Goal: Contribute content: Add original content to the website for others to see

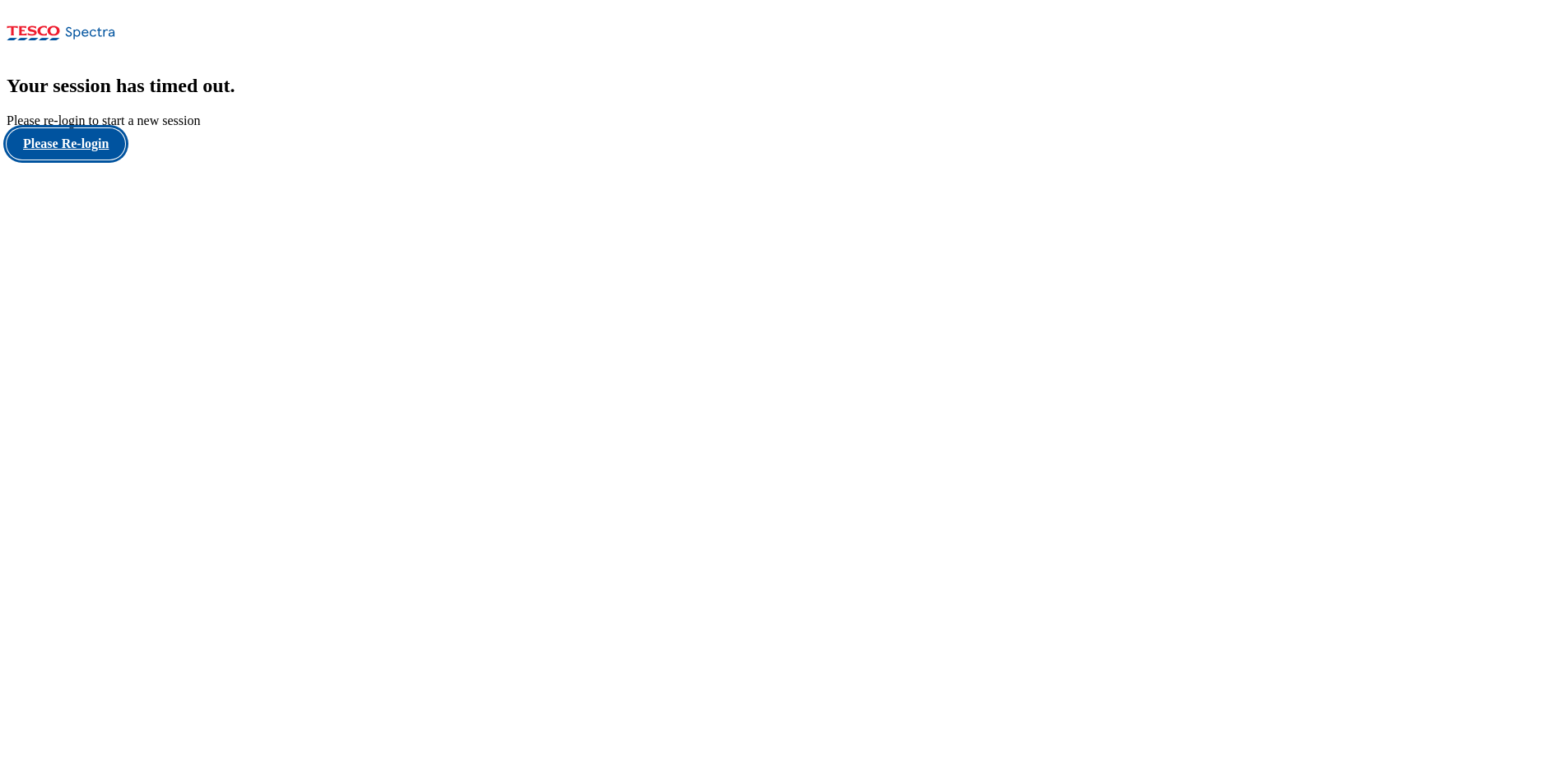
click at [69, 159] on button "Please Re-login" at bounding box center [66, 143] width 118 height 31
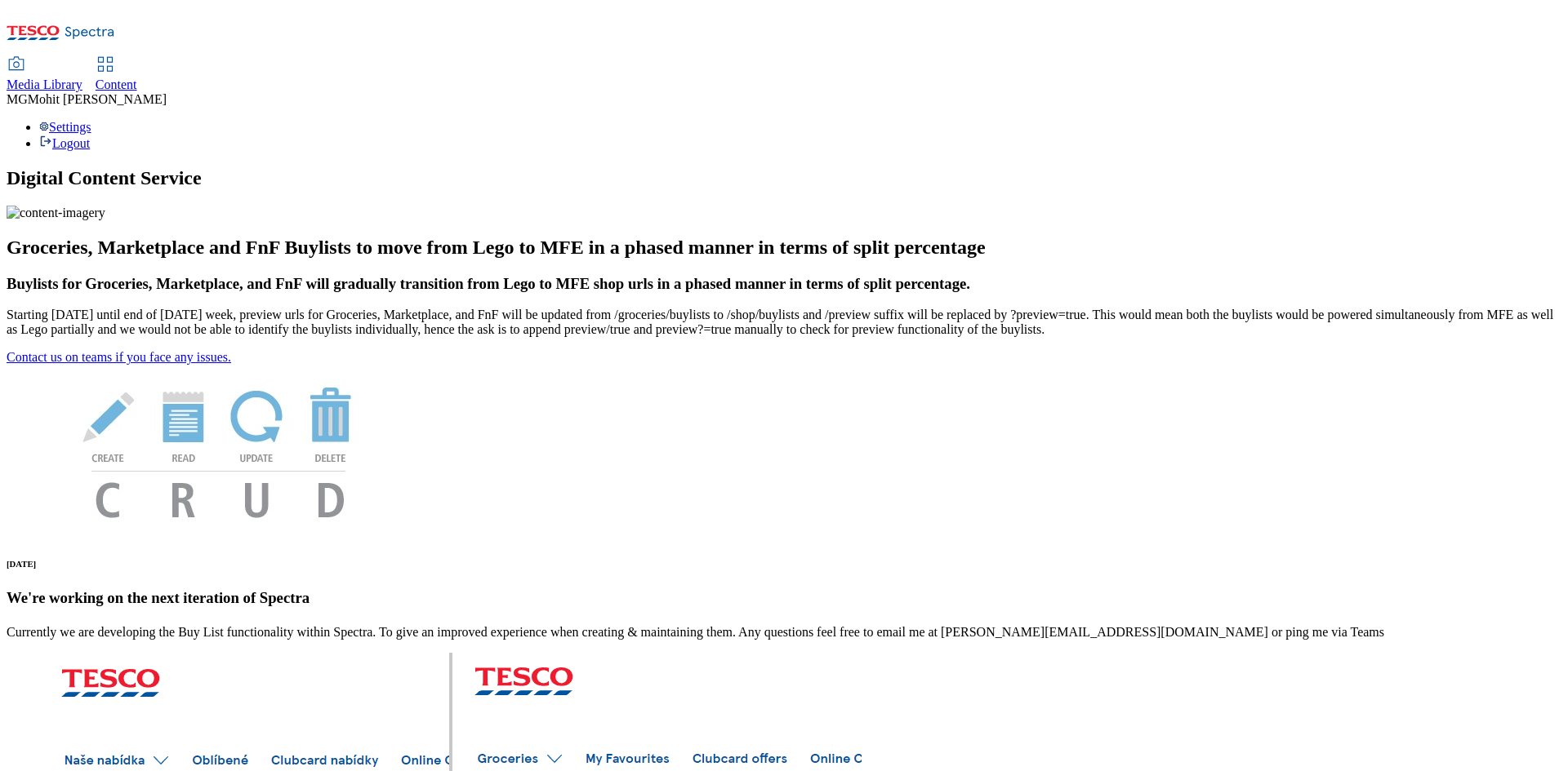
drag, startPoint x: 373, startPoint y: 29, endPoint x: 419, endPoint y: 4, distance: 52.4
click at [137, 78] on span "Content" at bounding box center [116, 84] width 41 height 14
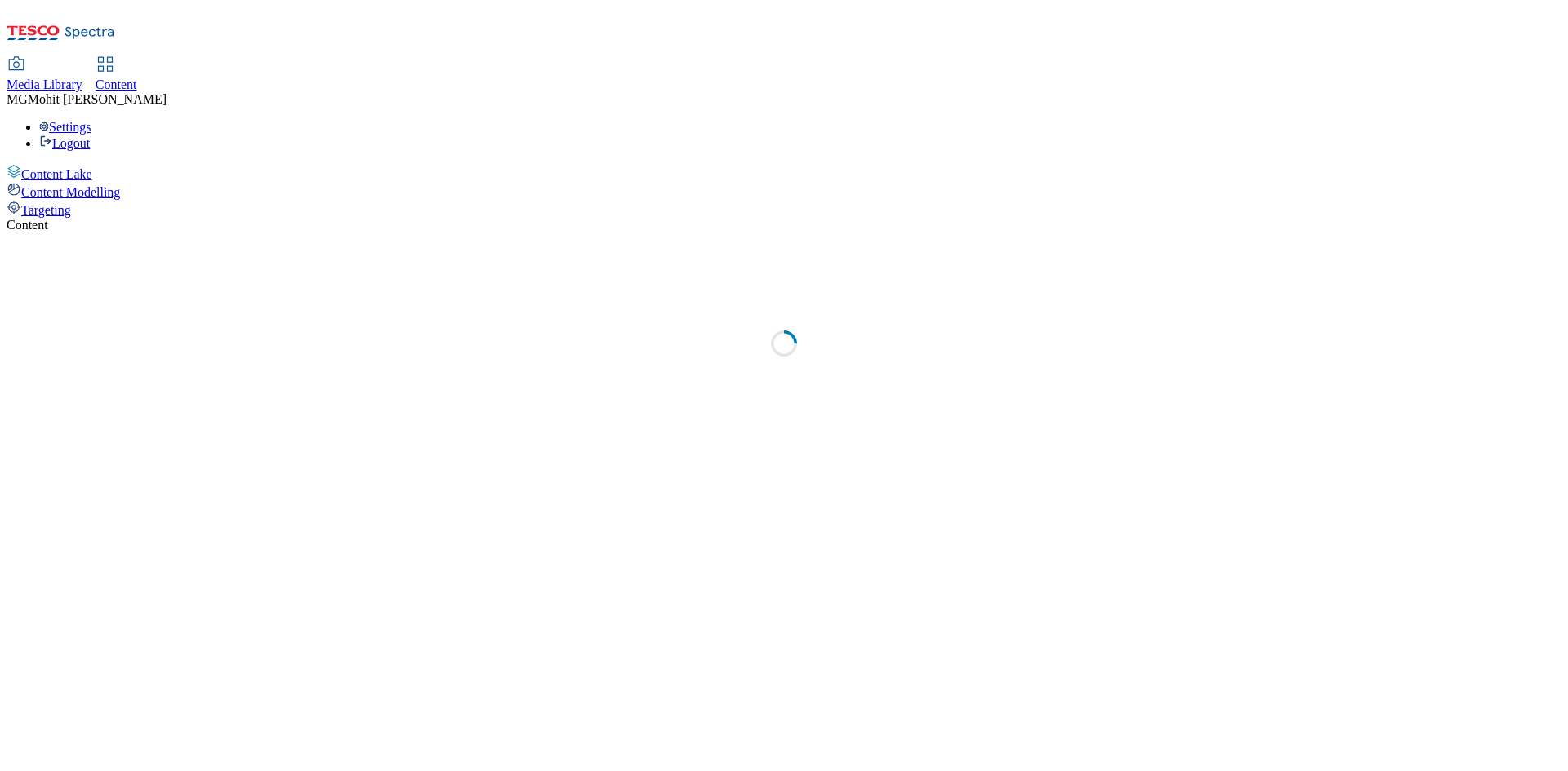
select select "ghs-uk"
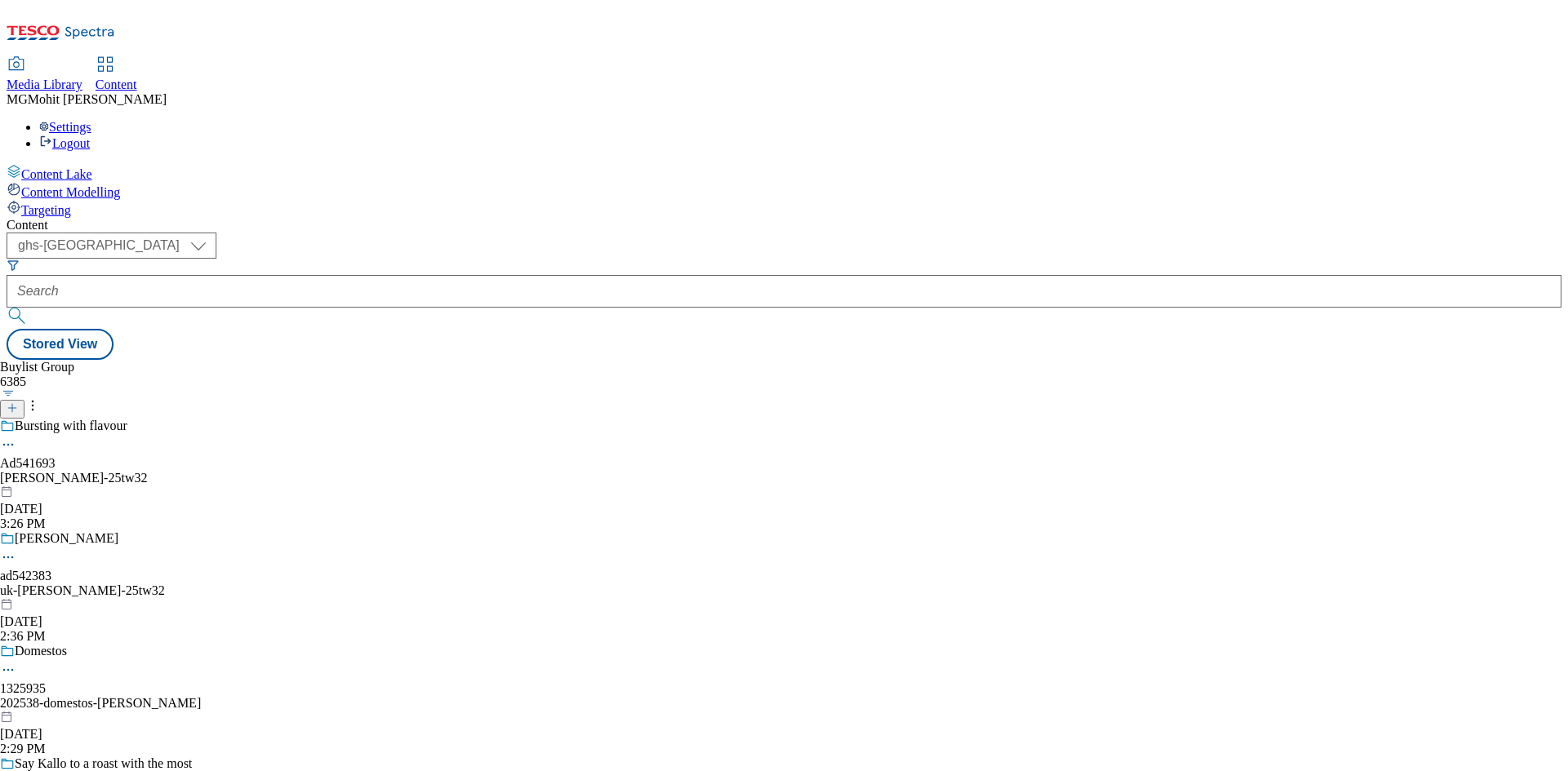
click at [18, 402] on icon at bounding box center [12, 408] width 12 height 12
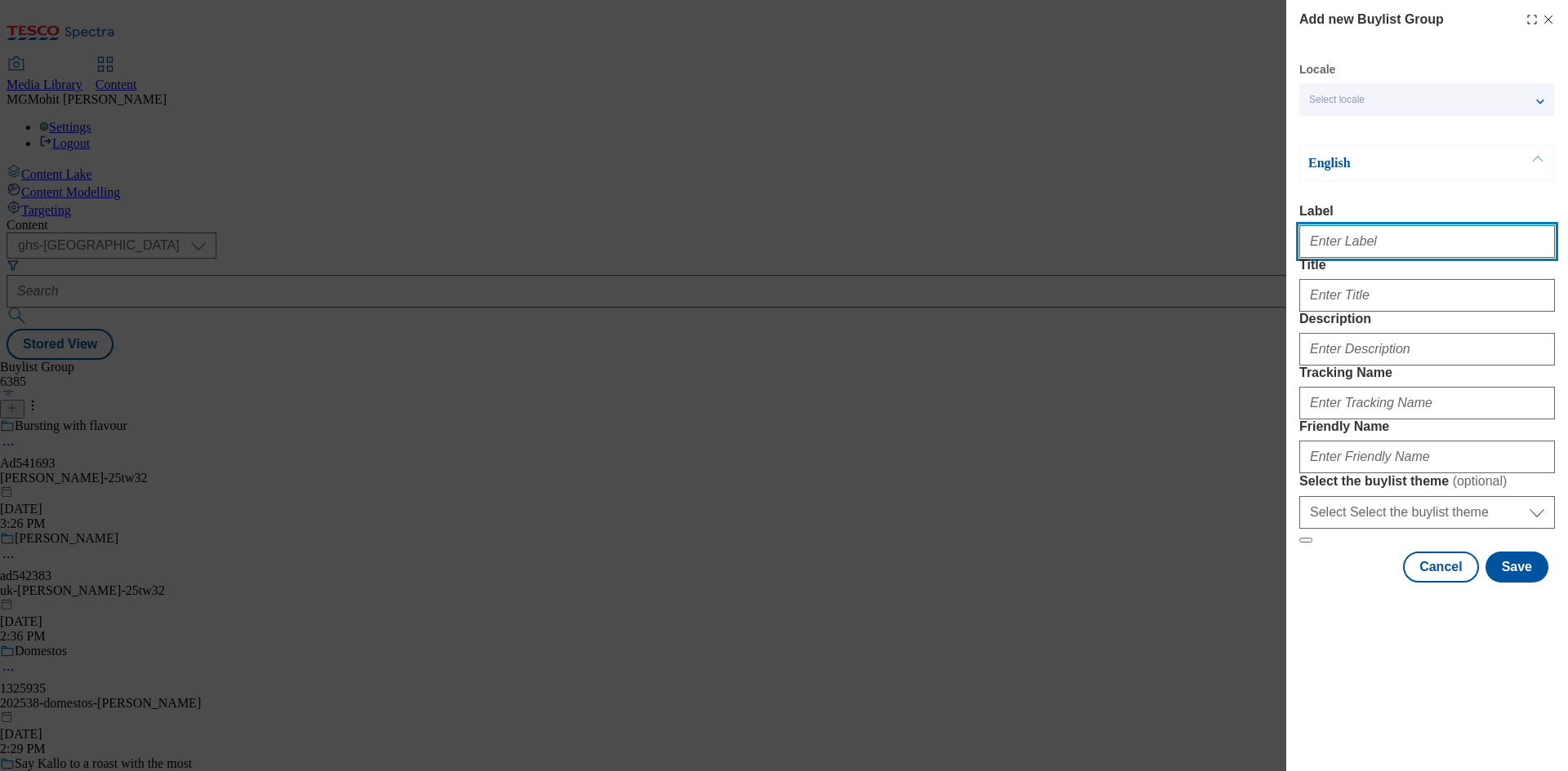
click at [1317, 250] on input "Label" at bounding box center [1427, 241] width 256 height 32
paste input "Ad541924 westbridge-foods"
type input "Ad541924 westbridge-foods"
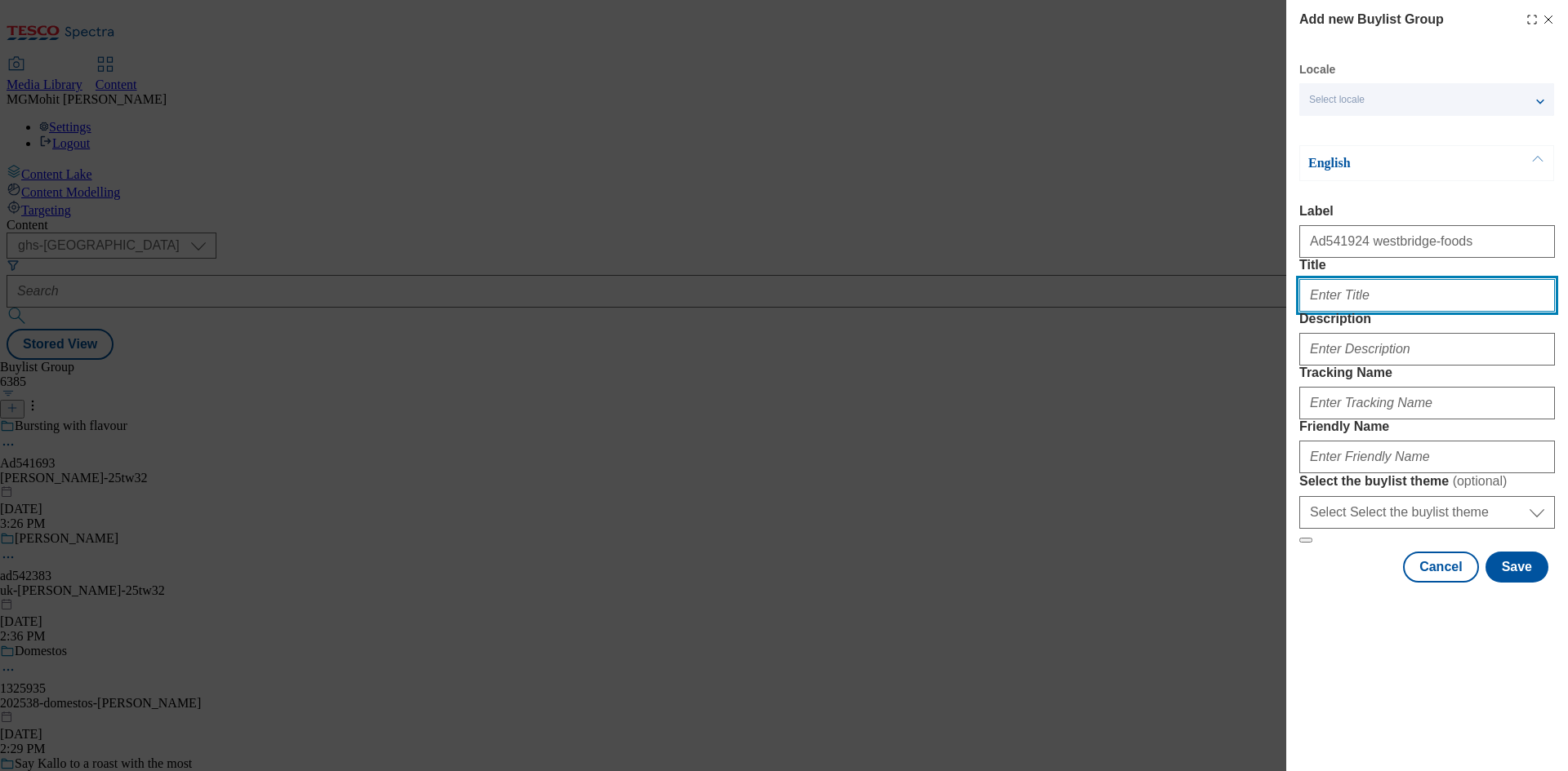
paste input "Real thai meals in minutes"
type input "Real thai meals in minutes"
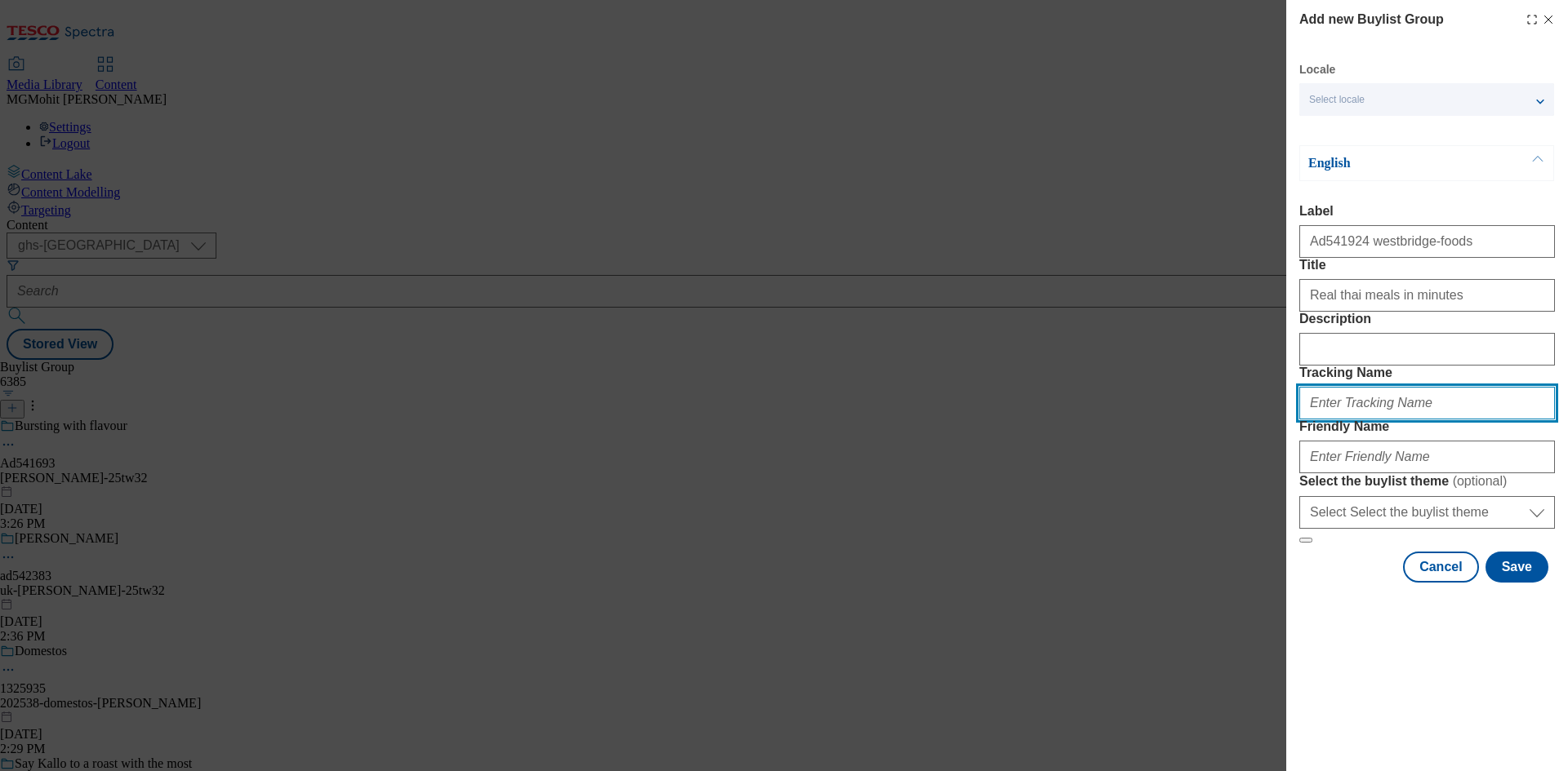
paste input "DH_AD541924"
type input "DH_AD541924"
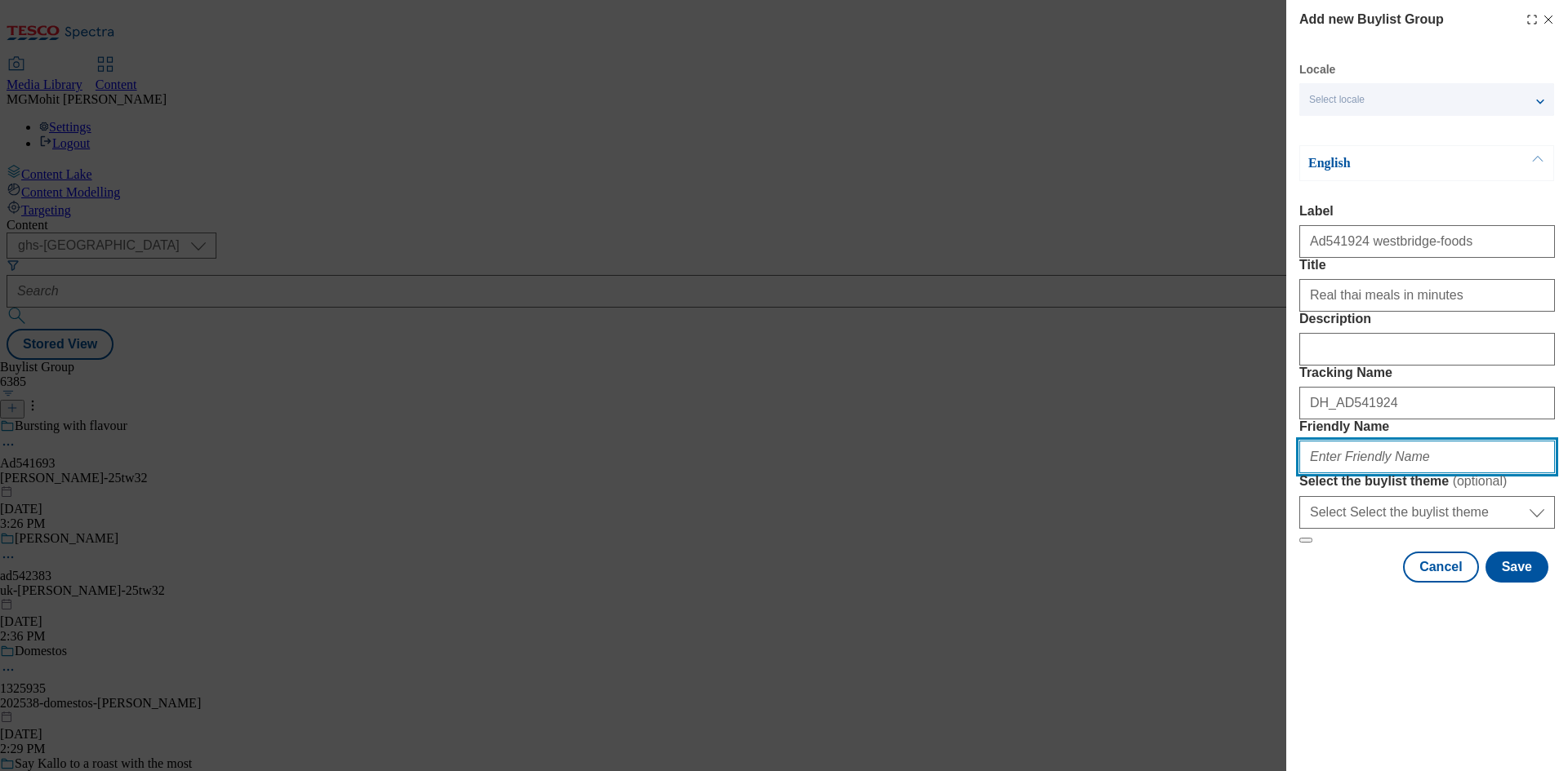
paste input "westbridge-foods-kitchen-joy-25tw33"
type input "westbridge-foods-kitchen-joy-25tw33"
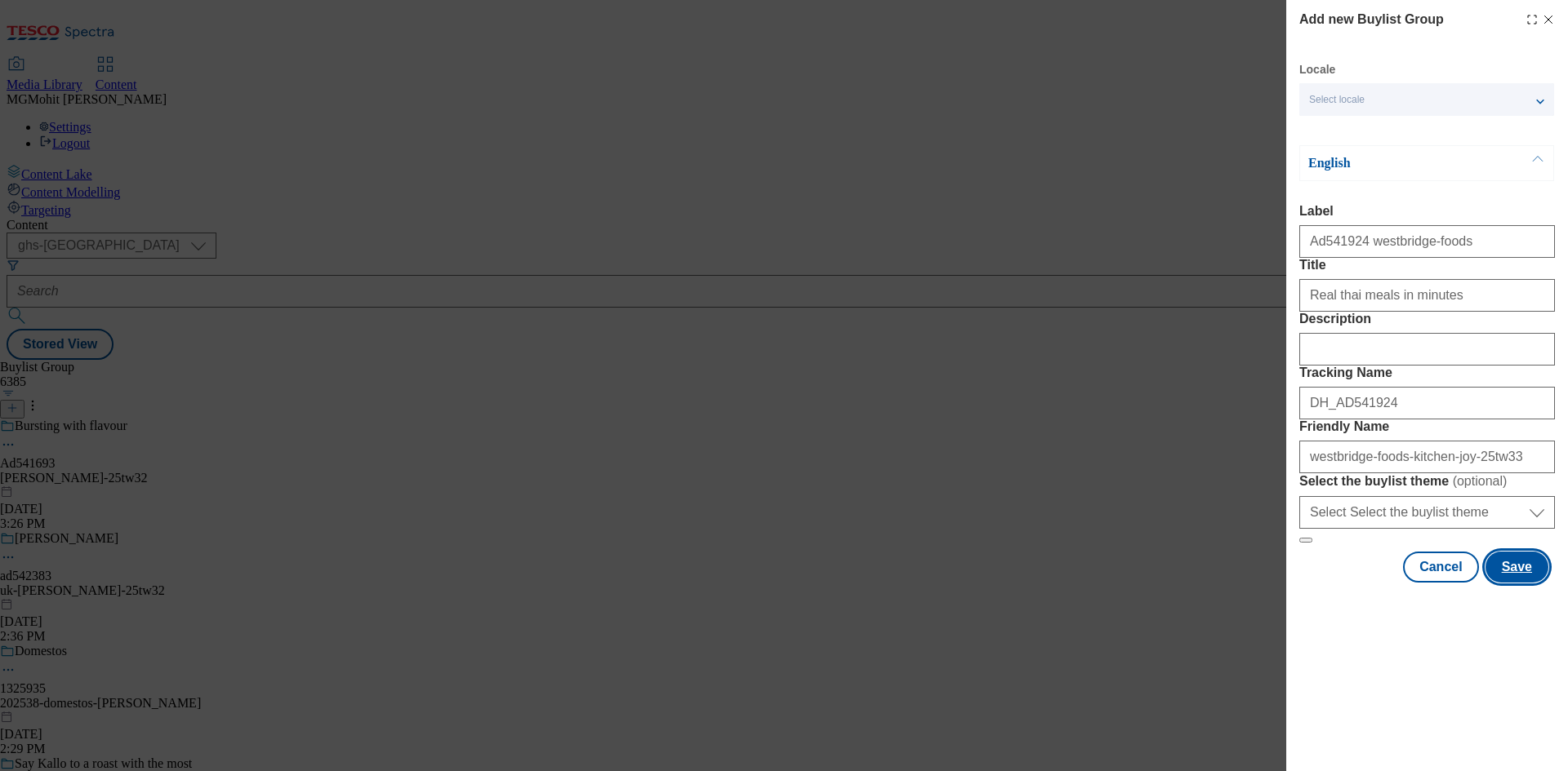
click at [1510, 583] on button "Save" at bounding box center [1517, 567] width 63 height 31
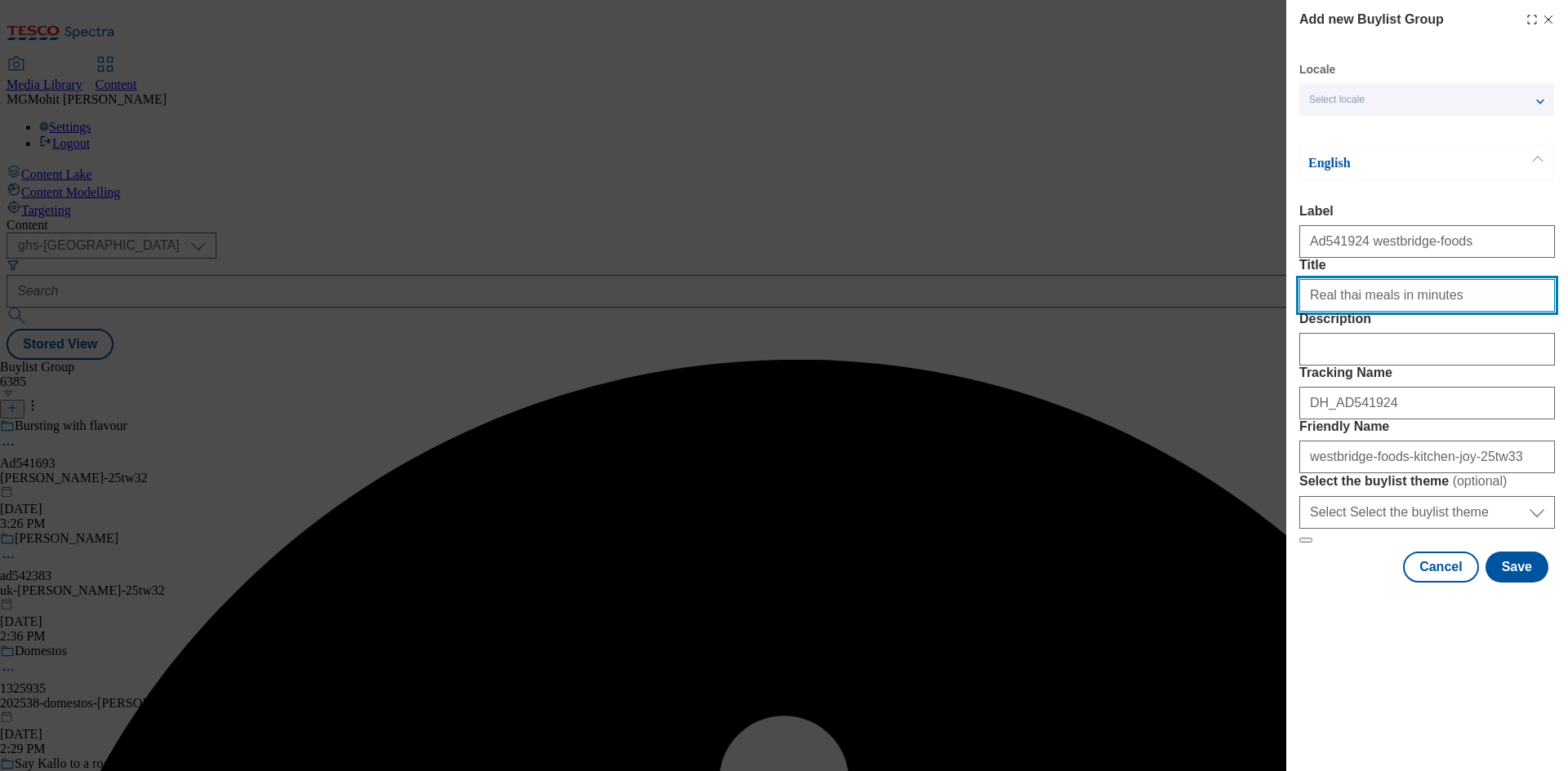
click at [1459, 312] on input "Real thai meals in minutes" at bounding box center [1427, 295] width 256 height 32
type input "Real thai meals in minutes"
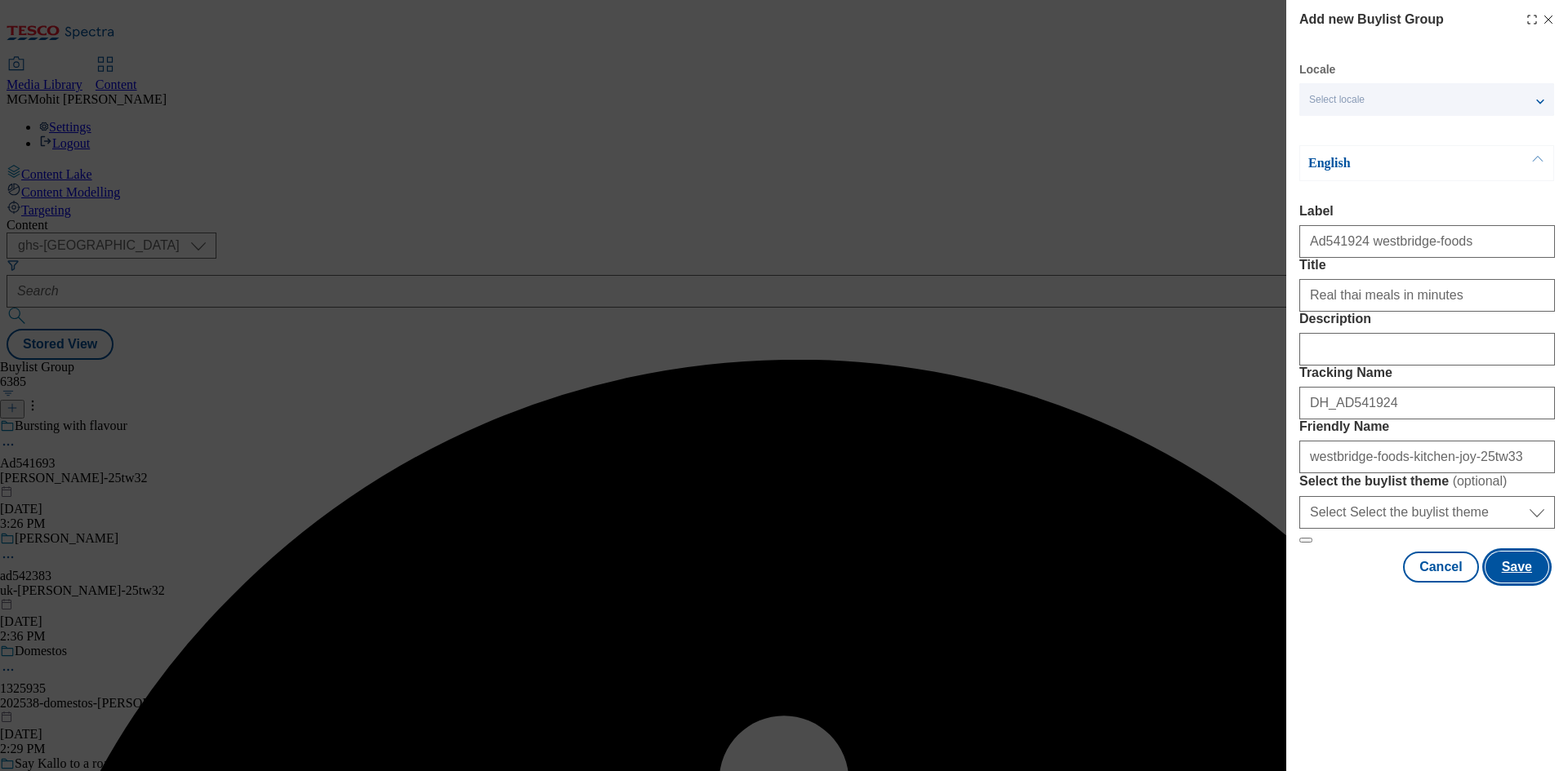
click at [1517, 583] on button "Save" at bounding box center [1517, 567] width 63 height 31
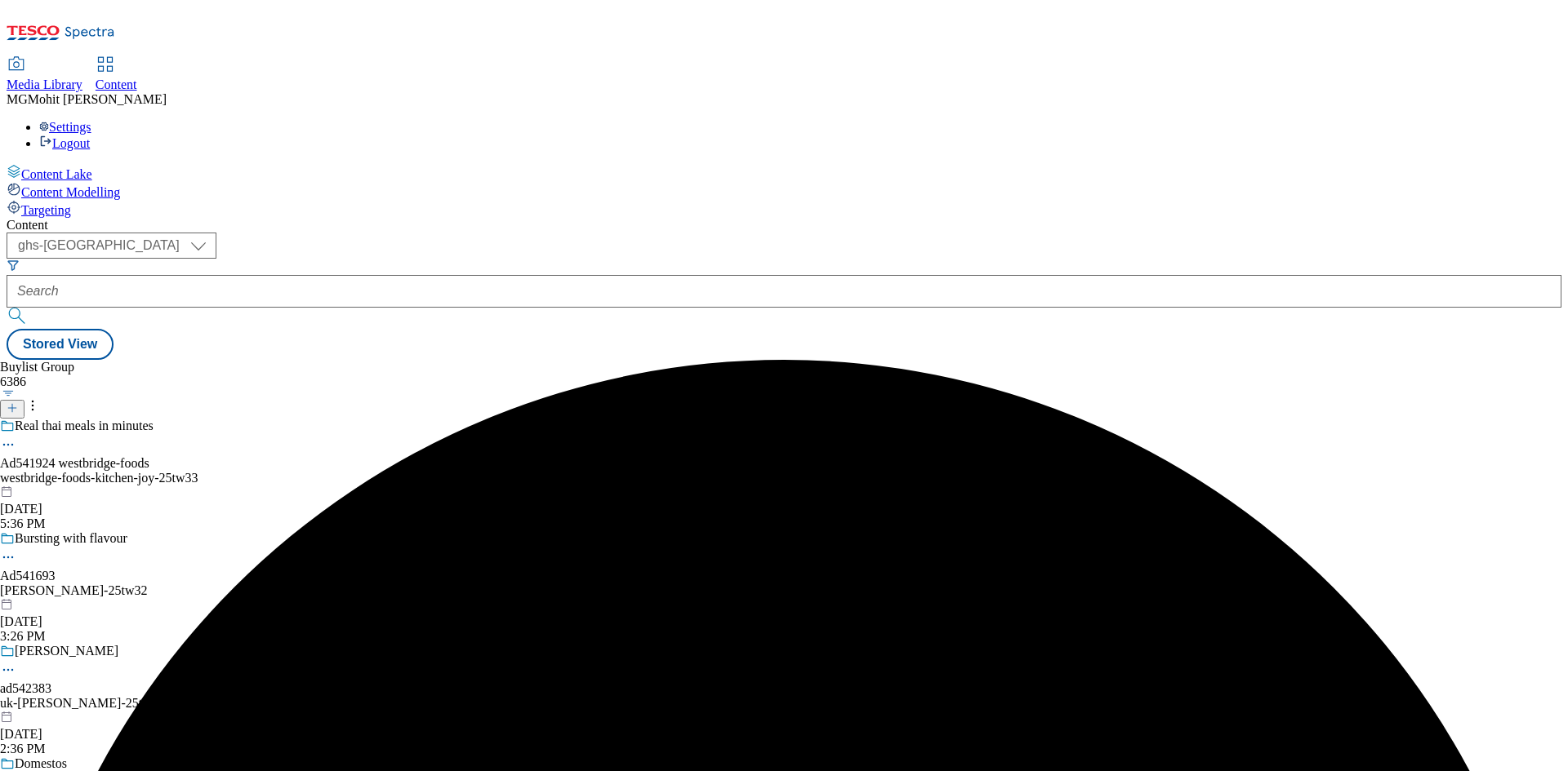
click at [302, 471] on div "westbridge-foods-kitchen-joy-25tw33" at bounding box center [151, 478] width 302 height 15
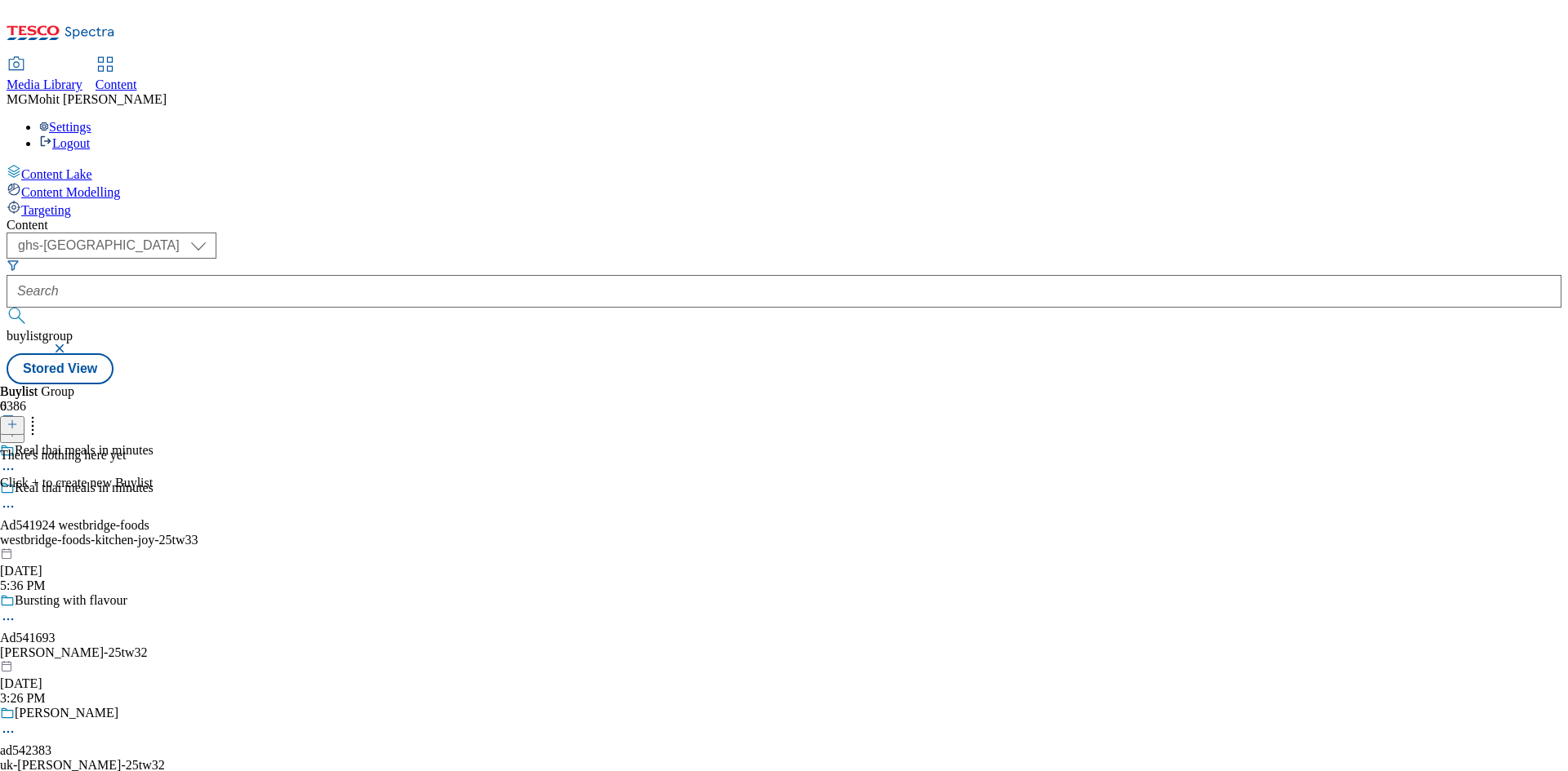
click at [18, 419] on icon at bounding box center [12, 424] width 12 height 12
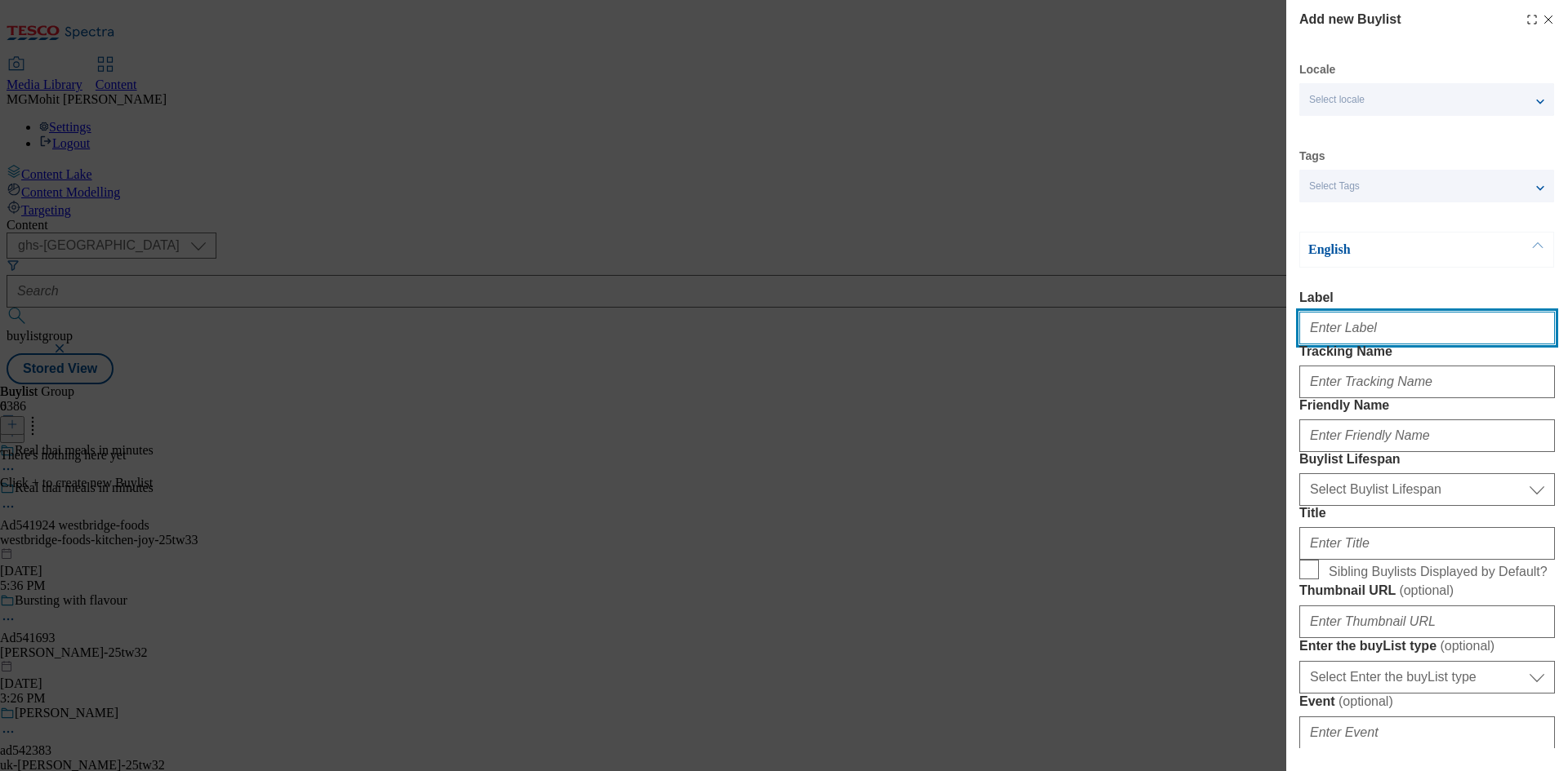
click at [1331, 322] on input "Label" at bounding box center [1427, 328] width 256 height 32
paste input "Ad541924"
type input "Ad541924"
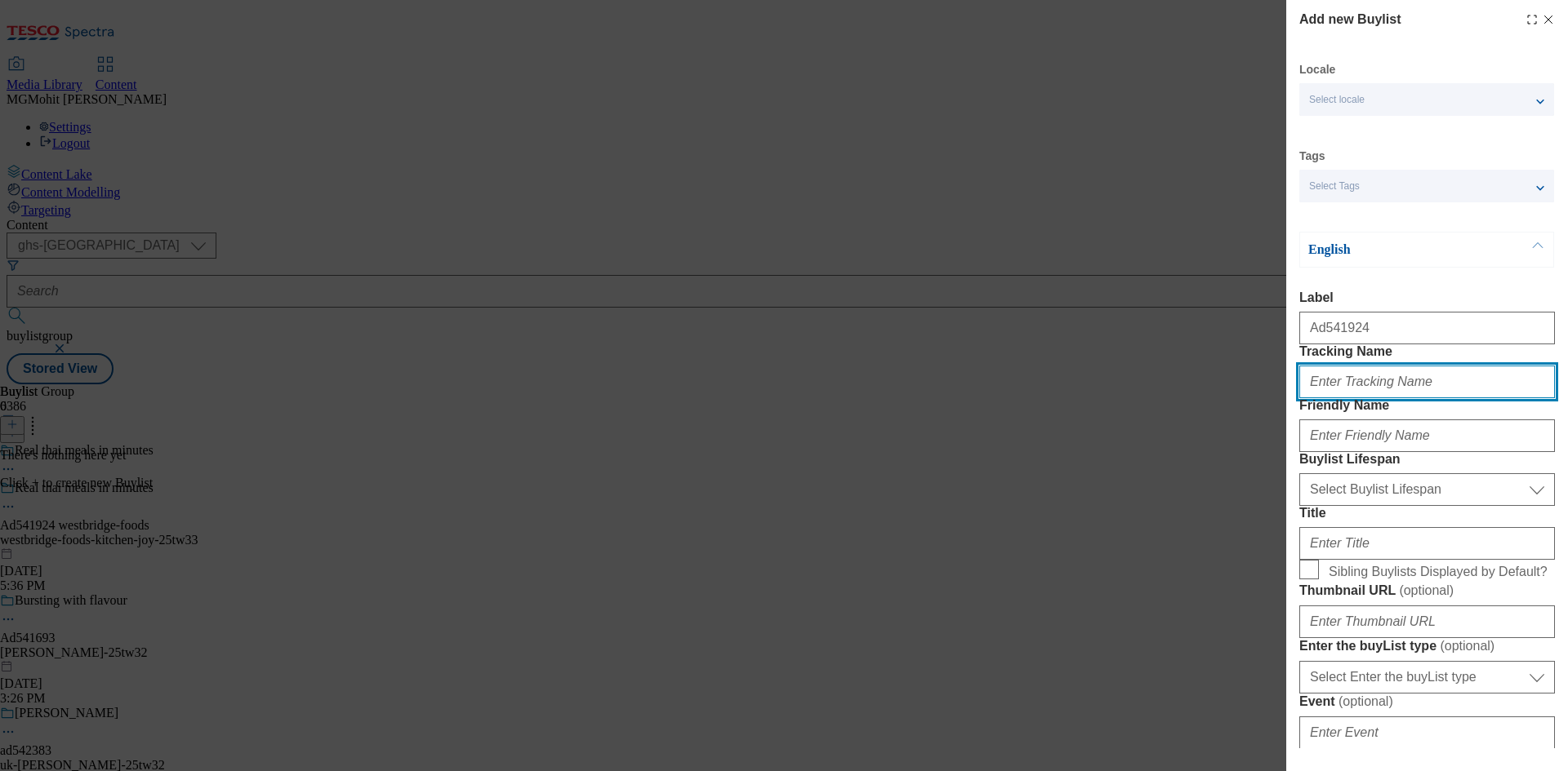
paste input "DH_AD541924"
type input "DH_AD541924"
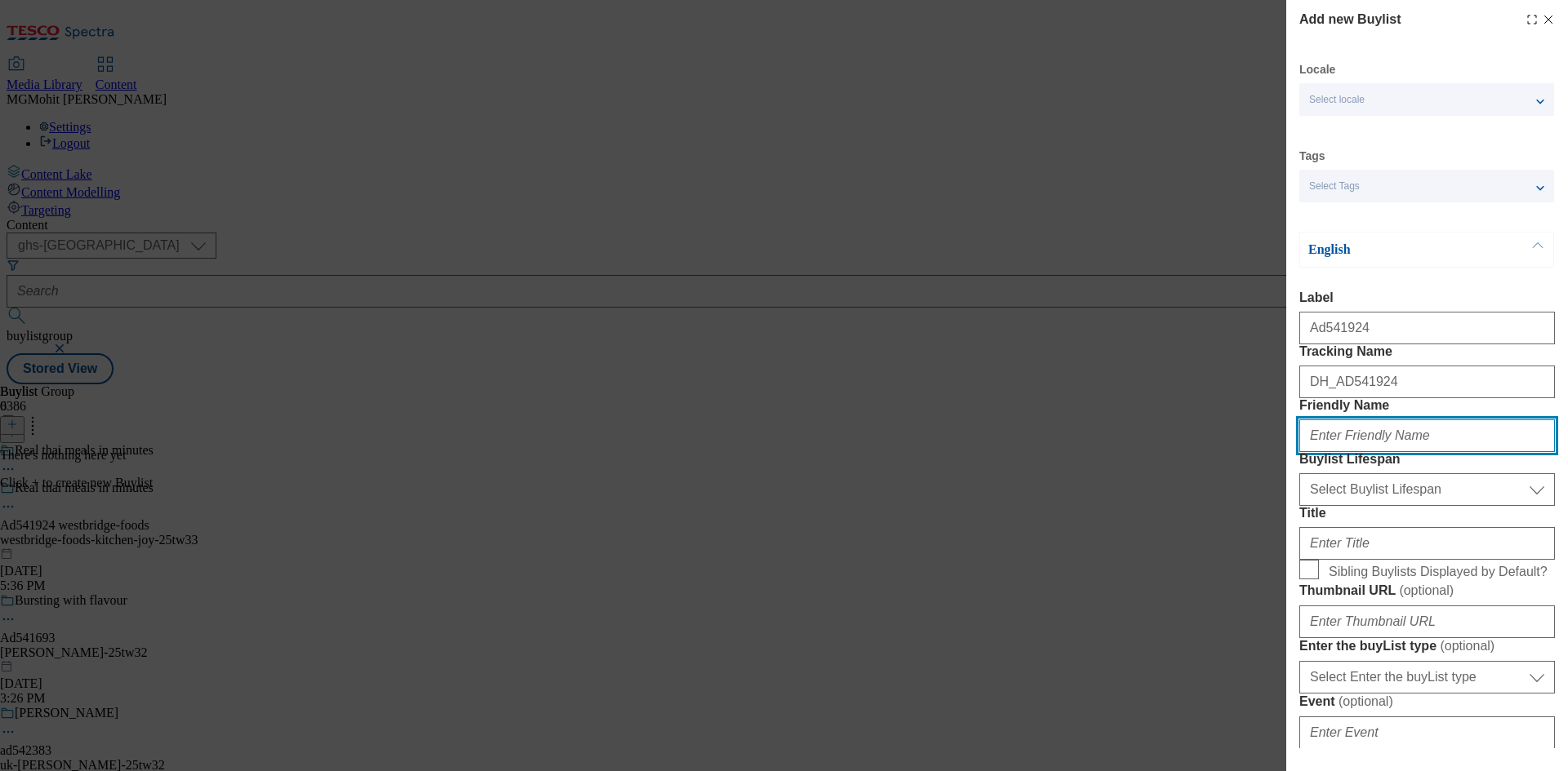
paste input "westbridge-foods"
type input "westbridge-foods"
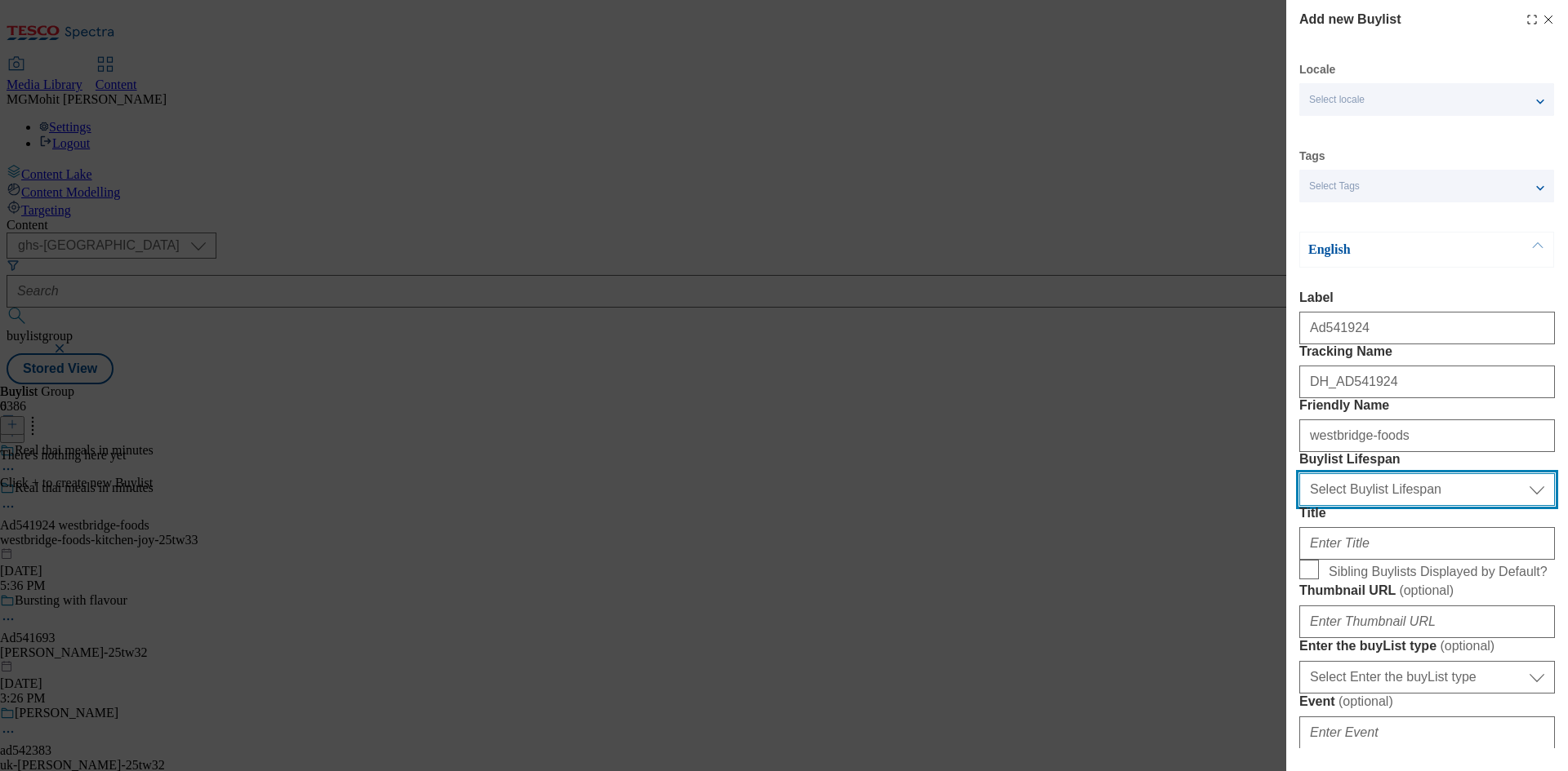
click at [1346, 506] on select "Select Buylist Lifespan evergreen seasonal tactical" at bounding box center [1427, 489] width 256 height 32
select select "tactical"
click at [1299, 506] on select "Select Buylist Lifespan evergreen seasonal tactical" at bounding box center [1427, 489] width 256 height 32
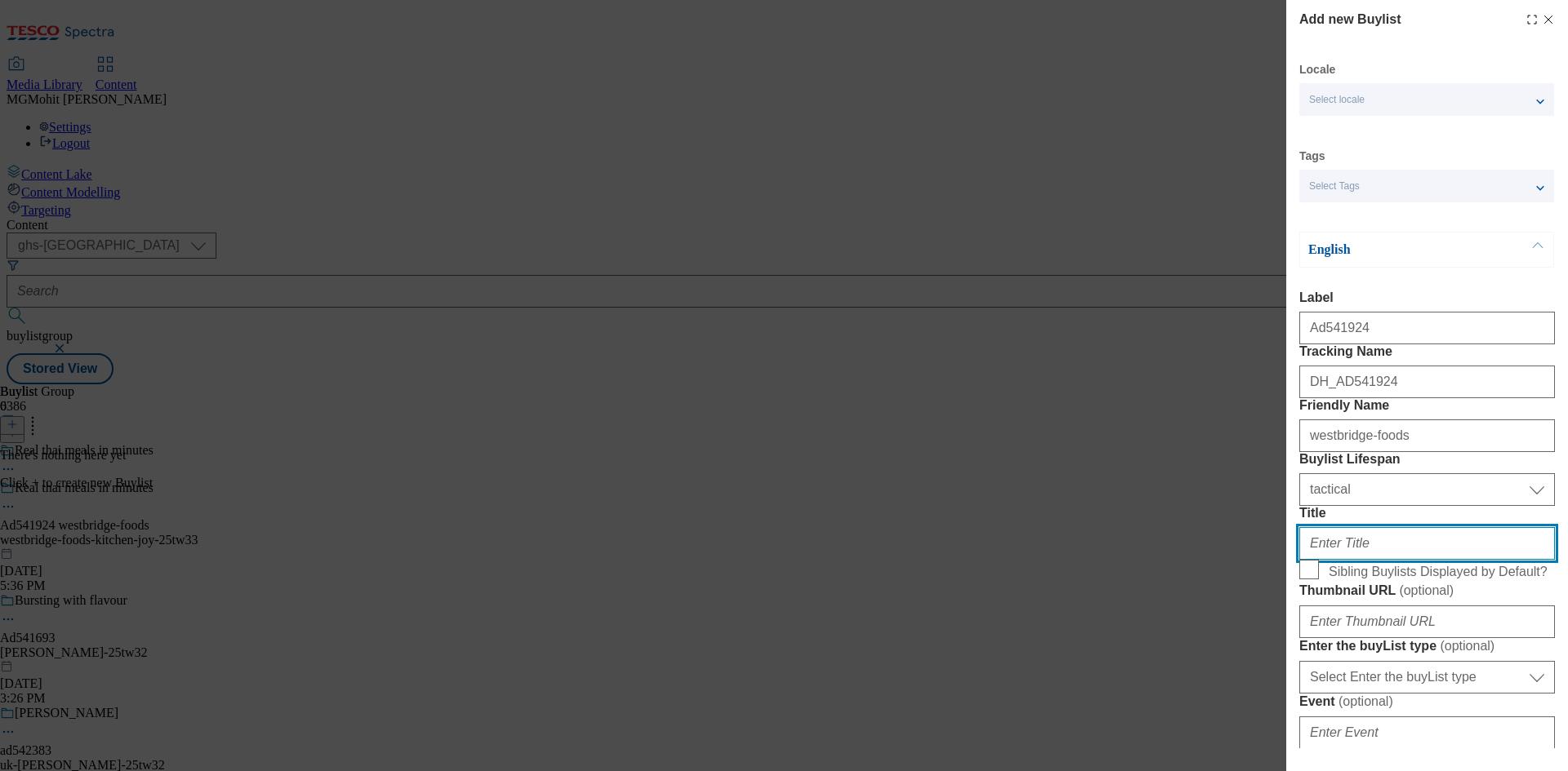
click at [1327, 560] on input "Title" at bounding box center [1427, 543] width 256 height 32
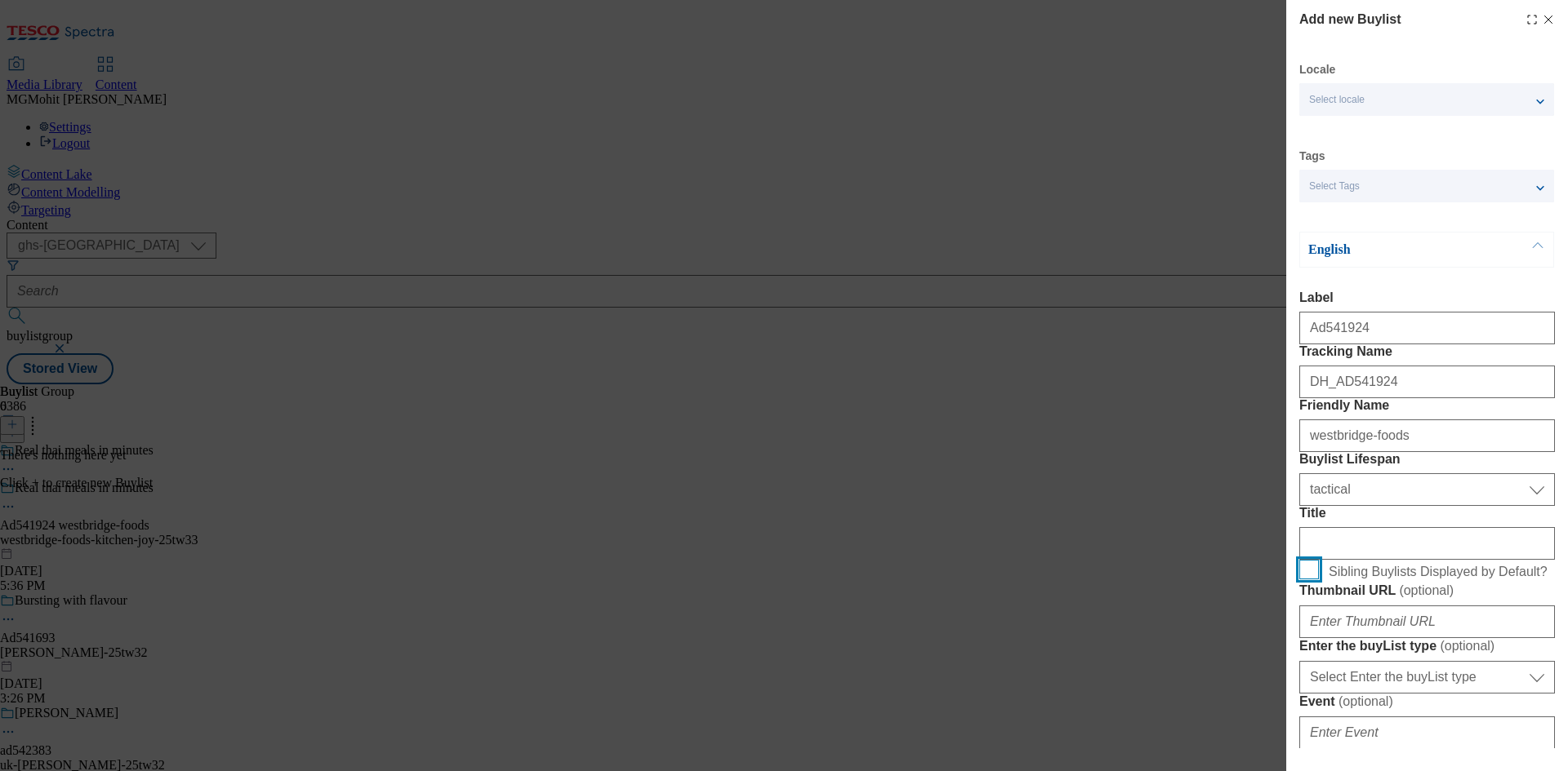
scroll to position [408, 0]
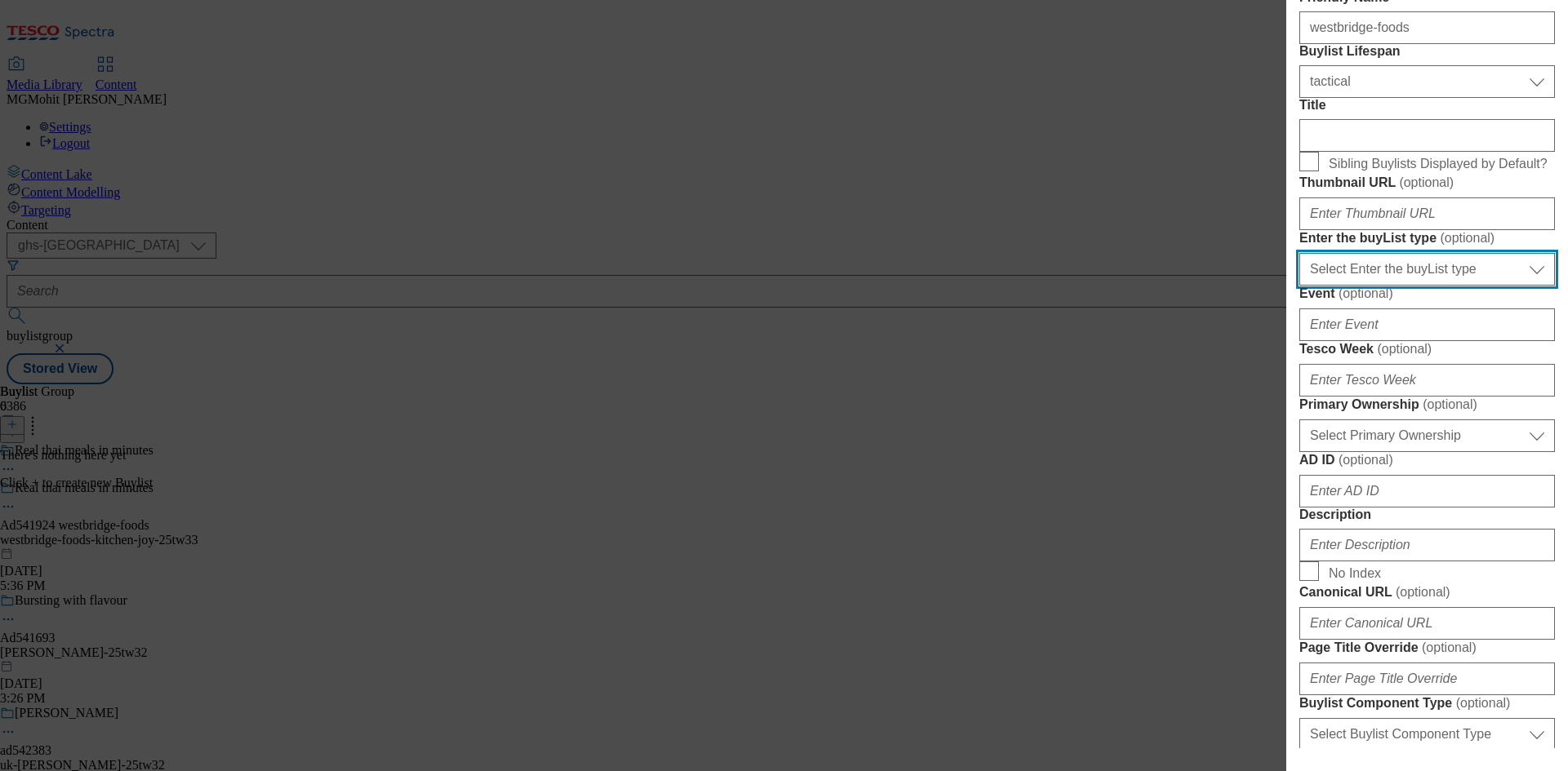
click at [1369, 285] on select "Select Enter the buyList type event supplier funded long term >4 weeks supplier…" at bounding box center [1427, 269] width 256 height 32
select select "supplier funded short term 1-3 weeks"
click at [1299, 285] on select "Select Enter the buyList type event supplier funded long term >4 weeks supplier…" at bounding box center [1427, 269] width 256 height 32
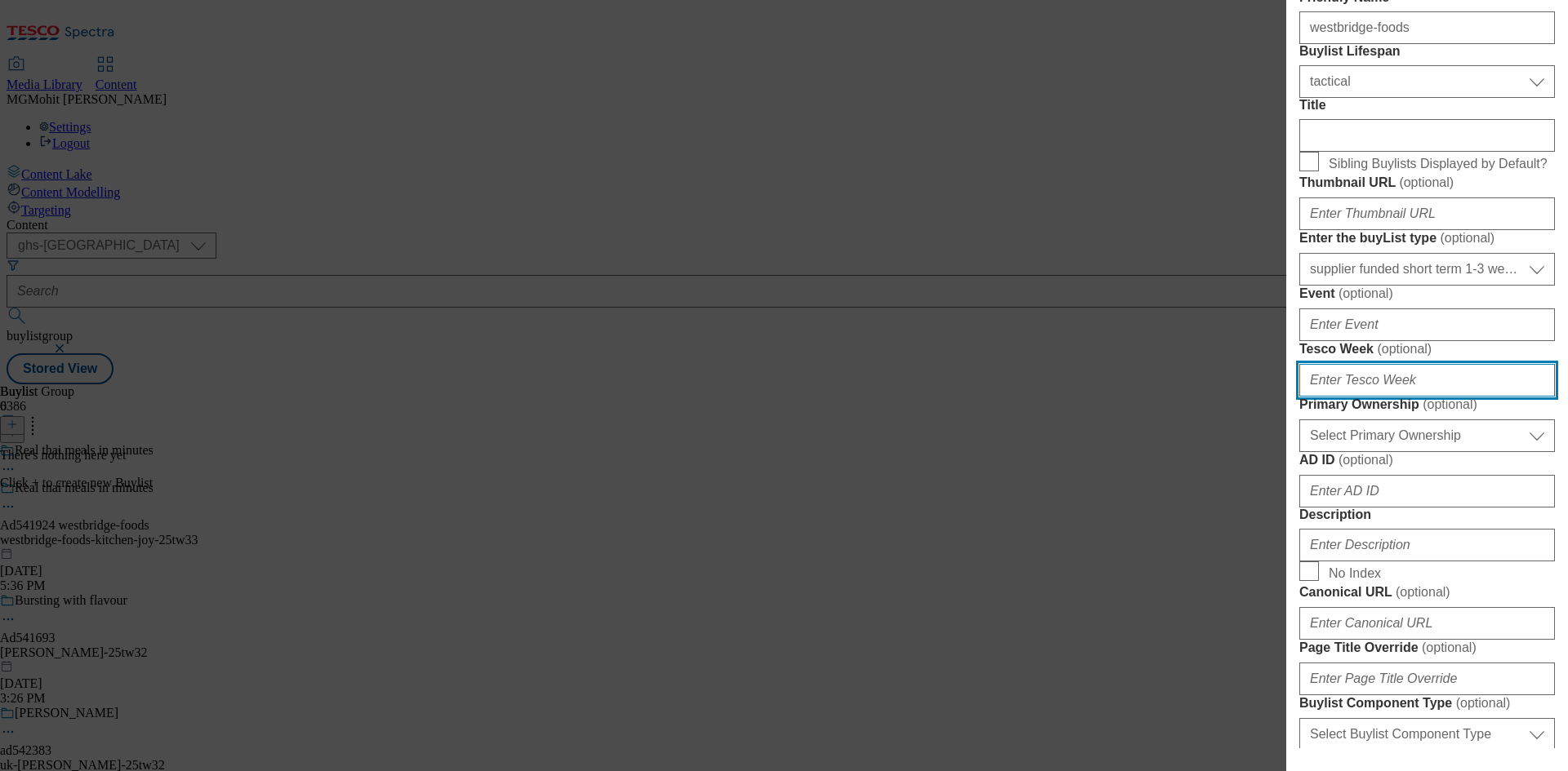
click at [1342, 397] on input "Tesco Week ( optional )" at bounding box center [1427, 380] width 256 height 32
type input "33"
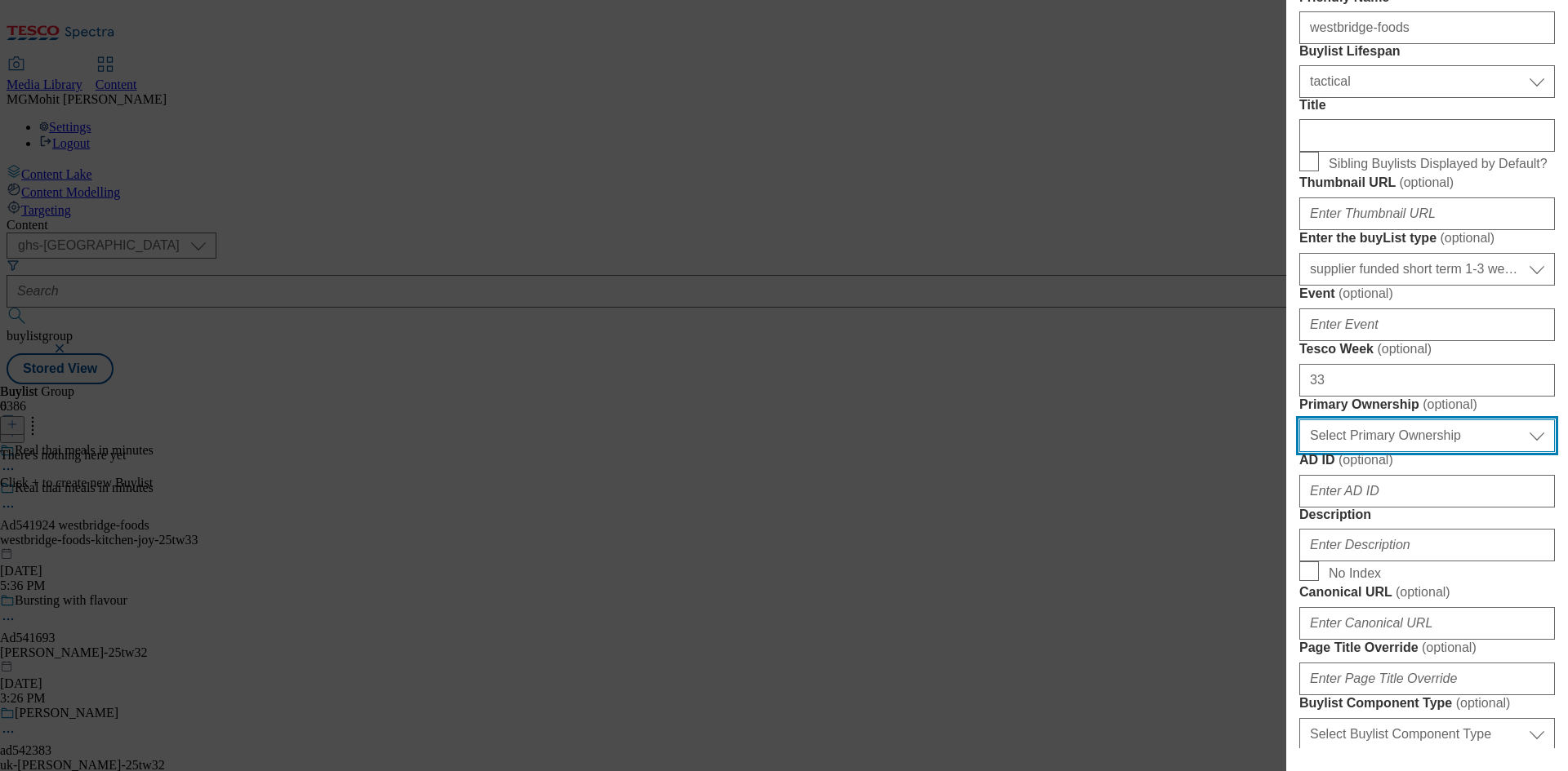
scroll to position [653, 0]
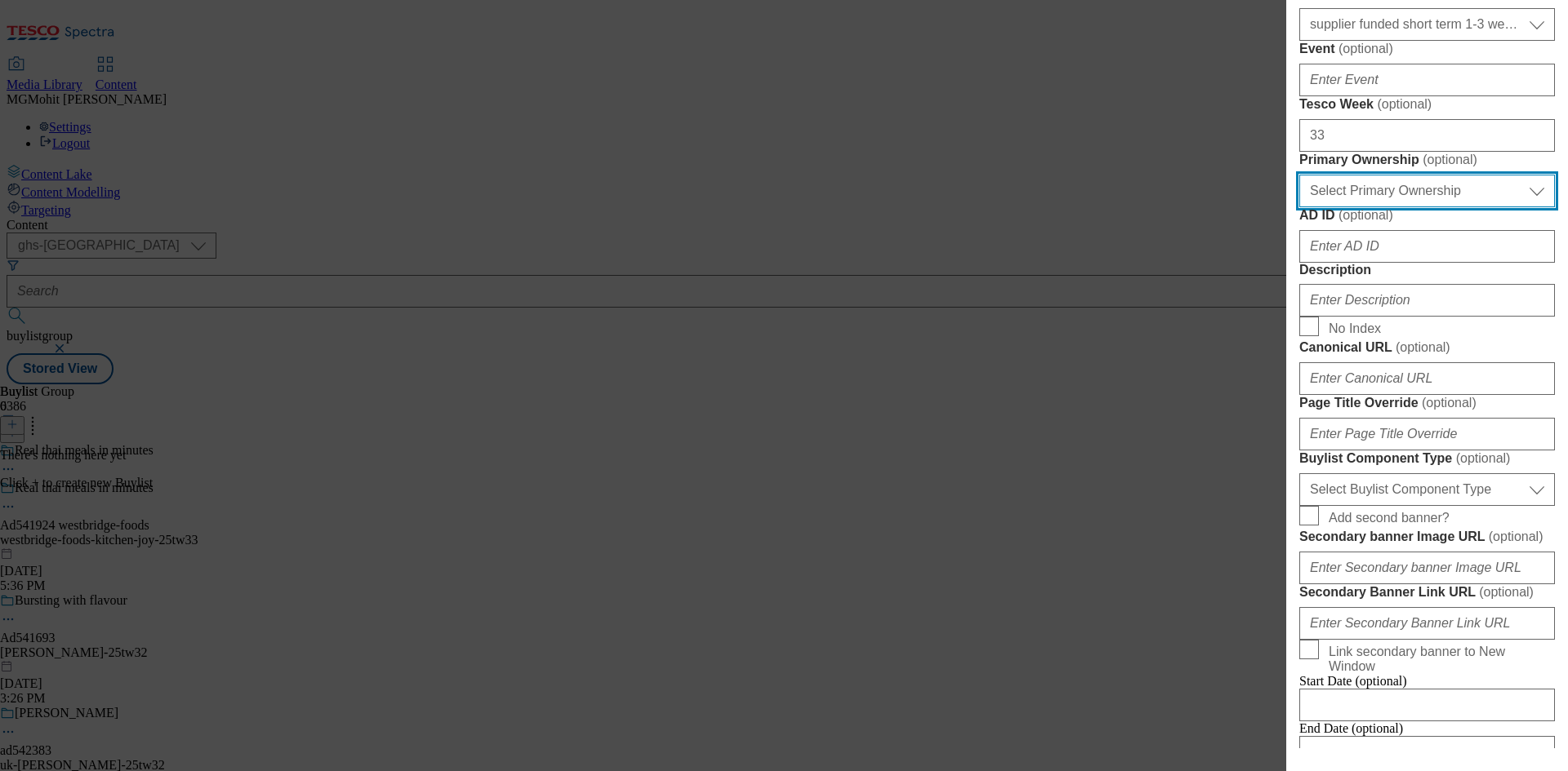
click at [1367, 208] on select "Select Primary Ownership tesco dunnhumby" at bounding box center [1427, 190] width 256 height 32
select select "dunnhumby"
click at [1299, 208] on select "Select Primary Ownership tesco dunnhumby" at bounding box center [1427, 190] width 256 height 32
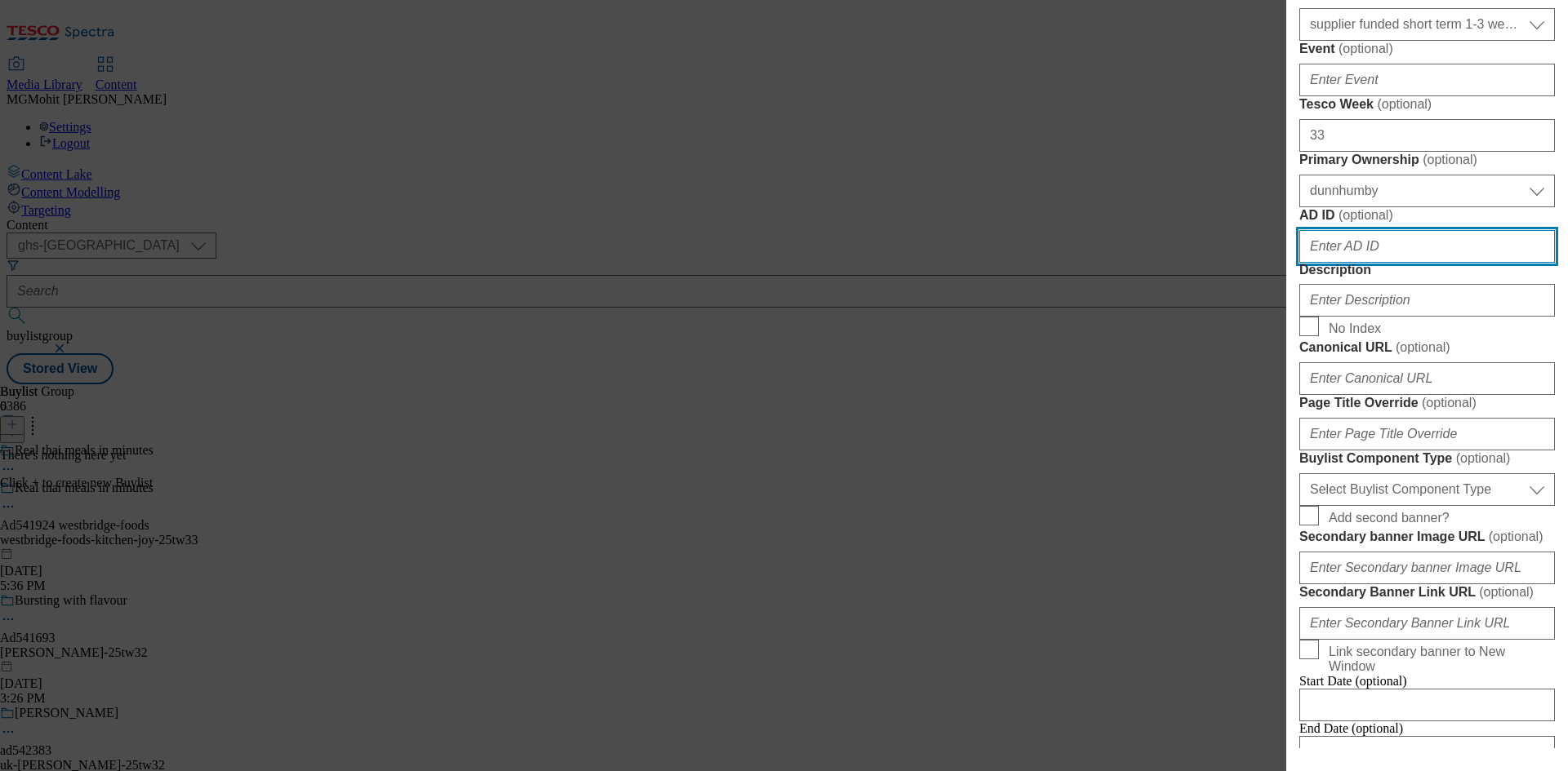
click at [1361, 263] on input "AD ID ( optional )" at bounding box center [1427, 246] width 256 height 32
paste input "541924"
type input "541924"
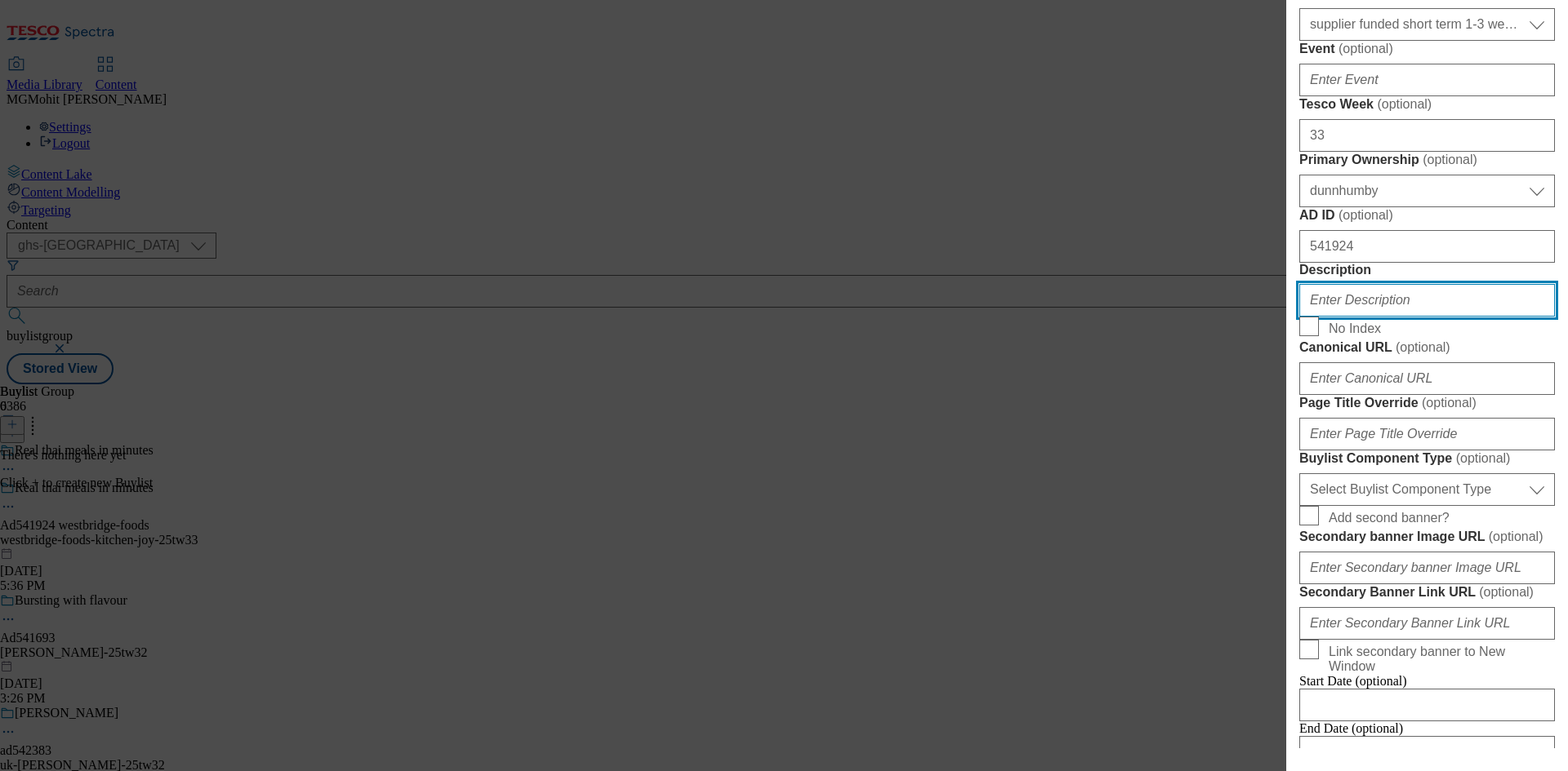
click at [1341, 317] on input "Description" at bounding box center [1427, 299] width 256 height 32
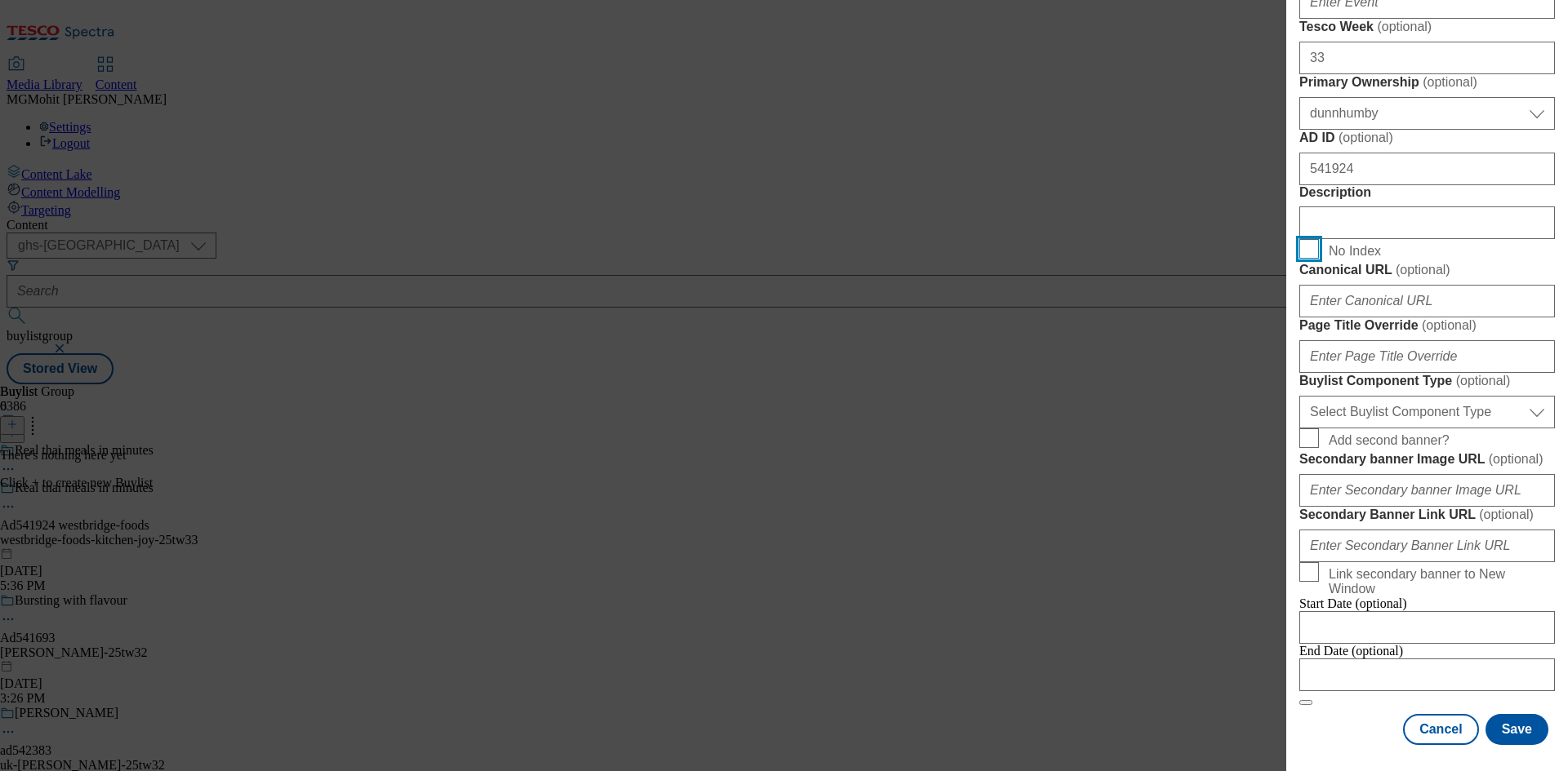
scroll to position [979, 0]
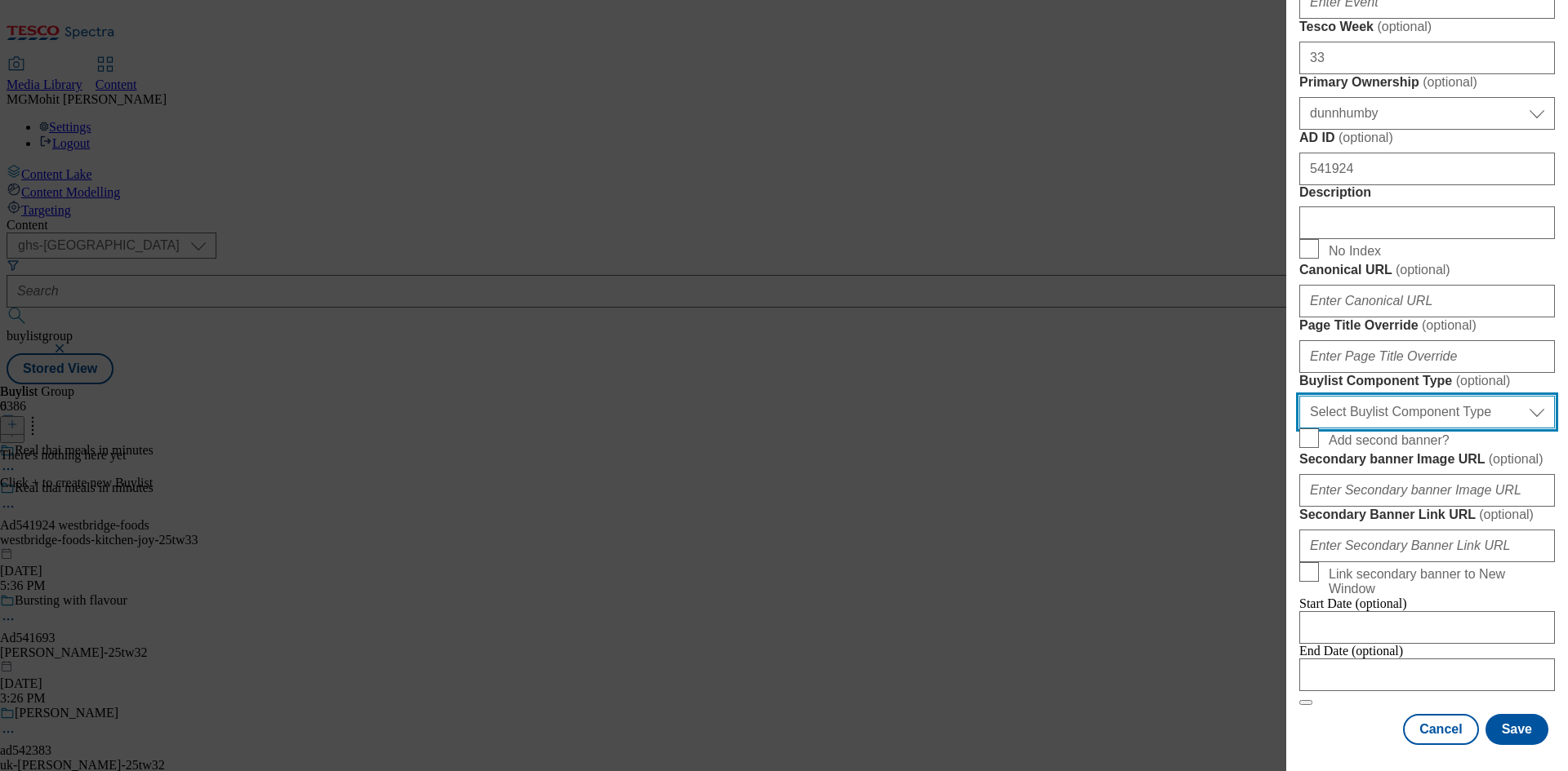
click at [1355, 429] on select "Select Buylist Component Type Banner Competition Header Meal" at bounding box center [1427, 412] width 256 height 32
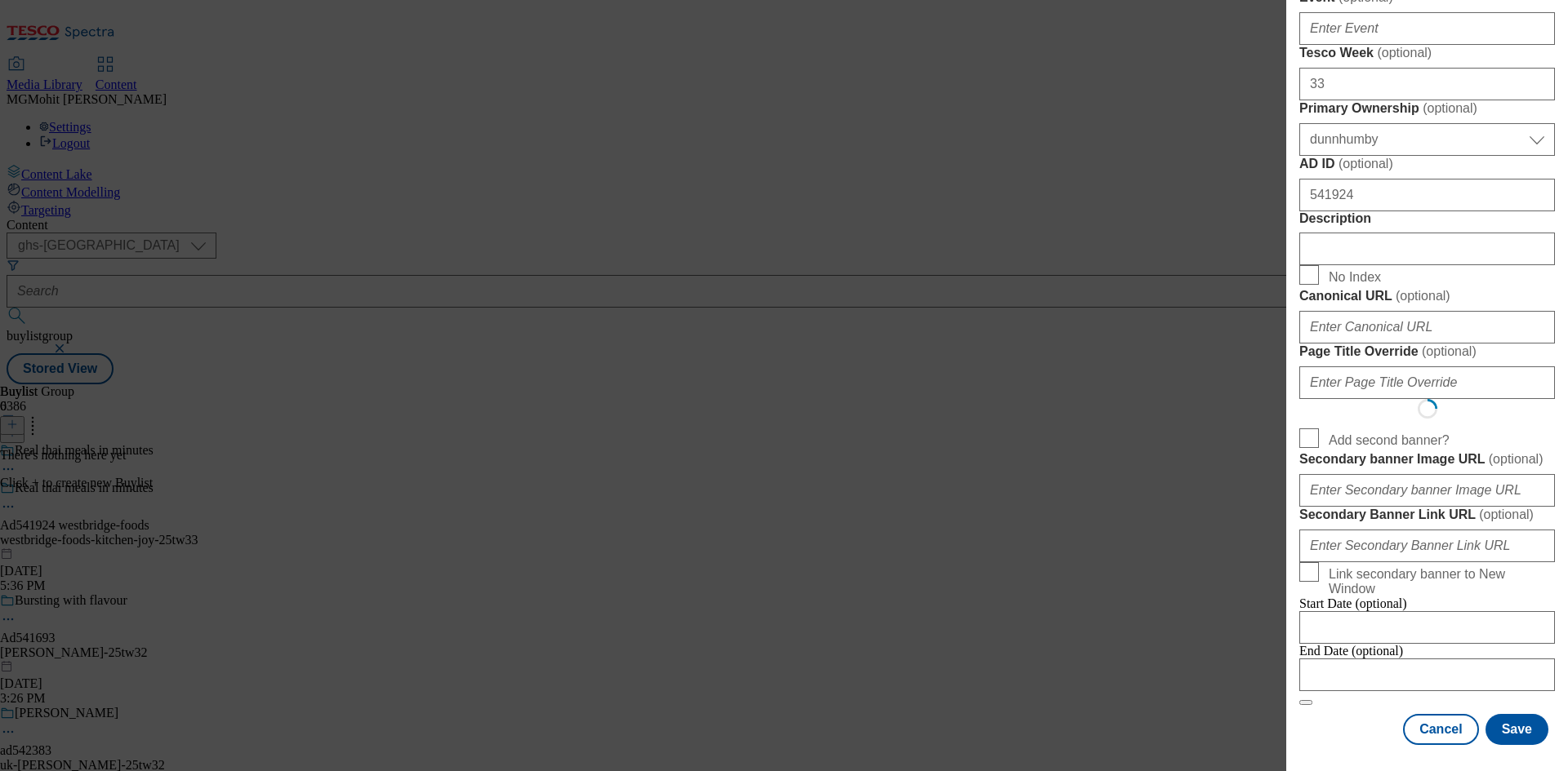
select select "Banner"
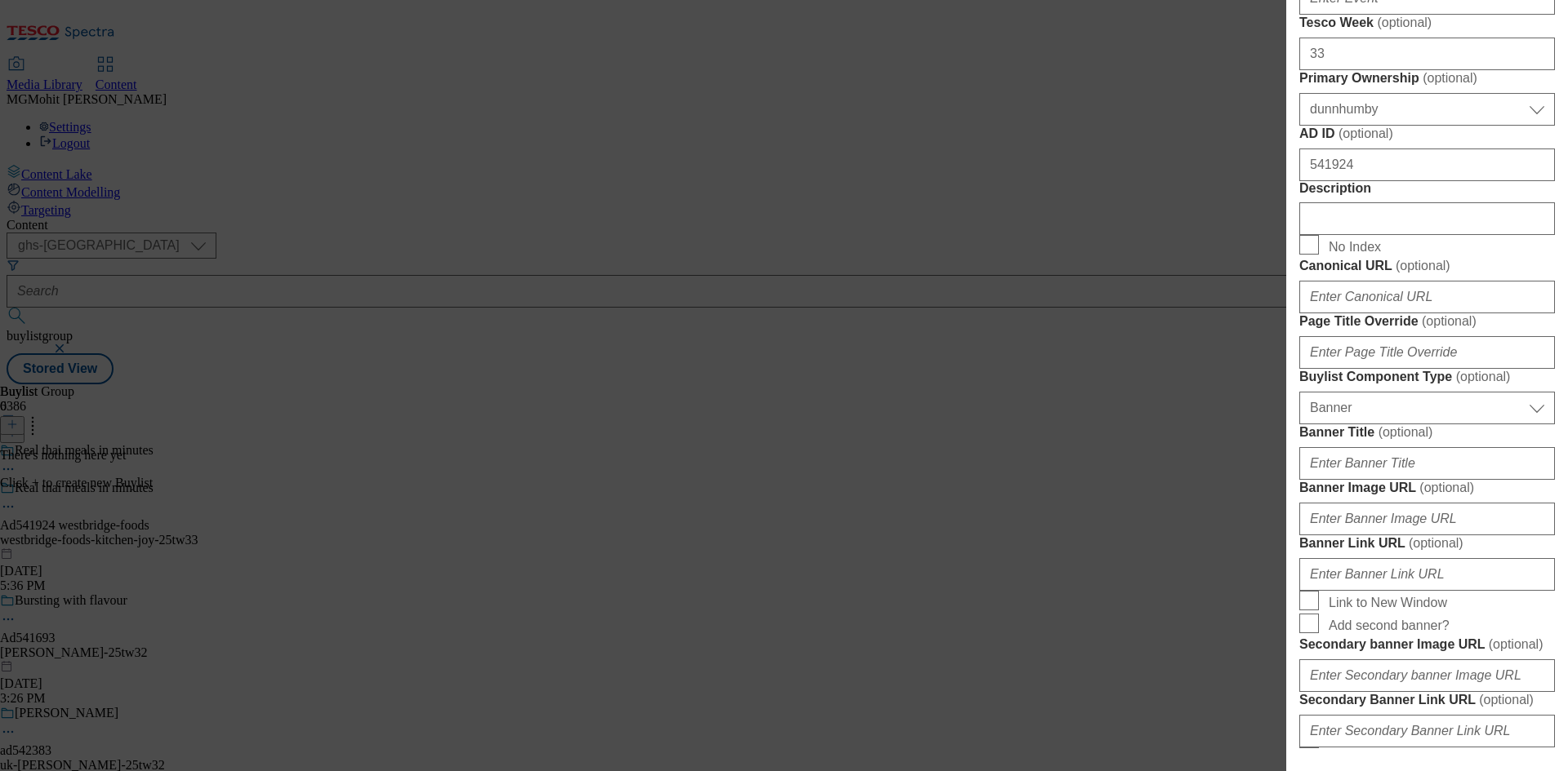
scroll to position [816, 0]
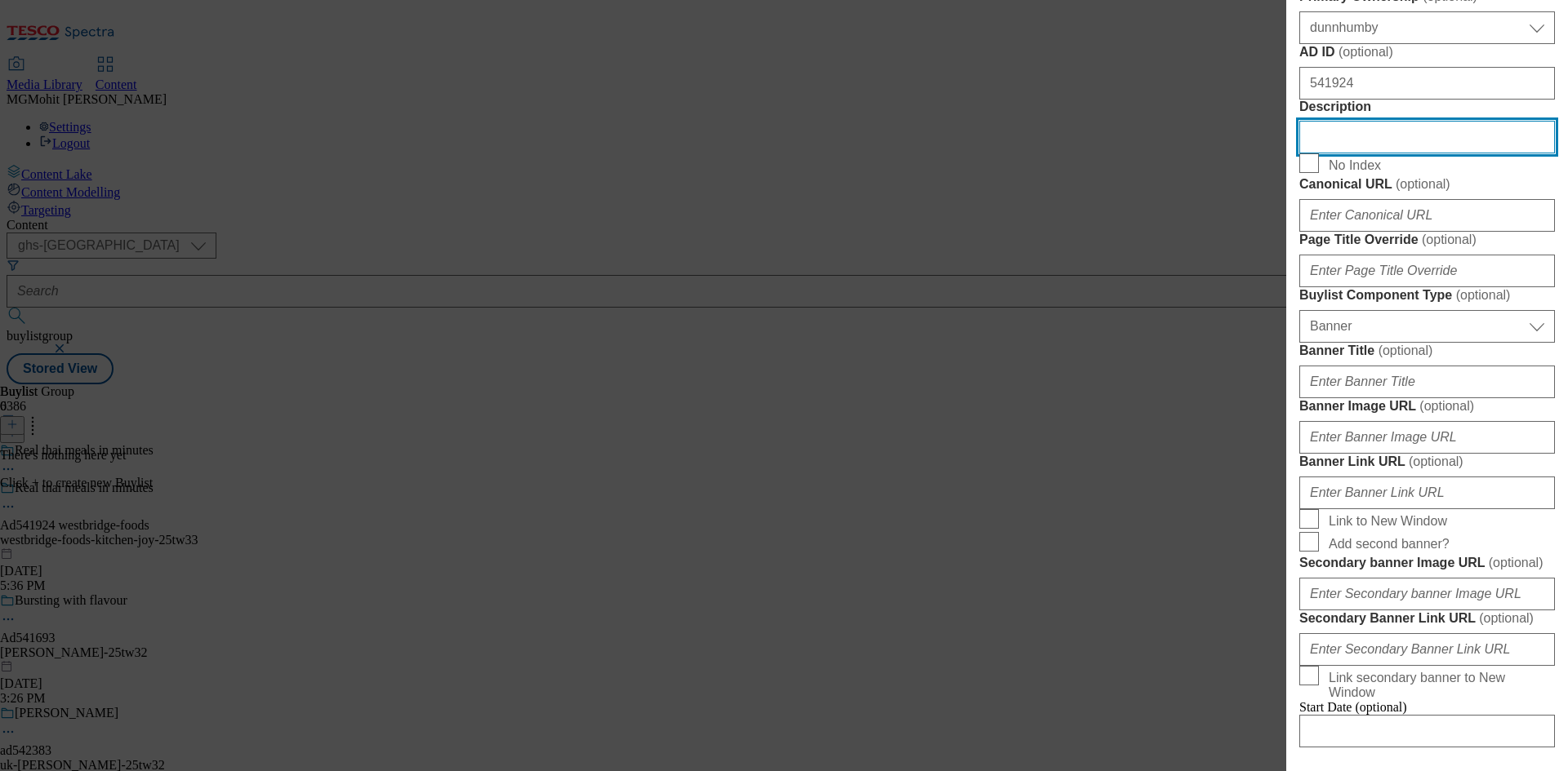
drag, startPoint x: 1325, startPoint y: 462, endPoint x: 1235, endPoint y: 460, distance: 90.0
click at [1235, 460] on div "Add new Buylist Locale Select locale English Welsh Tags Select Tags fnf marketp…" at bounding box center [784, 386] width 1568 height 771
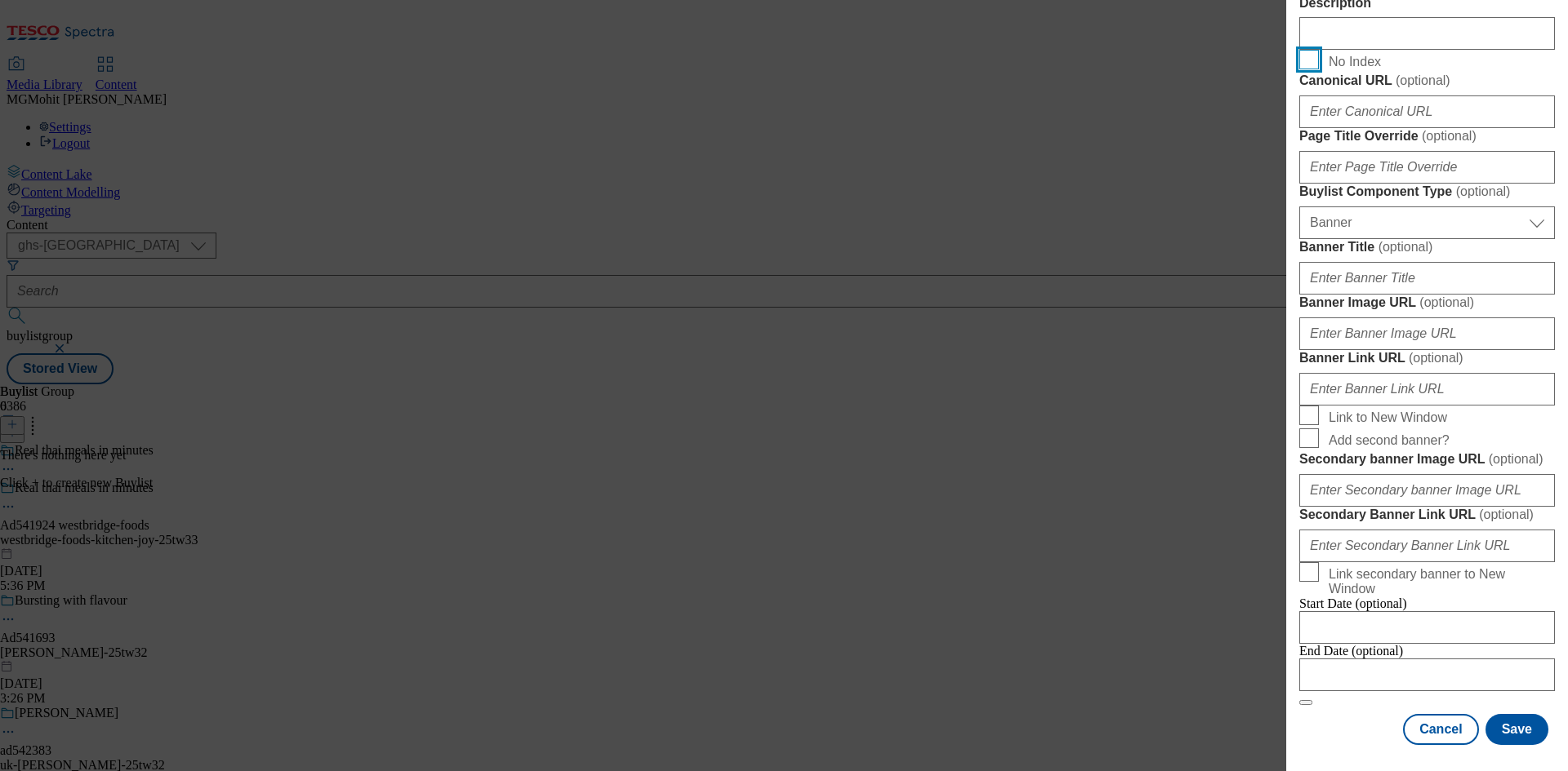
scroll to position [1618, 0]
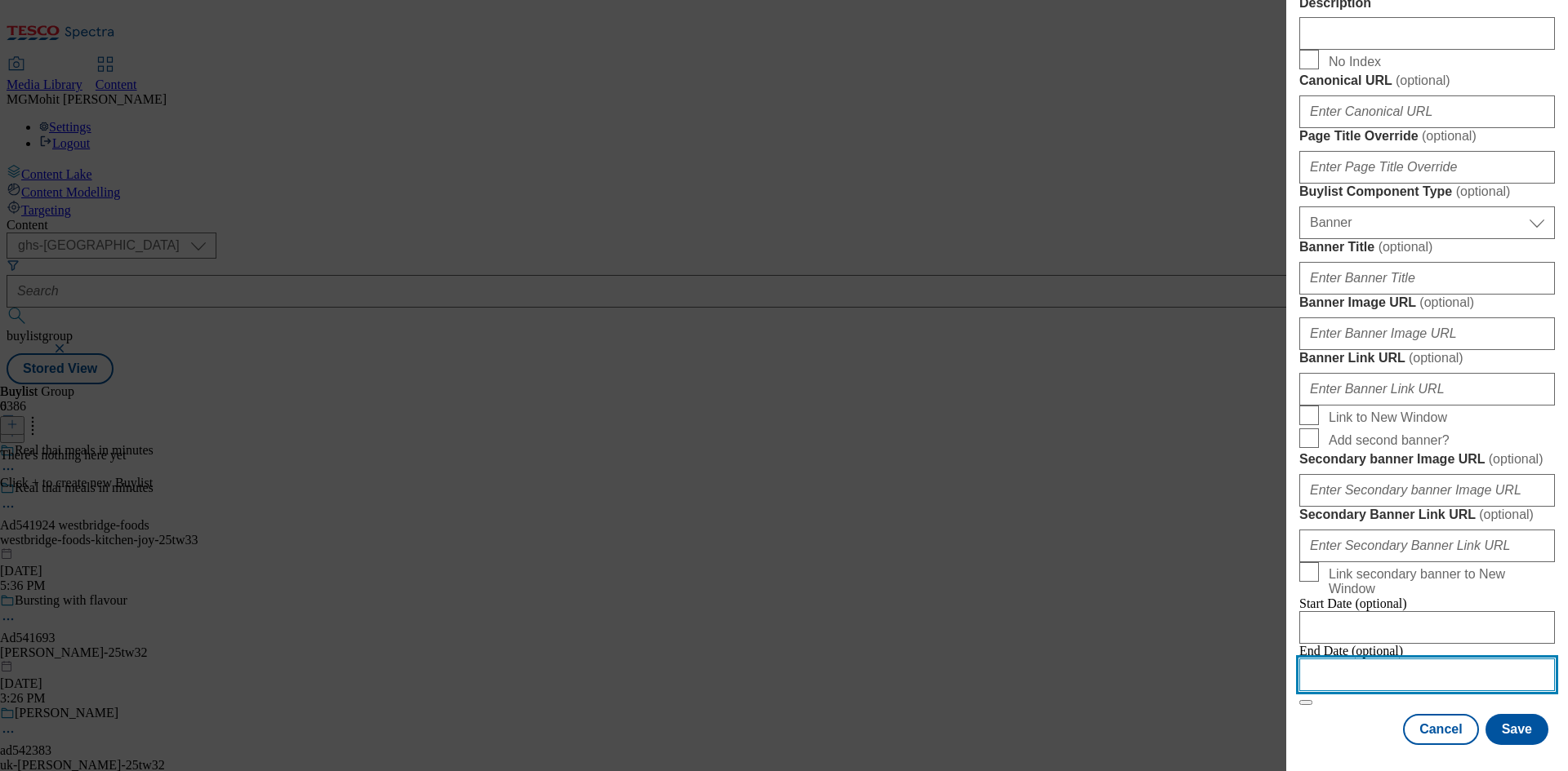
click at [1393, 663] on input "Modal" at bounding box center [1427, 674] width 256 height 32
select select "2025"
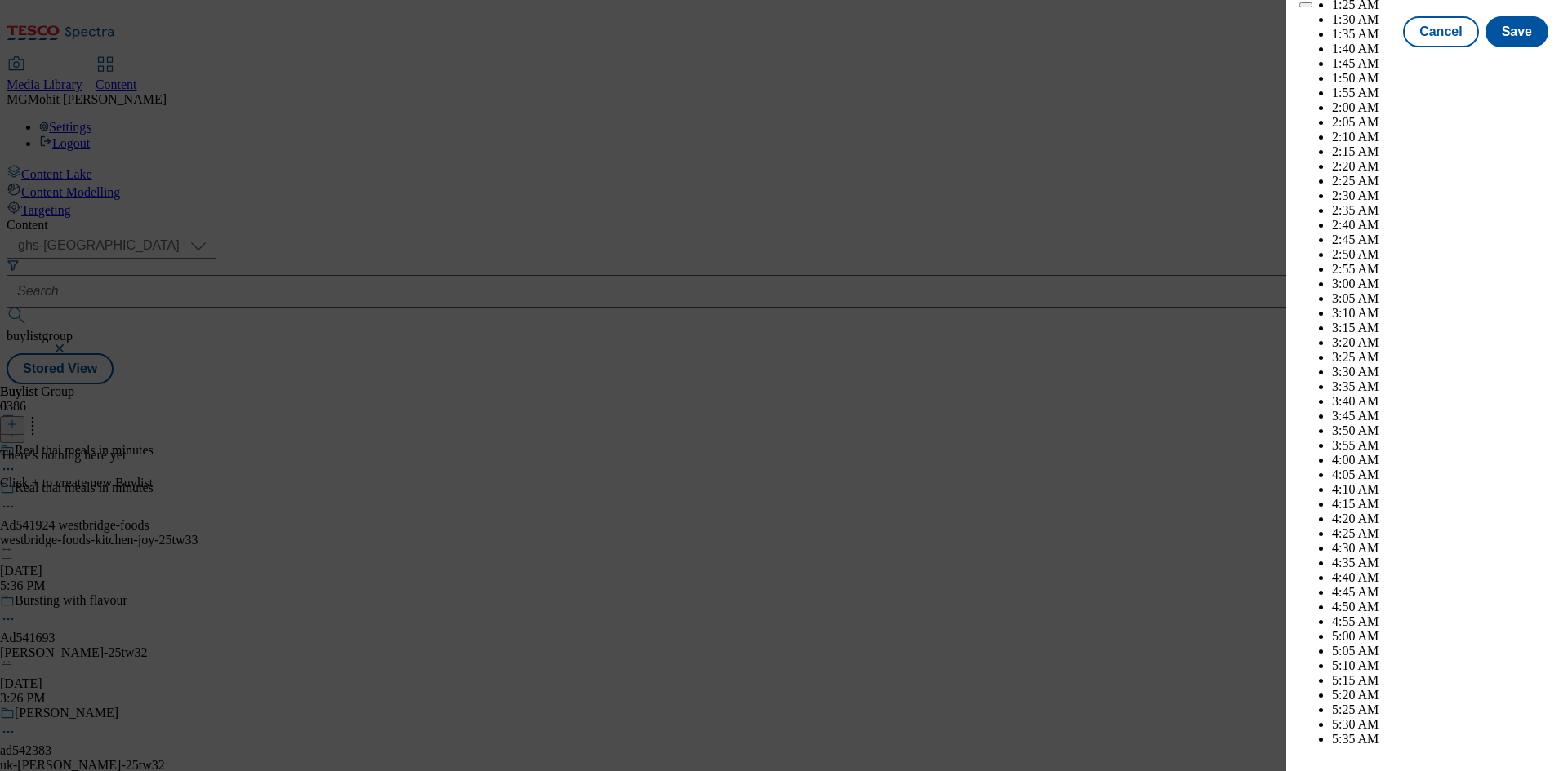
scroll to position [6363, 0]
select select "December"
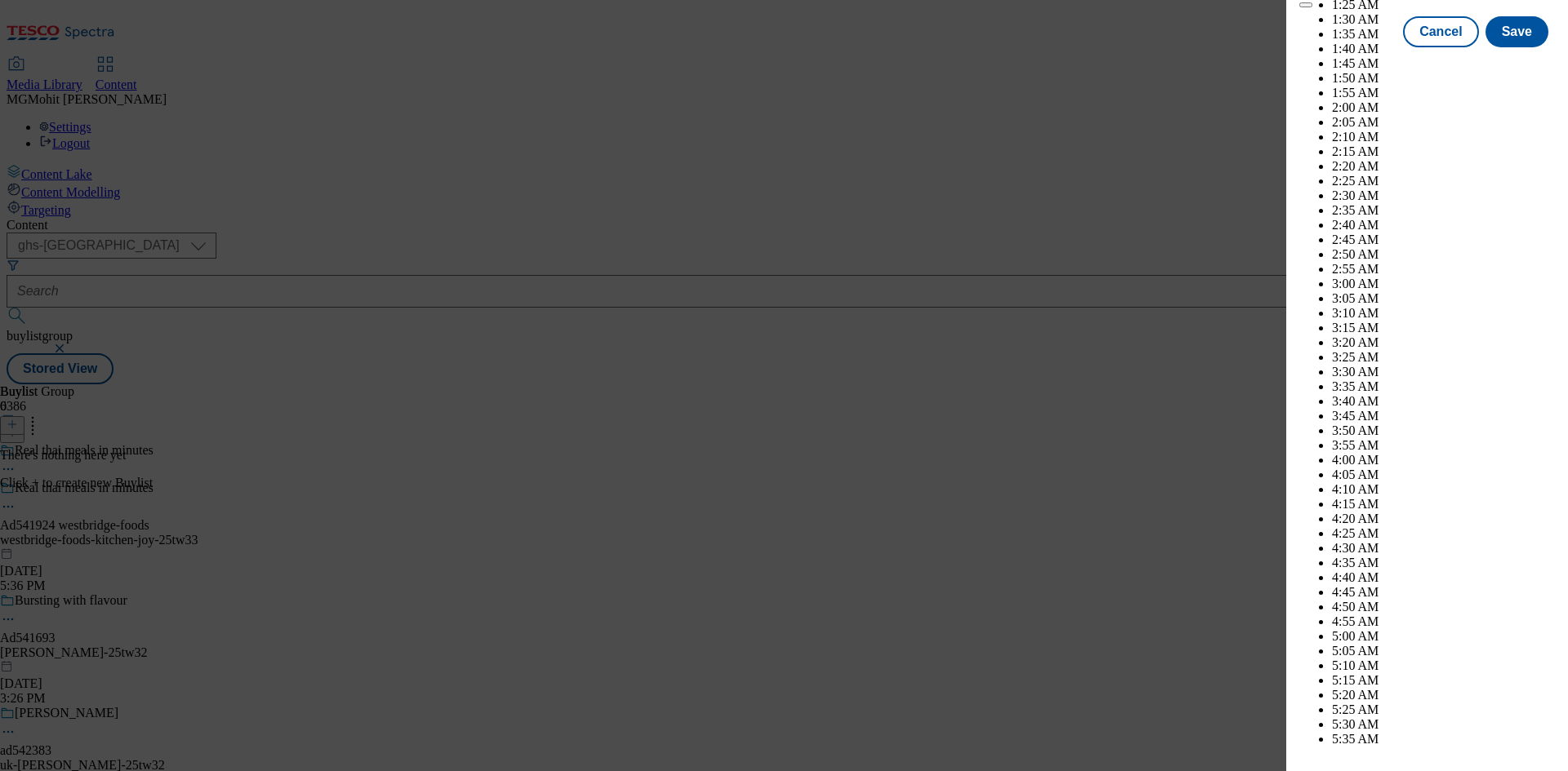
click at [1353, 62] on div "Cancel Save" at bounding box center [1427, 45] width 256 height 31
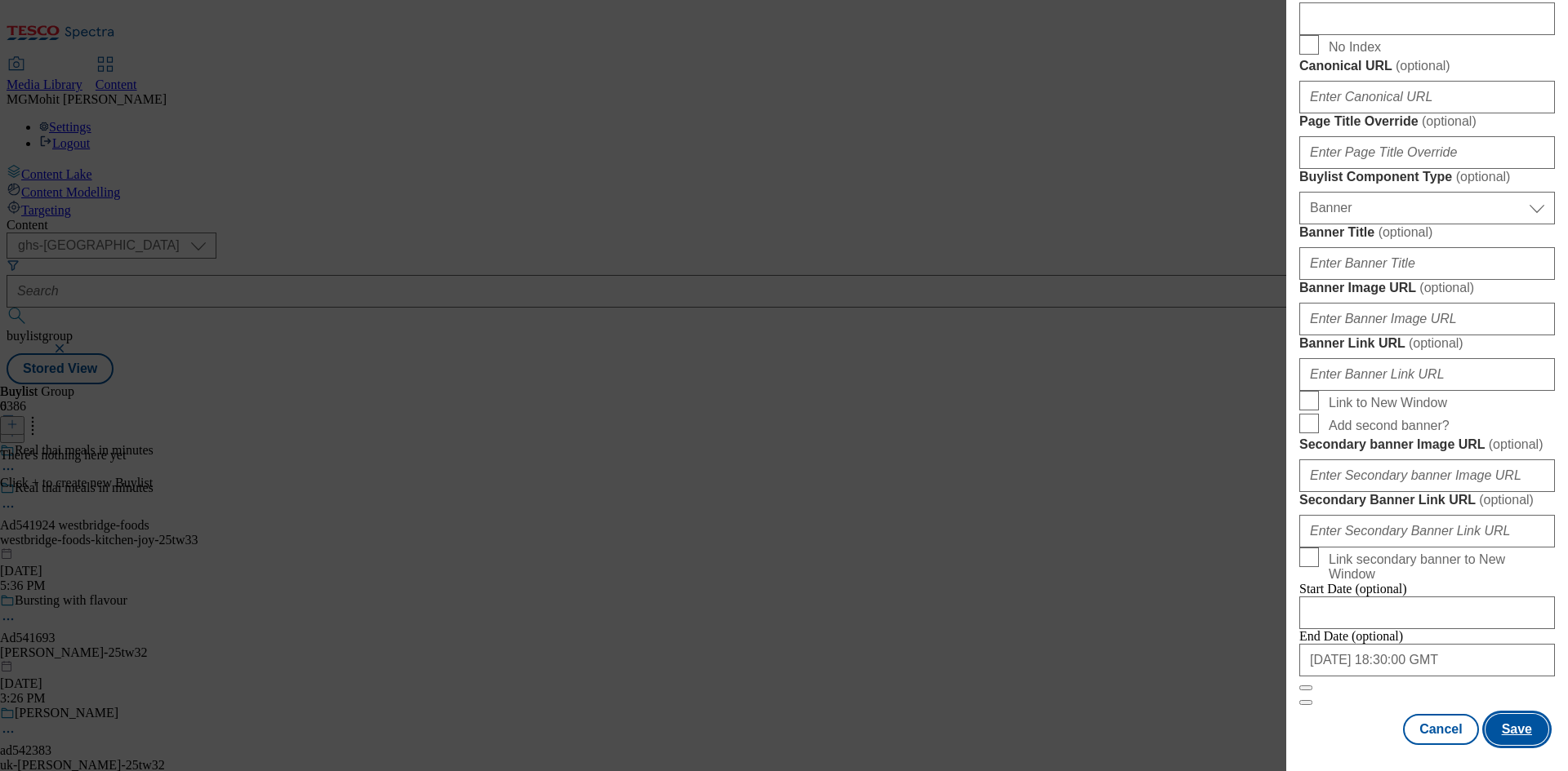
click at [1517, 728] on button "Save" at bounding box center [1517, 729] width 63 height 31
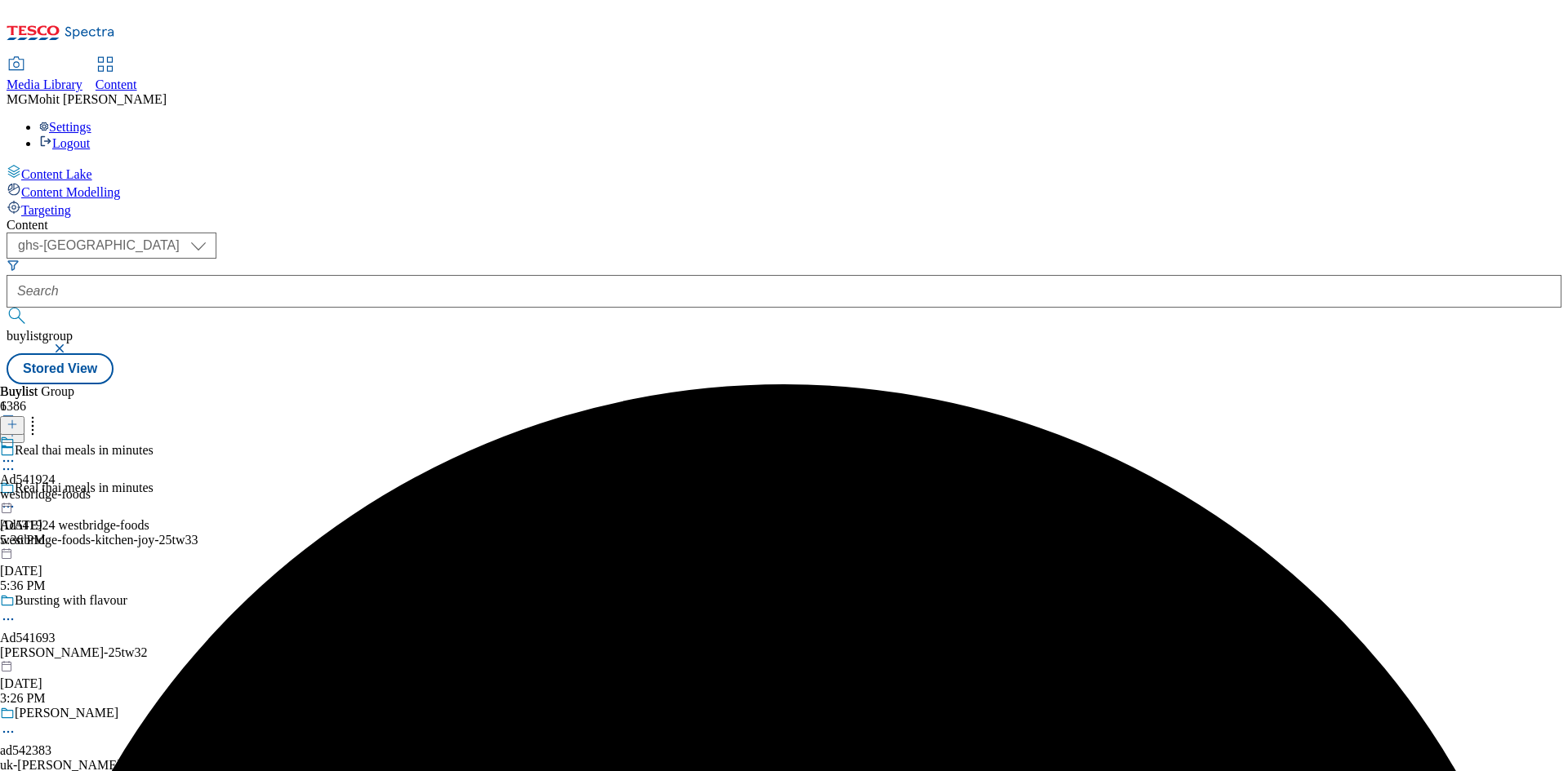
click at [91, 487] on div "westbridge-foods" at bounding box center [46, 495] width 91 height 15
click at [12, 420] on line at bounding box center [12, 424] width 0 height 8
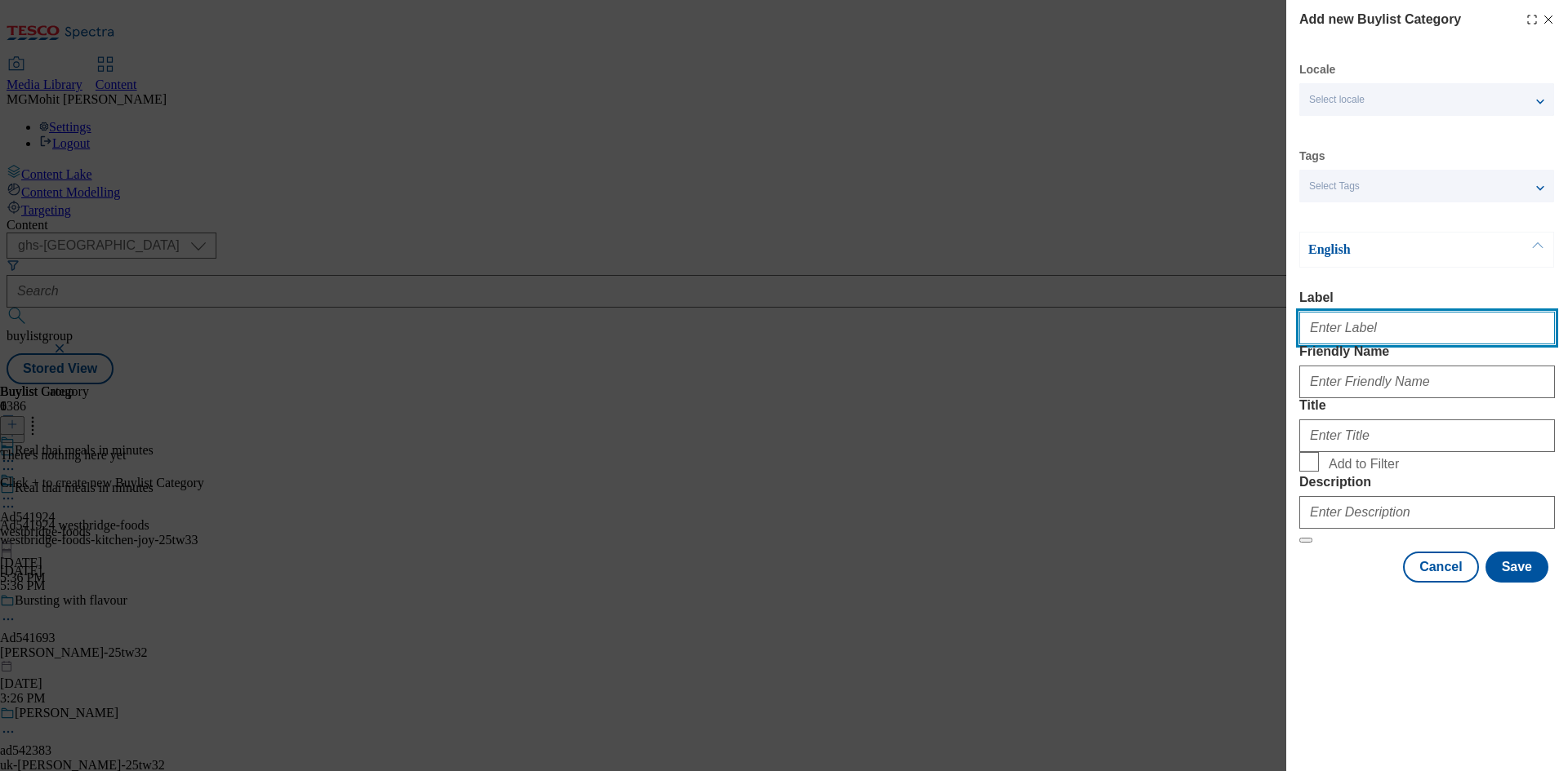
click at [1330, 337] on input "Label" at bounding box center [1427, 328] width 256 height 32
paste input "Ad541924"
type input "Ad541924"
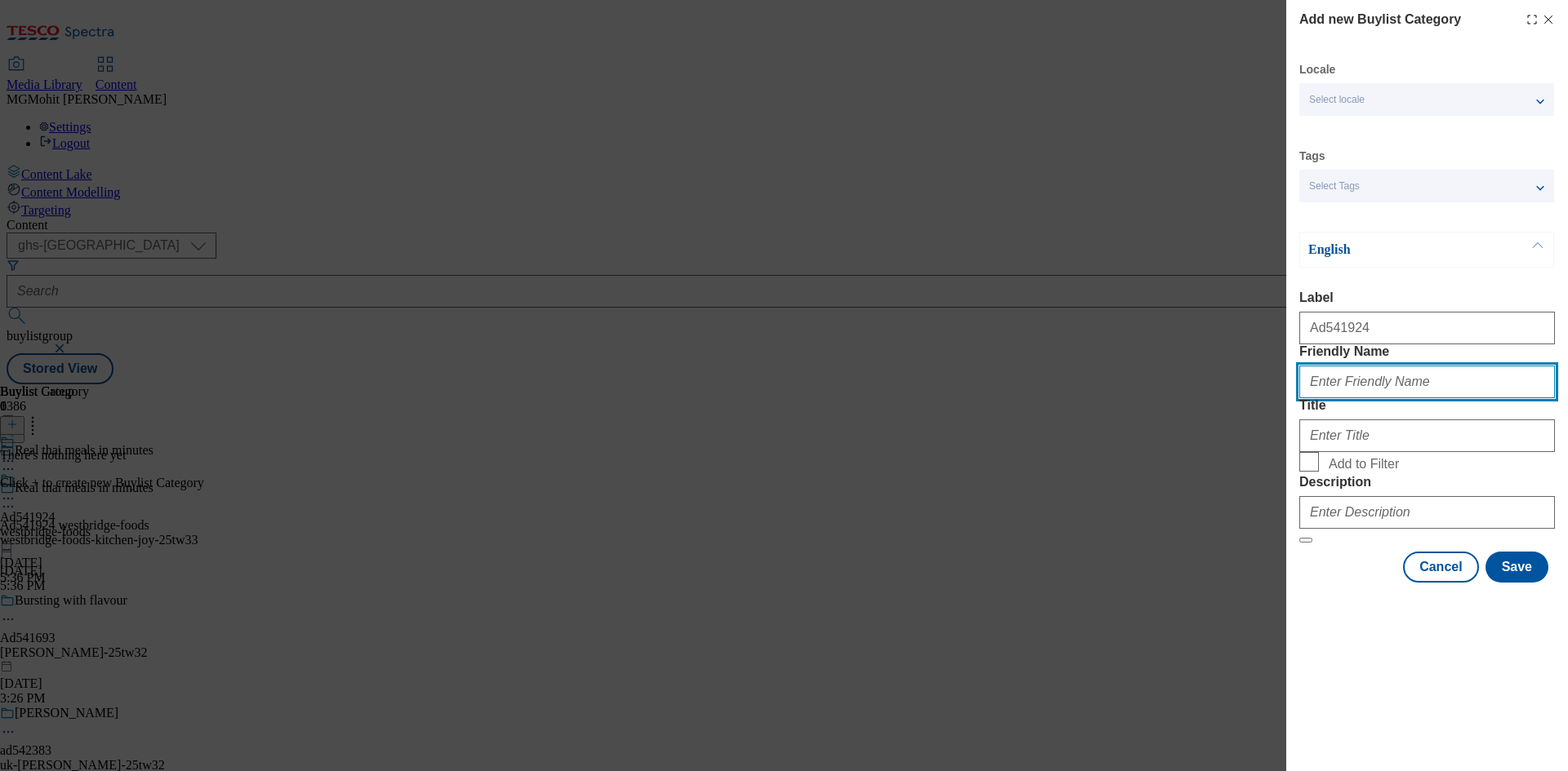
paste input "westbridge-foods-kitchen-joy"
type input "westbridge-foods-kitchen-joy"
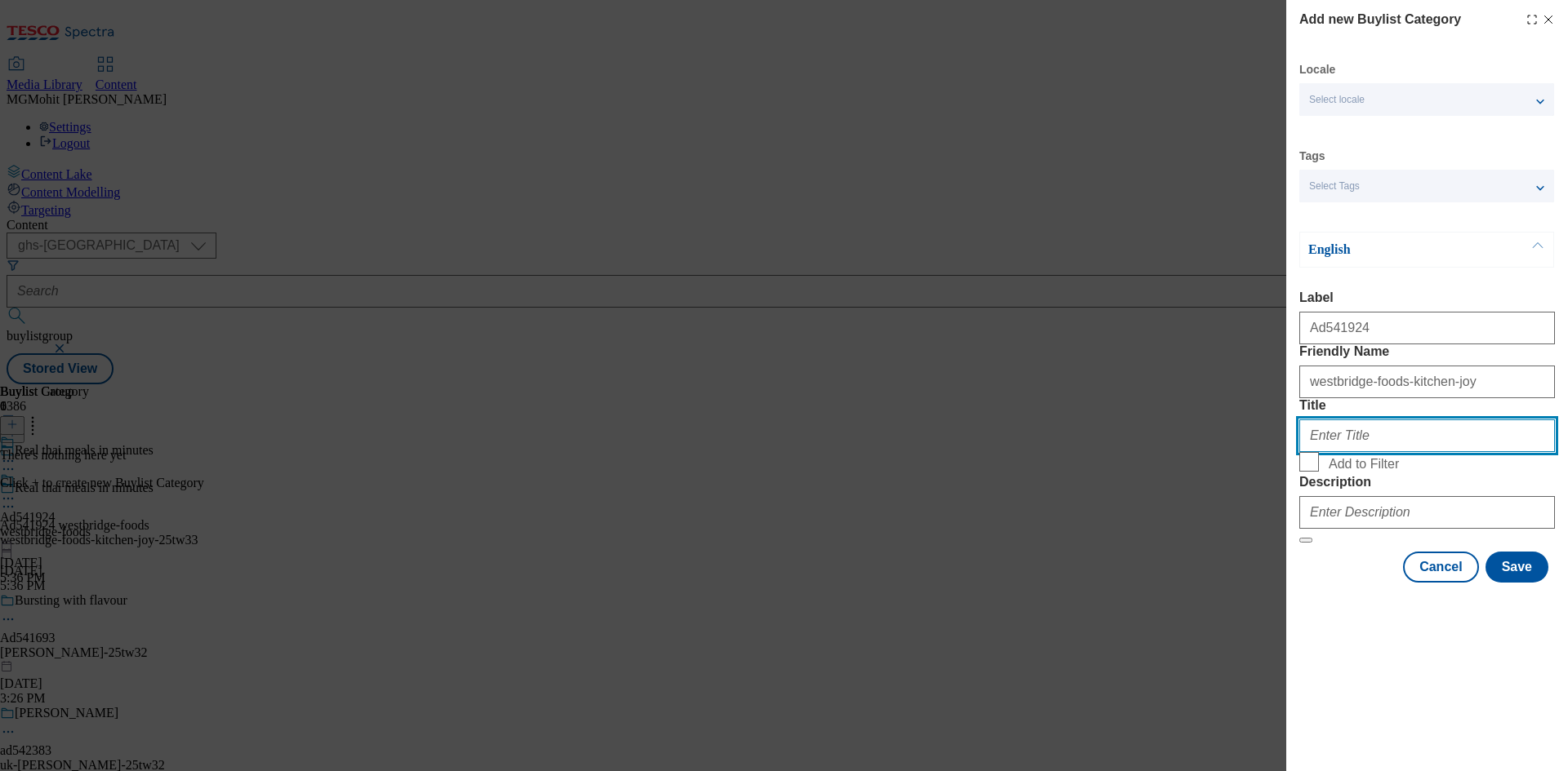
paste input "Westbridge Foods"
type input "Westbridge Foods"
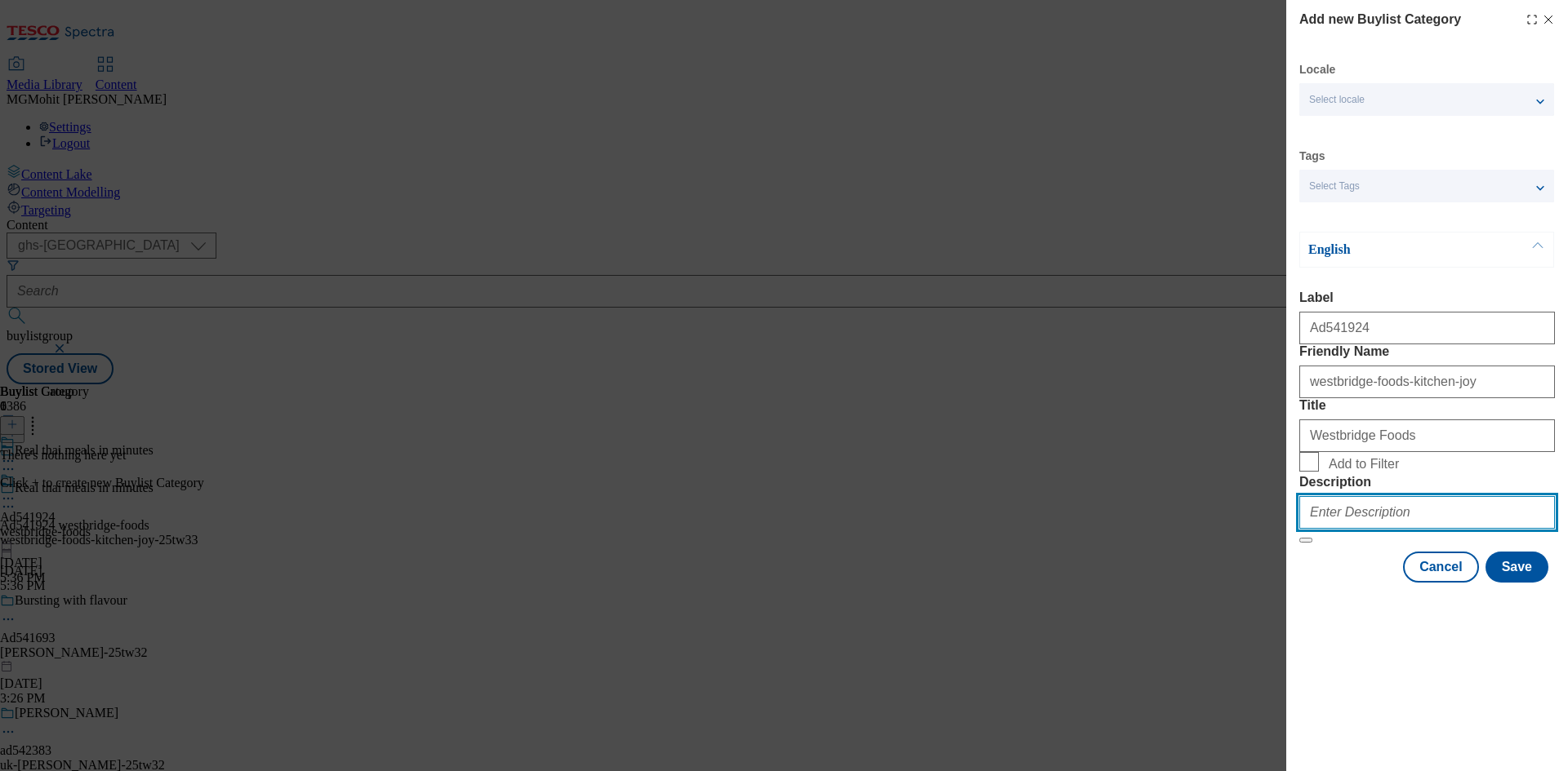
click at [1374, 529] on input "Description" at bounding box center [1427, 512] width 256 height 32
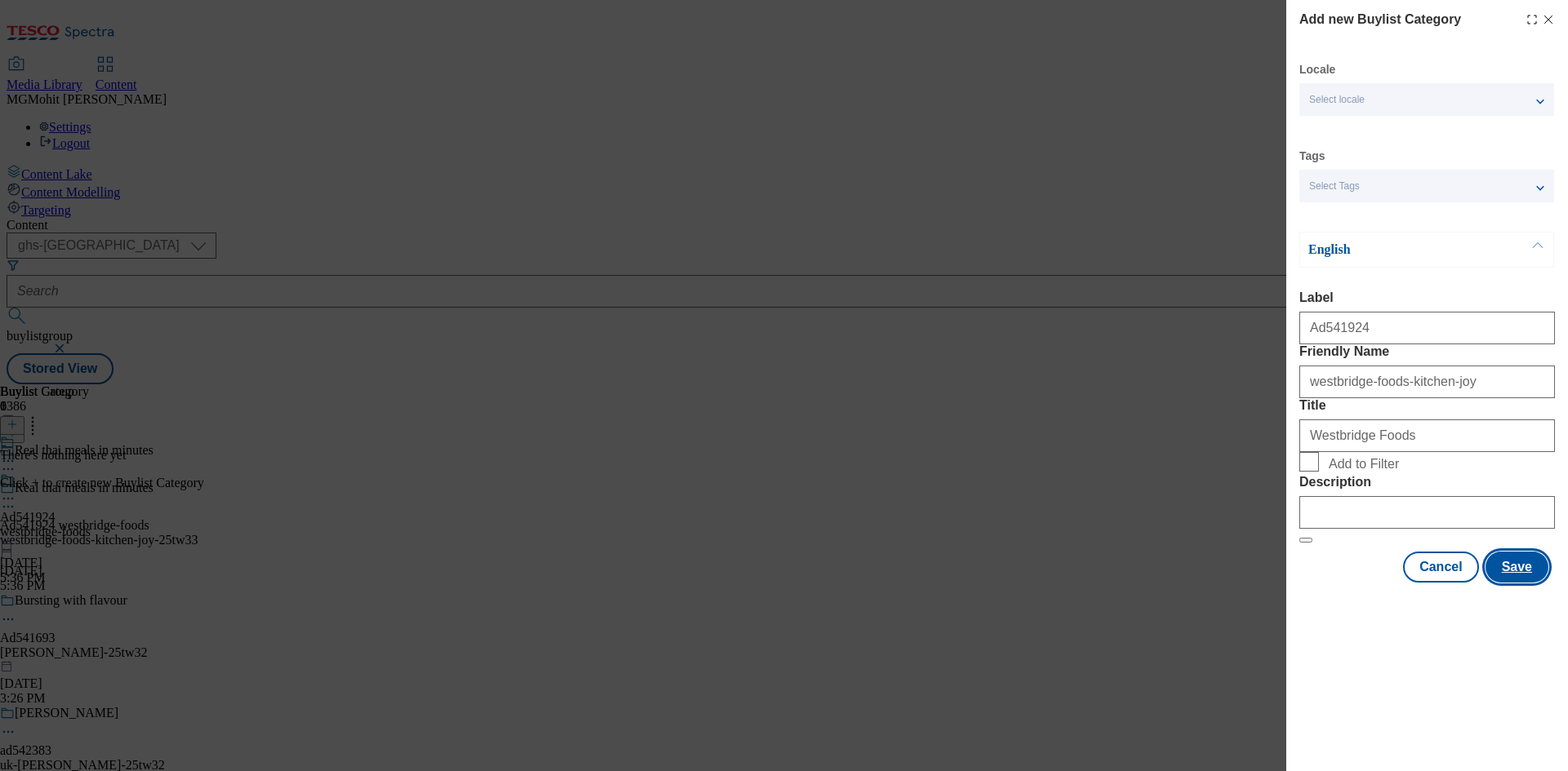
click at [1516, 583] on button "Save" at bounding box center [1517, 567] width 63 height 31
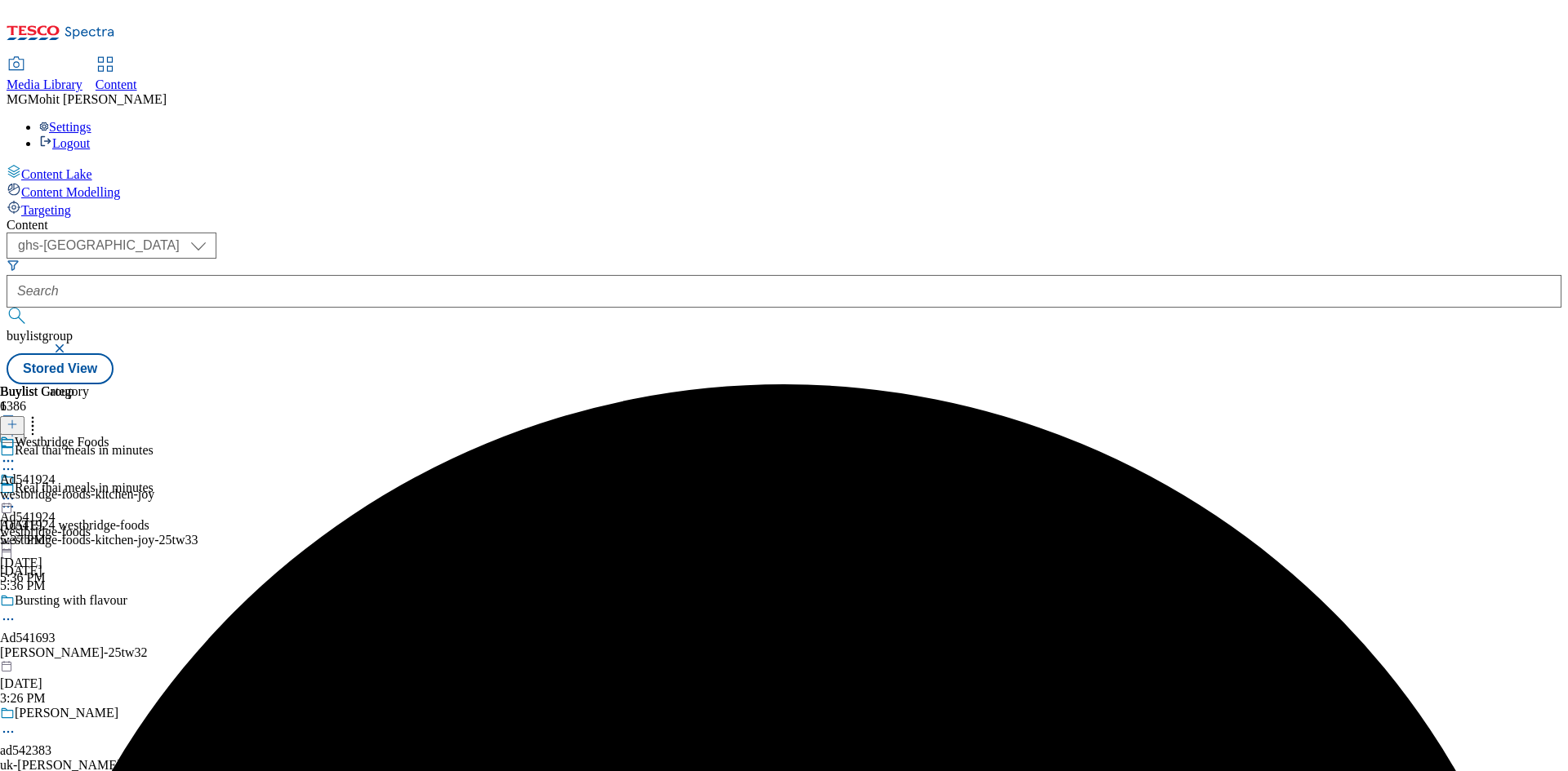
click at [154, 435] on div "Westbridge Foods Ad541924 westbridge-foods-kitchen-joy Sep 29, 2025 5:37 PM" at bounding box center [77, 491] width 154 height 113
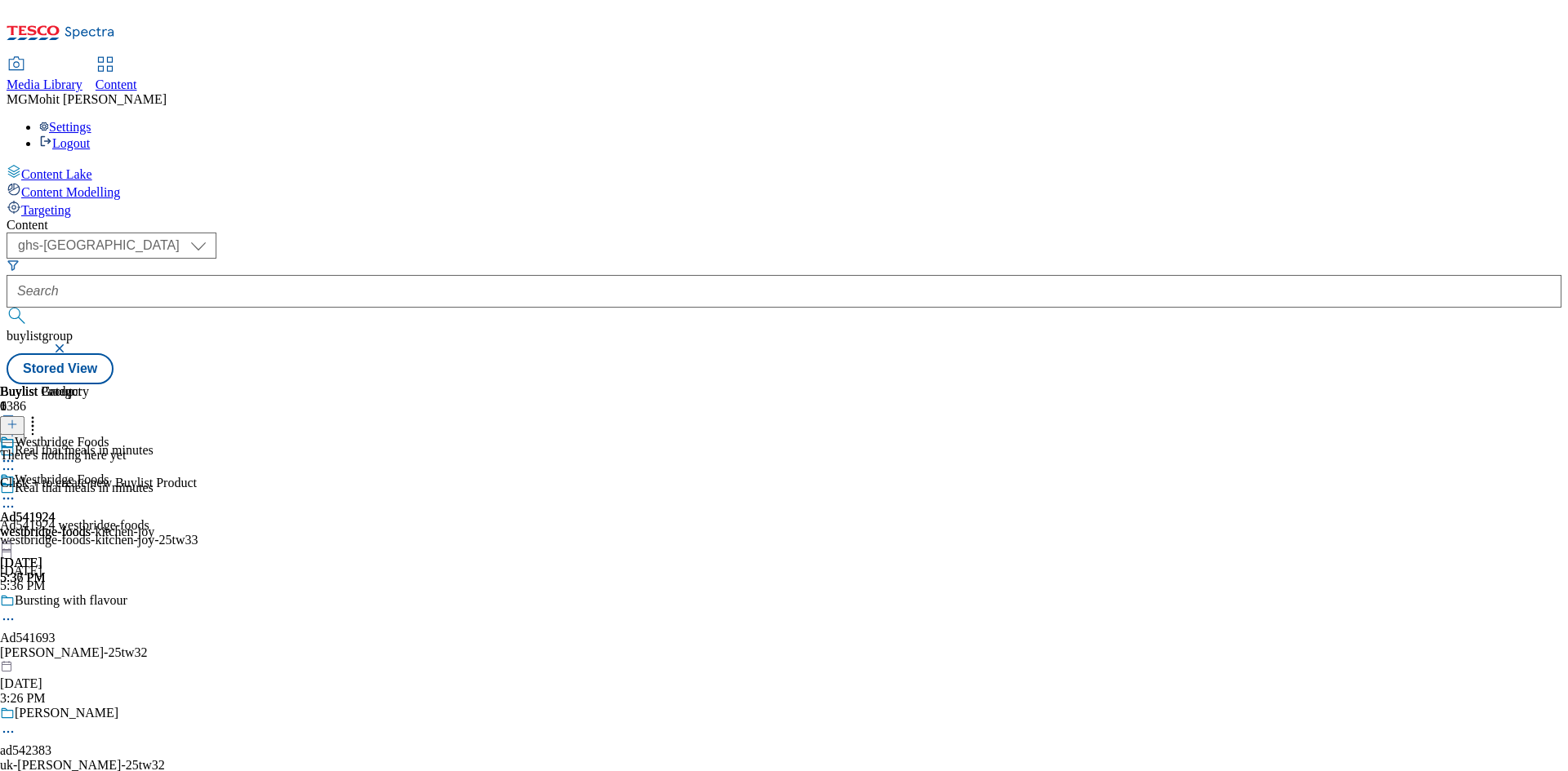
click at [18, 419] on icon at bounding box center [12, 424] width 12 height 12
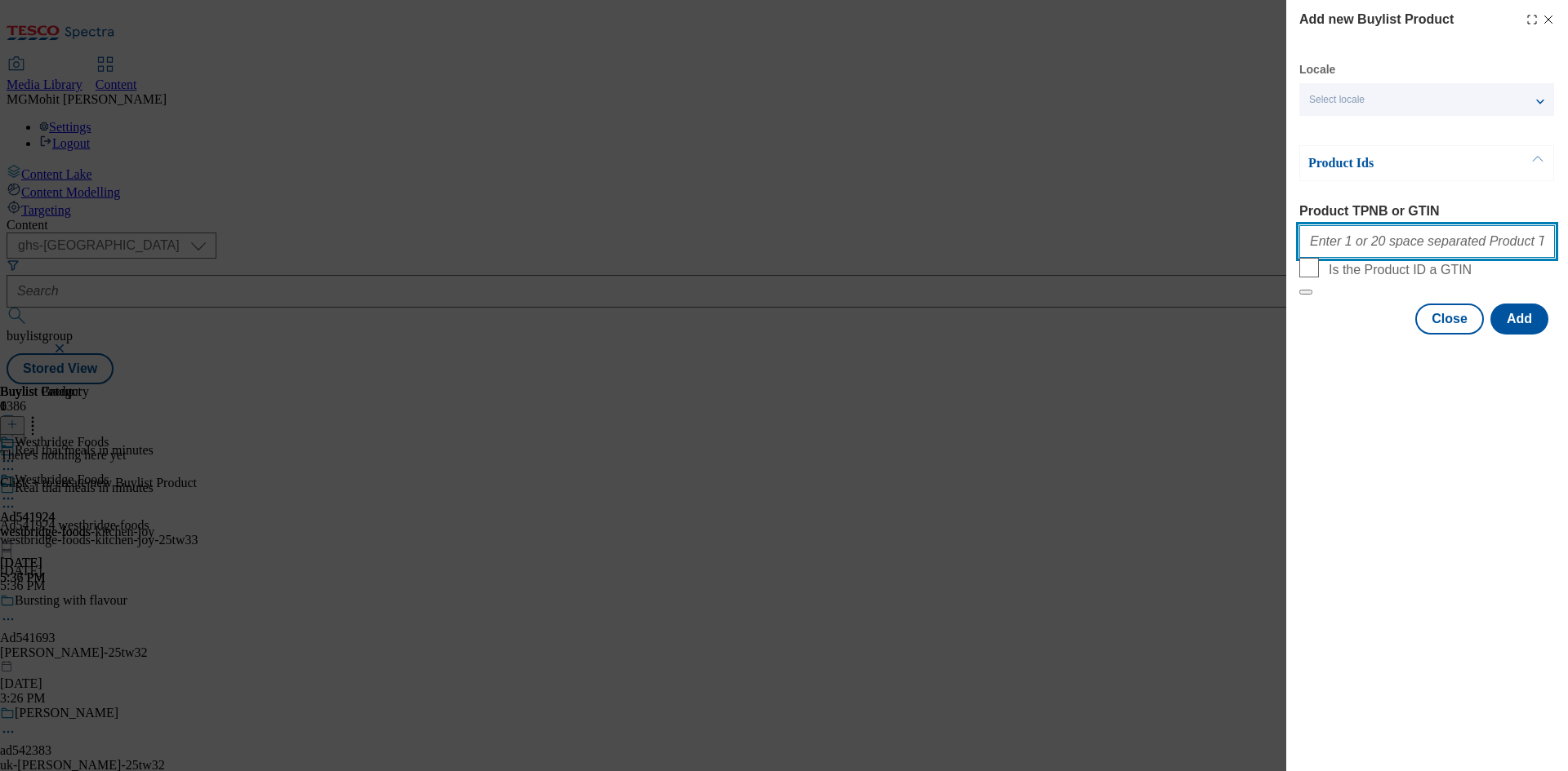
click at [1334, 235] on input "Product TPNB or GTIN" at bounding box center [1427, 241] width 256 height 32
paste input "96765653 94041516 96819487 94041500 93990459 96103527 93947450 96094732 9677478…"
type input "96765653 94041516 96819487 94041500 93990459 96103527 93947450 96094732 9677478…"
click at [1511, 335] on button "Add" at bounding box center [1519, 318] width 58 height 31
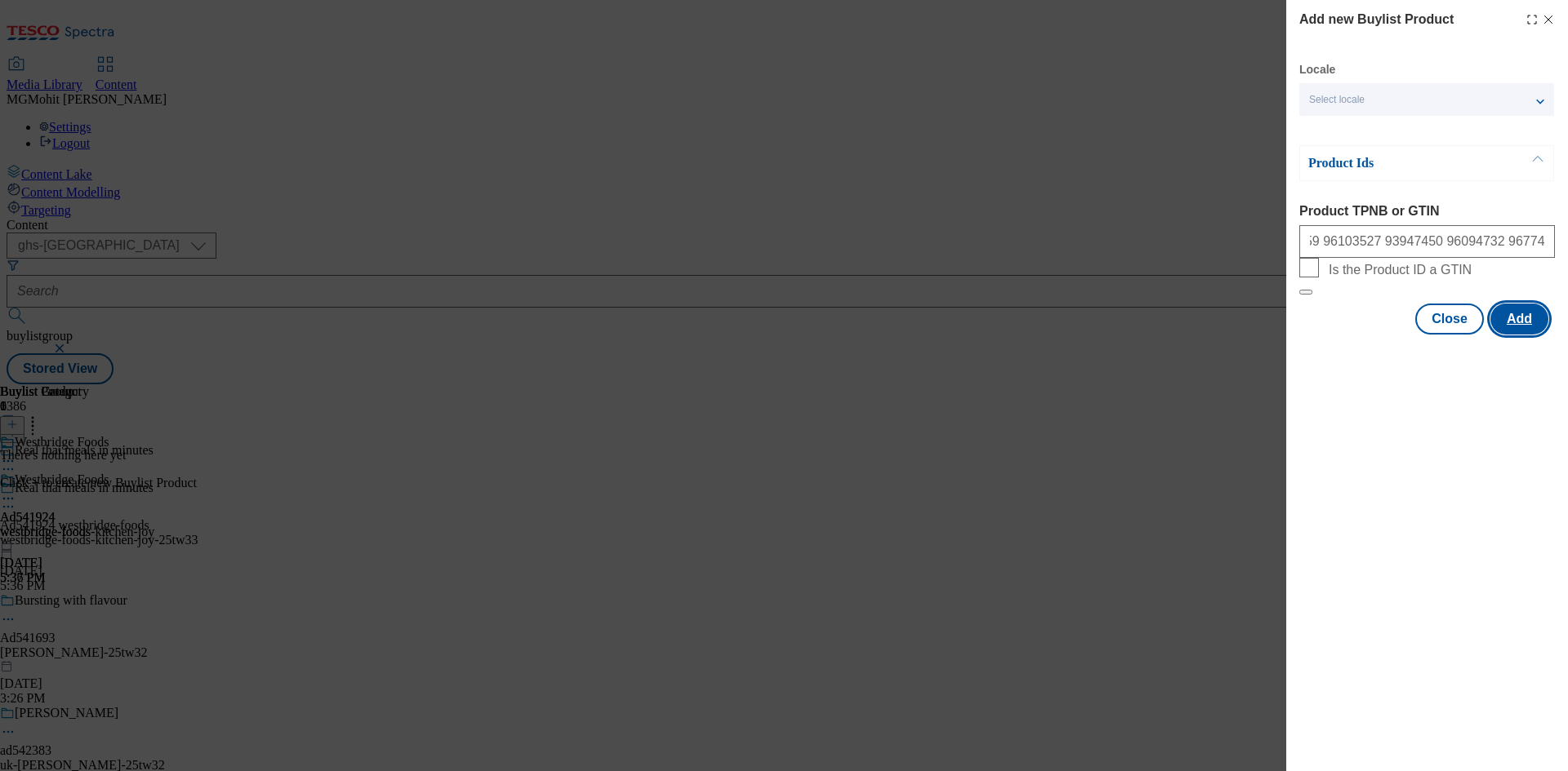
scroll to position [0, 0]
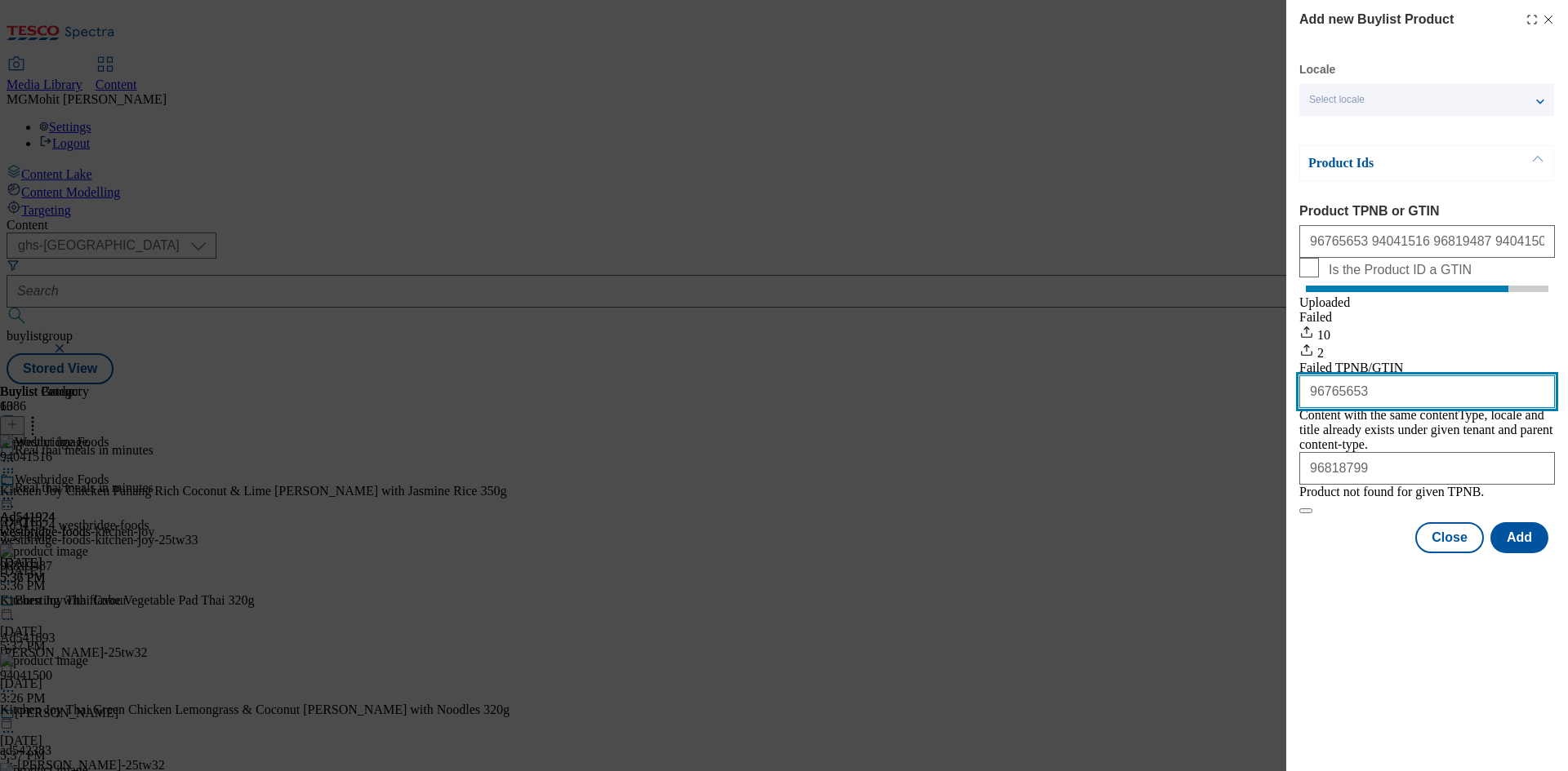
drag, startPoint x: 1386, startPoint y: 431, endPoint x: 1154, endPoint y: 431, distance: 232.0
click at [1154, 431] on div "Add new Buylist Product Locale Select locale English Welsh Product Ids Product …" at bounding box center [784, 386] width 1568 height 771
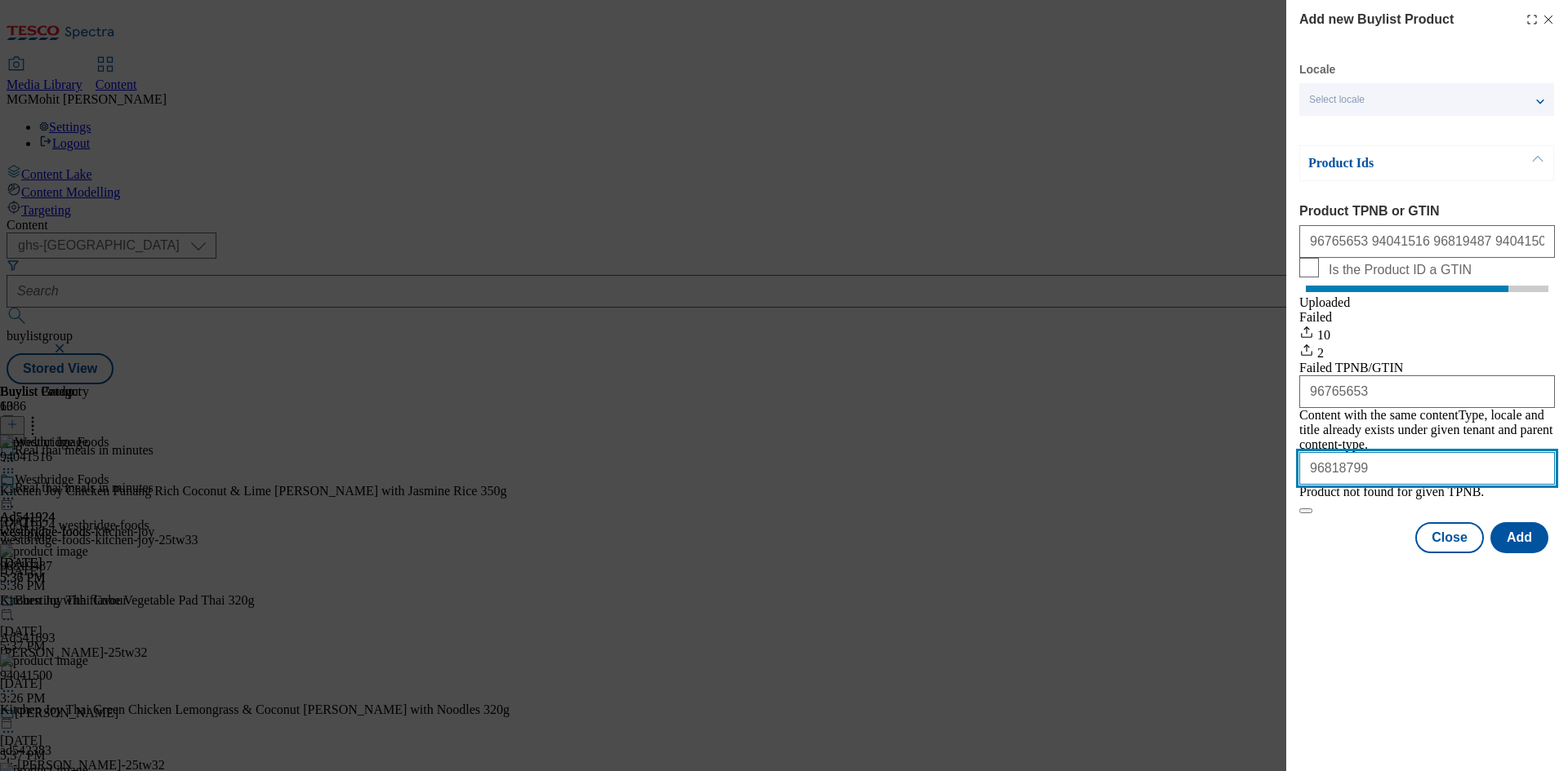
drag, startPoint x: 1400, startPoint y: 496, endPoint x: 1206, endPoint y: 499, distance: 194.0
click at [1206, 499] on div "Add new Buylist Product Locale Select locale English Welsh Product Ids Product …" at bounding box center [784, 386] width 1568 height 771
click at [1400, 580] on div "Modal" at bounding box center [1427, 568] width 281 height 23
click at [1455, 553] on button "Close" at bounding box center [1449, 538] width 69 height 31
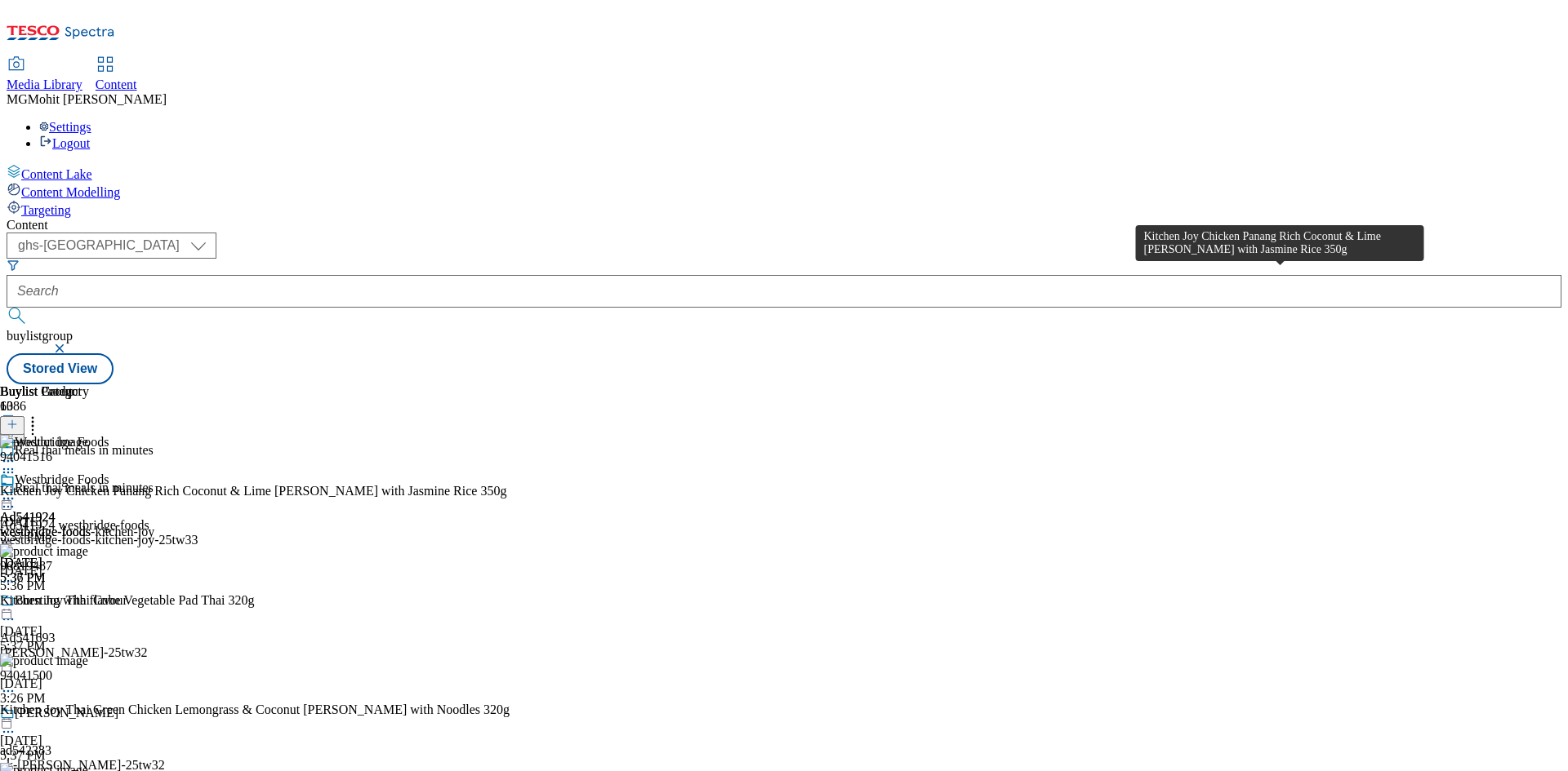
click at [506, 484] on div "Kitchen Joy Chicken Panang Rich Coconut & Lime Curry with Jasmine Rice 350g" at bounding box center [253, 491] width 506 height 15
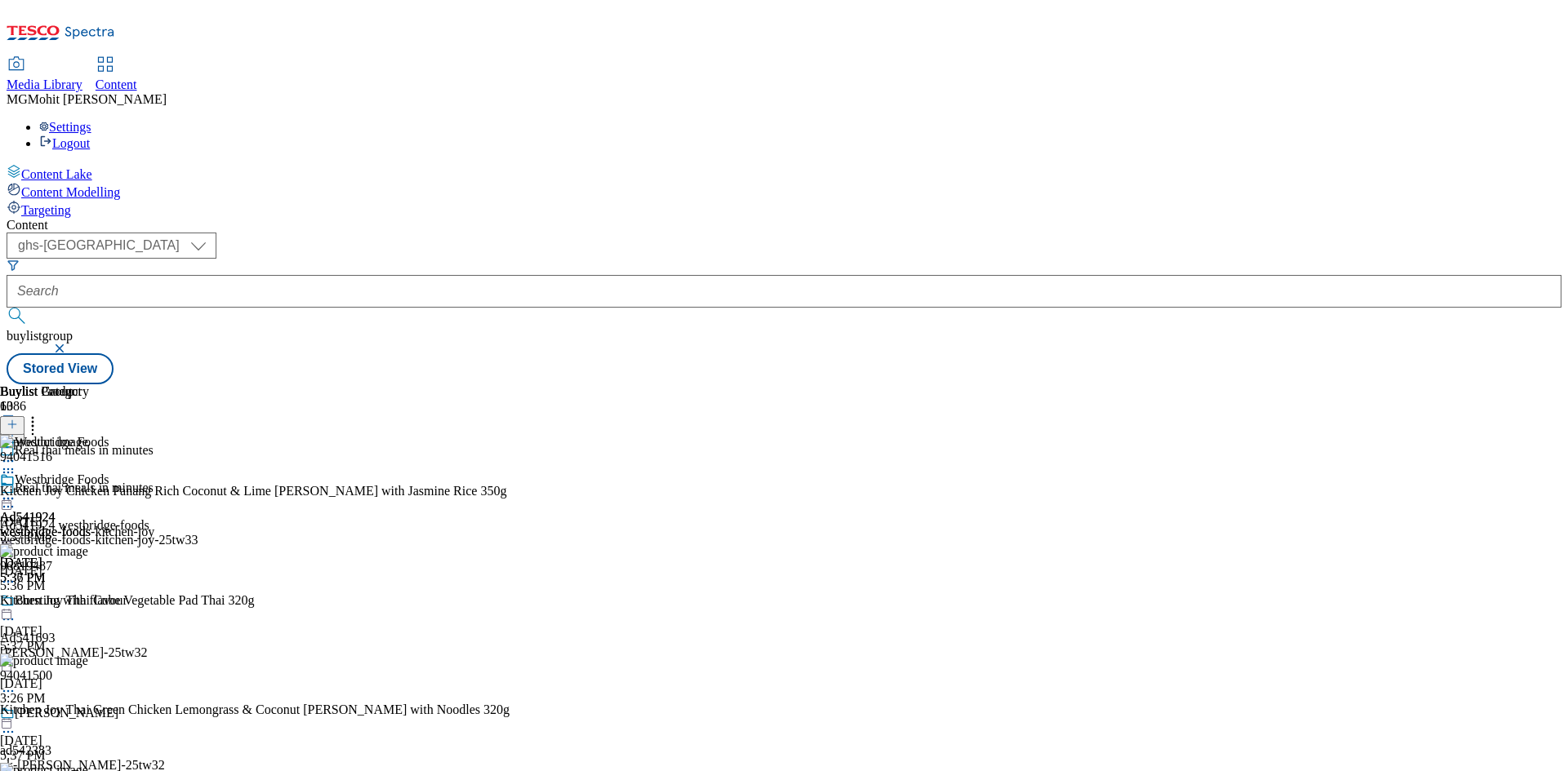
click at [17, 491] on icon at bounding box center [8, 499] width 17 height 17
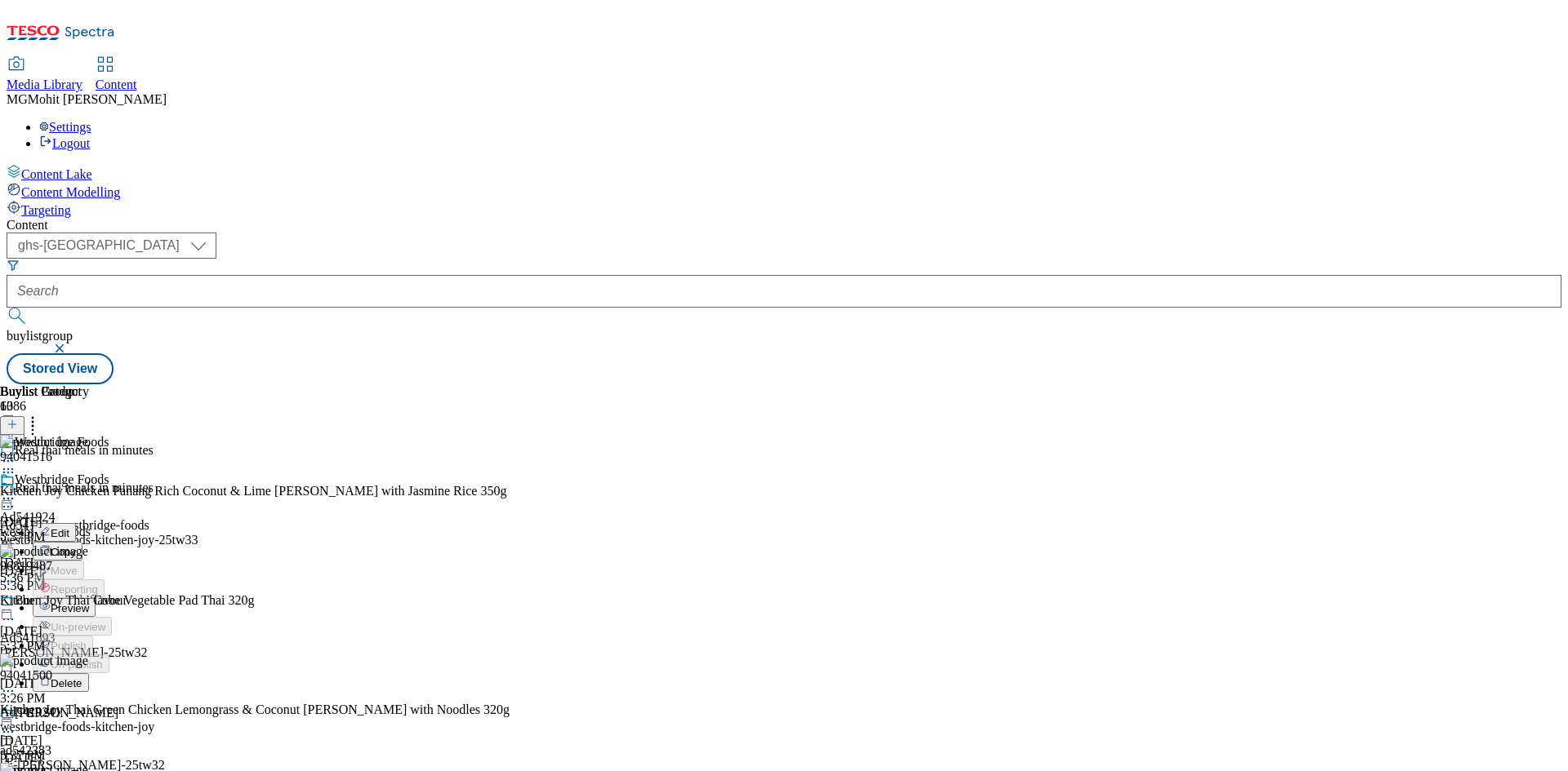
click at [70, 527] on span "Edit" at bounding box center [60, 533] width 19 height 12
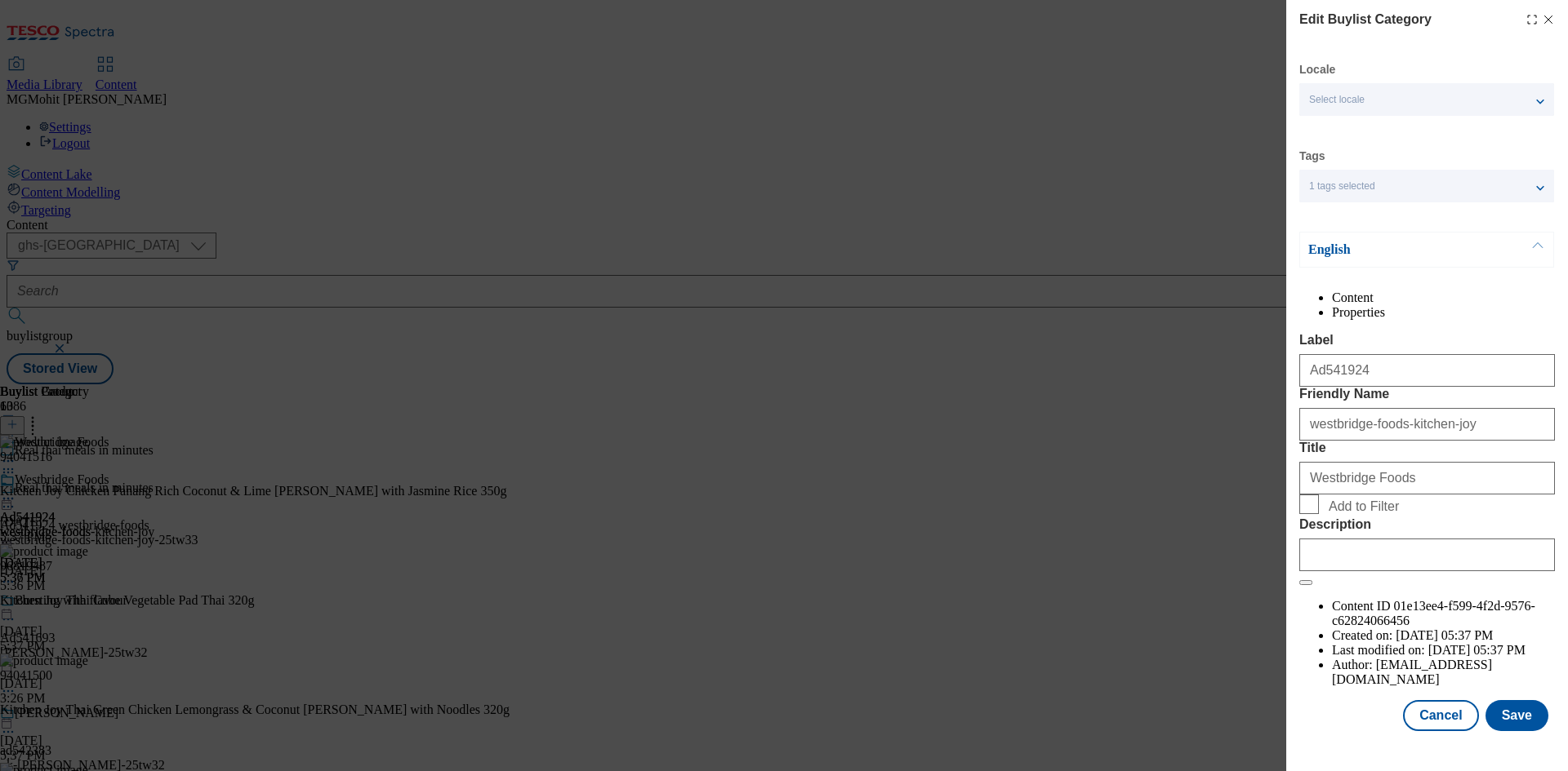
scroll to position [31, 0]
click at [1368, 572] on input "Description" at bounding box center [1427, 554] width 256 height 32
paste input "Kitchen Joy Chicken Panang Rich Coconut & Lime Curry with Jasmine Rice 350g"
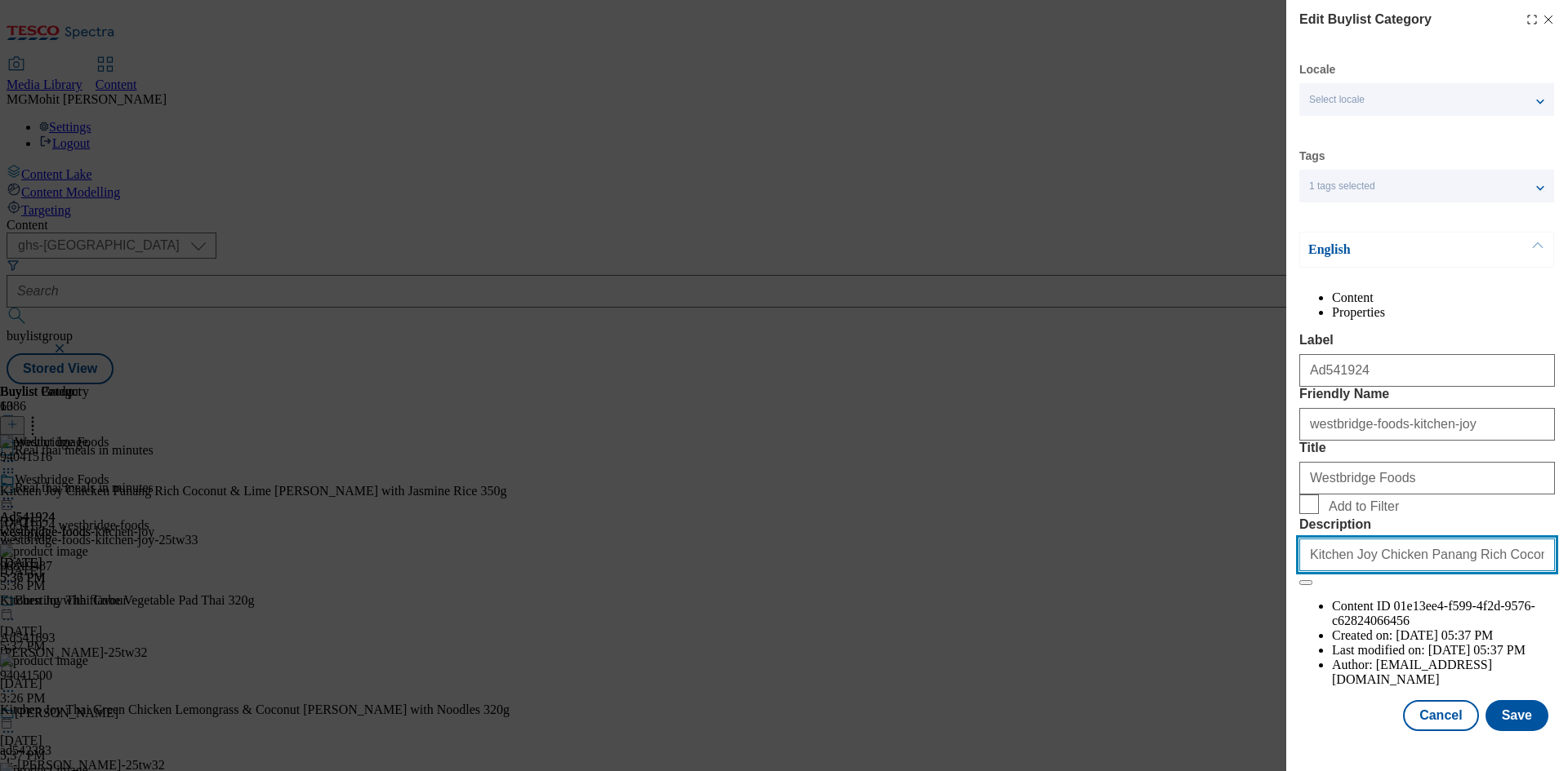
scroll to position [0, 132]
type input "Kitchen Joy Chicken Panang Rich Coconut & Lime Curry with Jasmine Rice 350g"
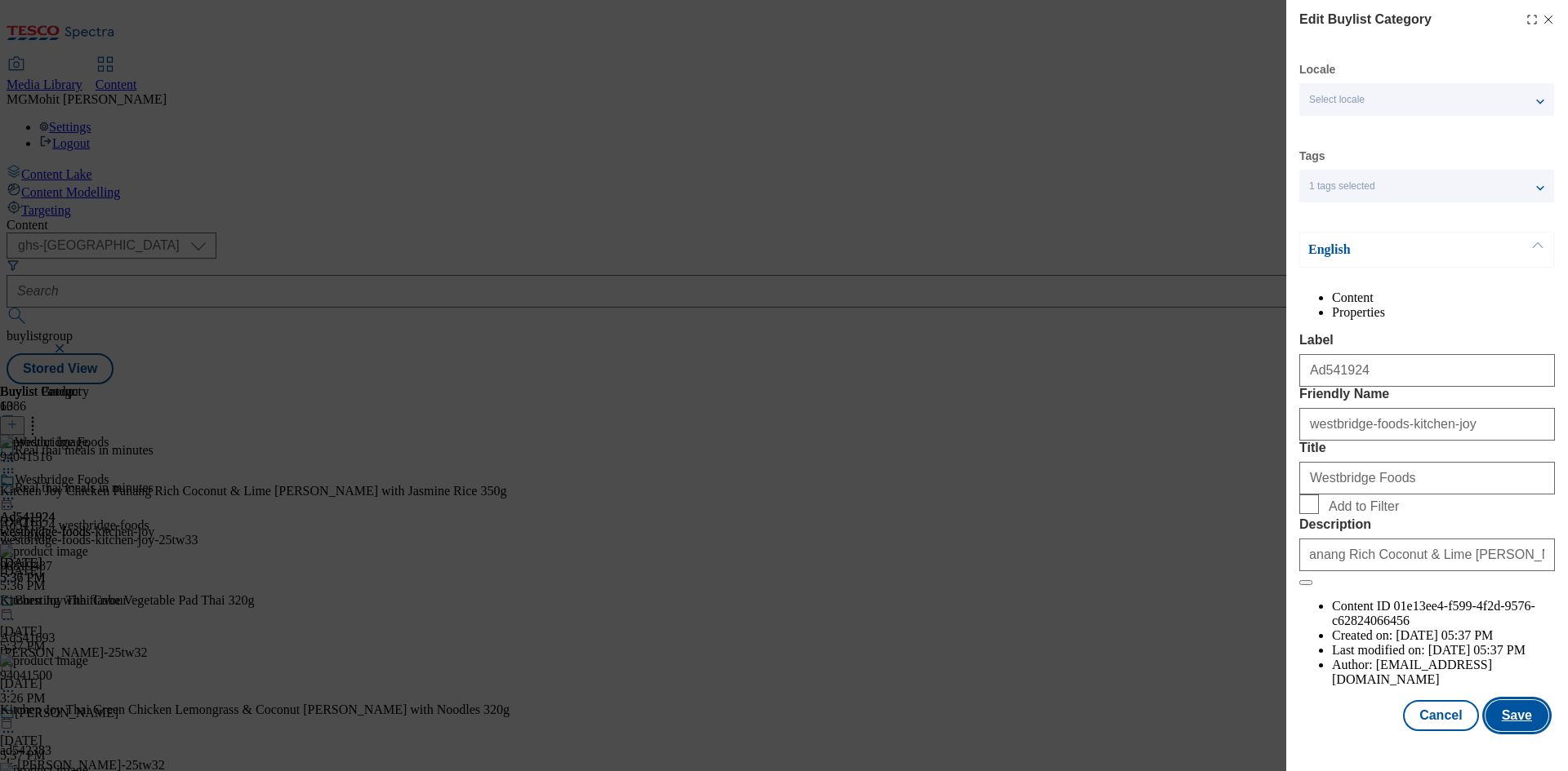
click at [1498, 731] on button "Save" at bounding box center [1517, 716] width 63 height 31
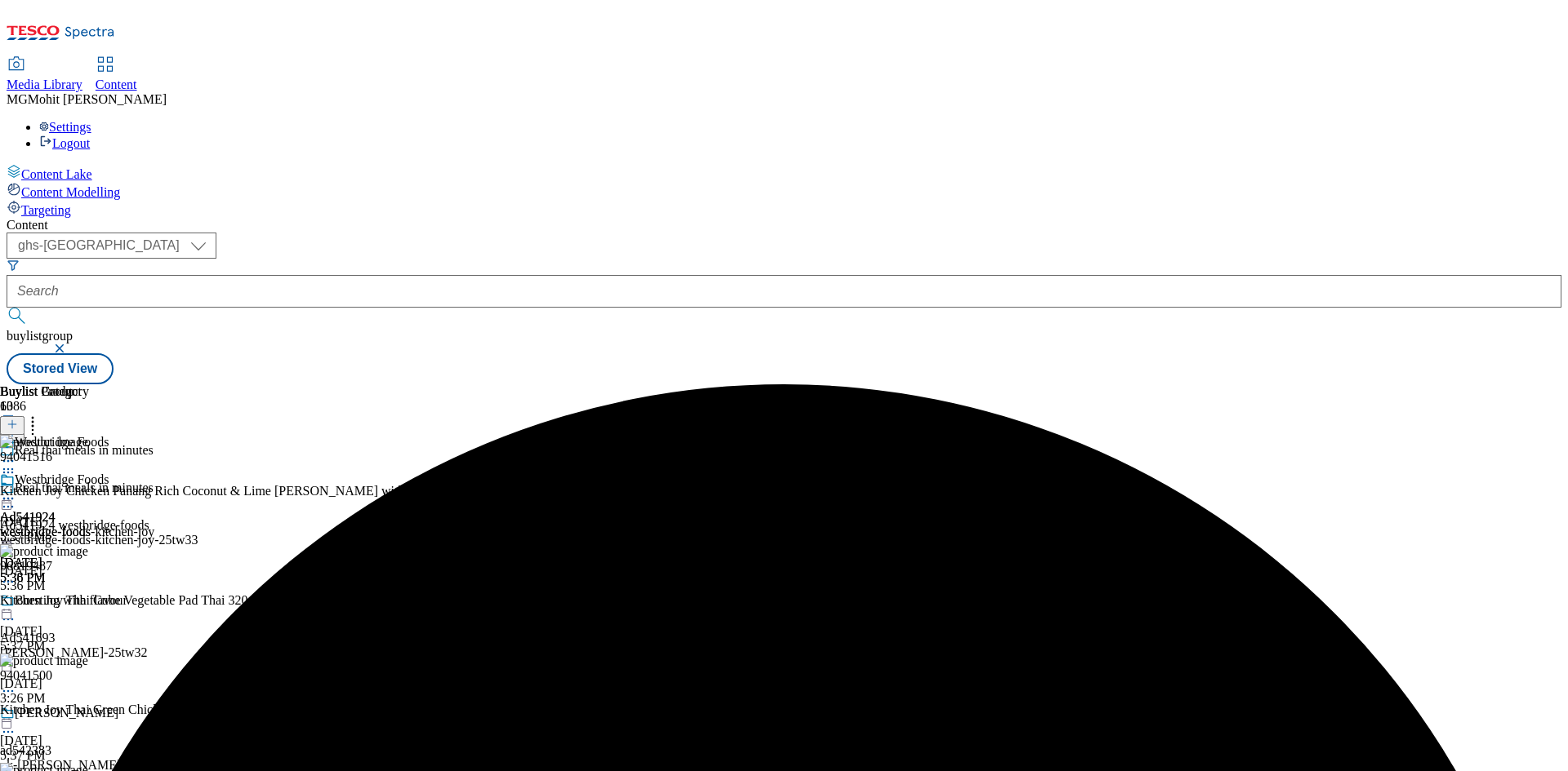
click at [17, 491] on icon at bounding box center [8, 499] width 17 height 17
click at [70, 527] on span "Edit" at bounding box center [60, 533] width 19 height 12
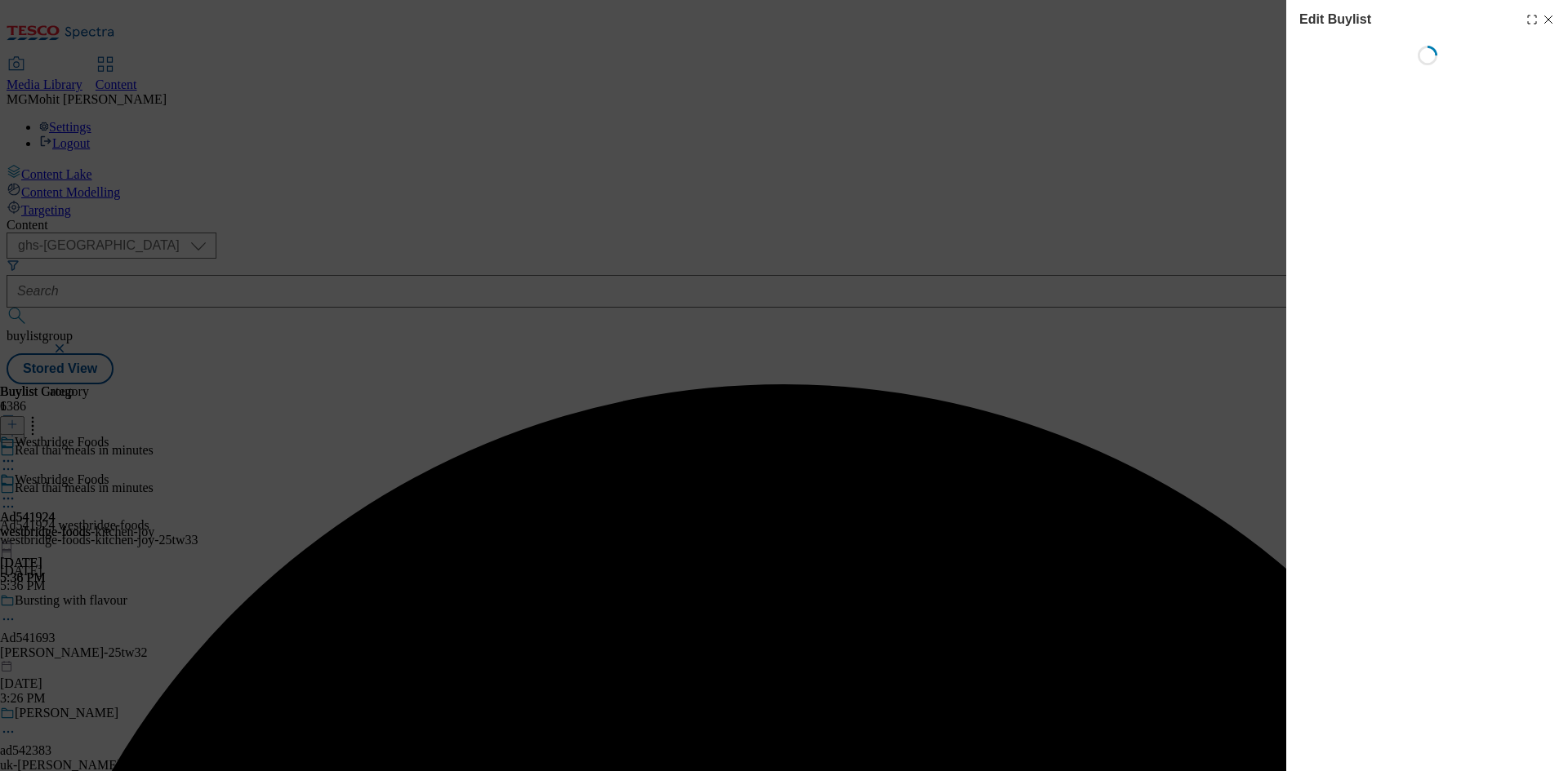
select select "tactical"
select select "supplier funded short term 1-3 weeks"
select select "dunnhumby"
select select "Banner"
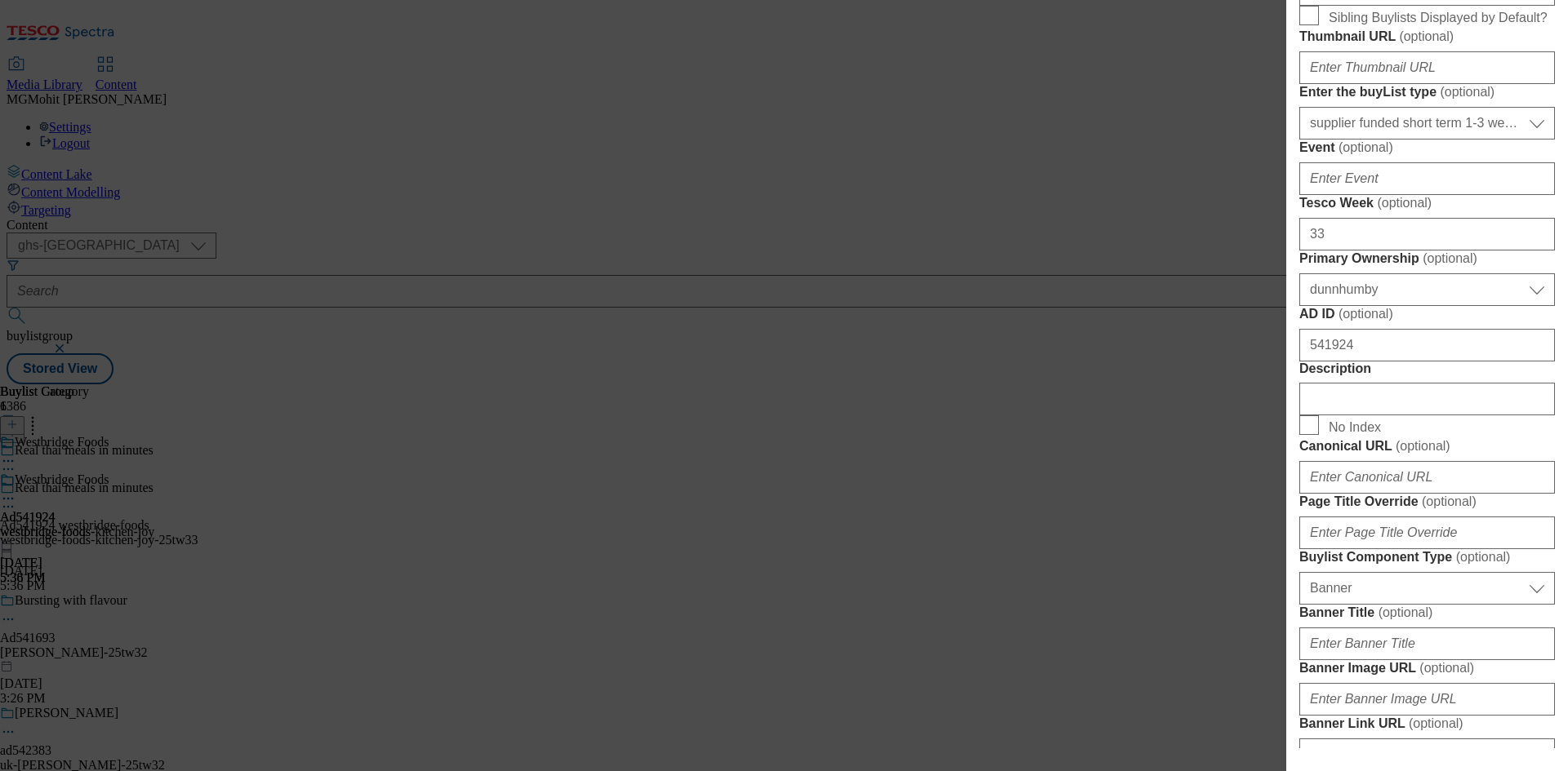
scroll to position [735, 0]
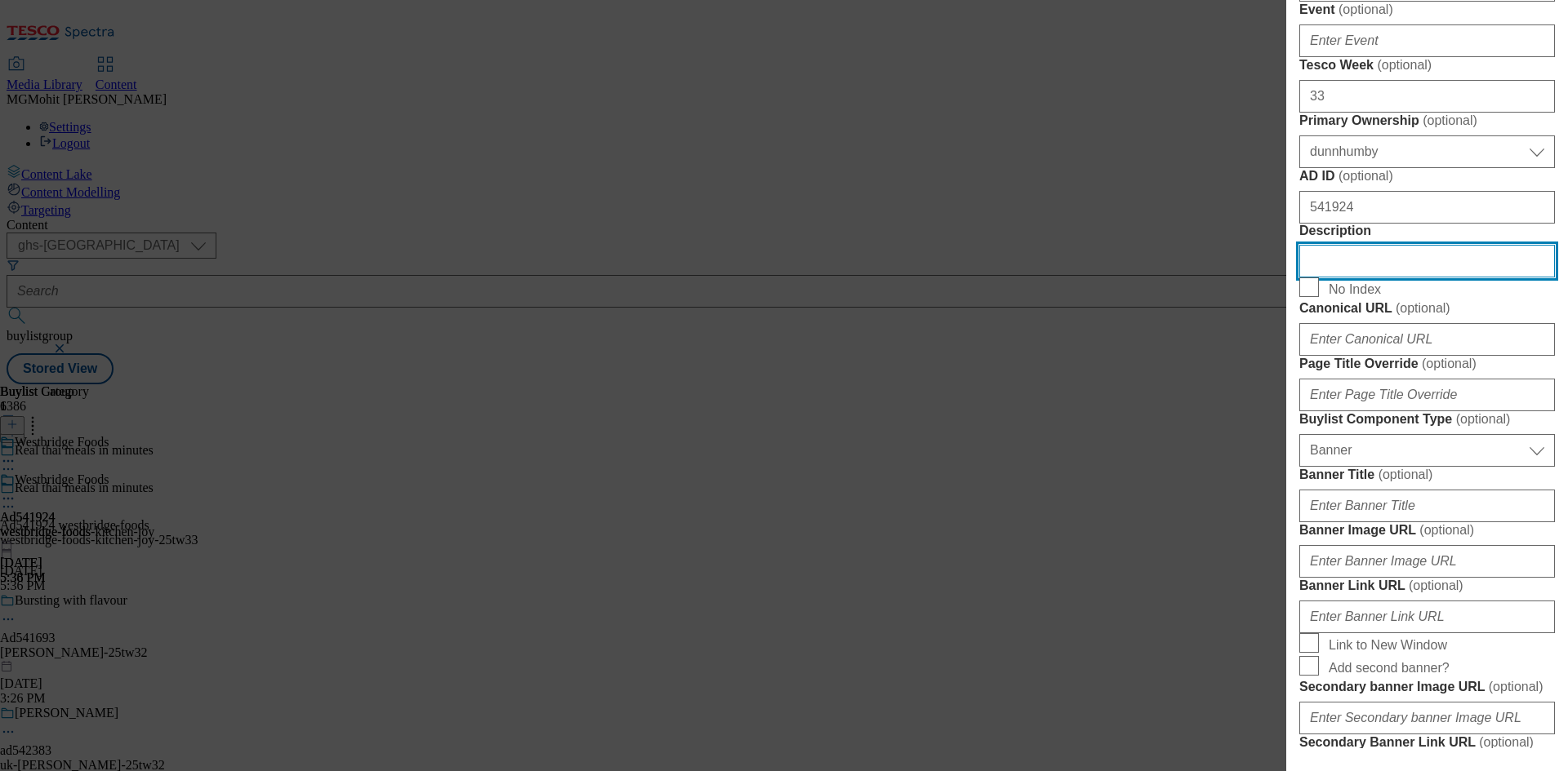
click at [1326, 277] on input "Description" at bounding box center [1427, 261] width 256 height 32
paste input "Kitchen Joy Chicken Panang Rich Coconut & Lime Curry with Jasmine Rice 350g"
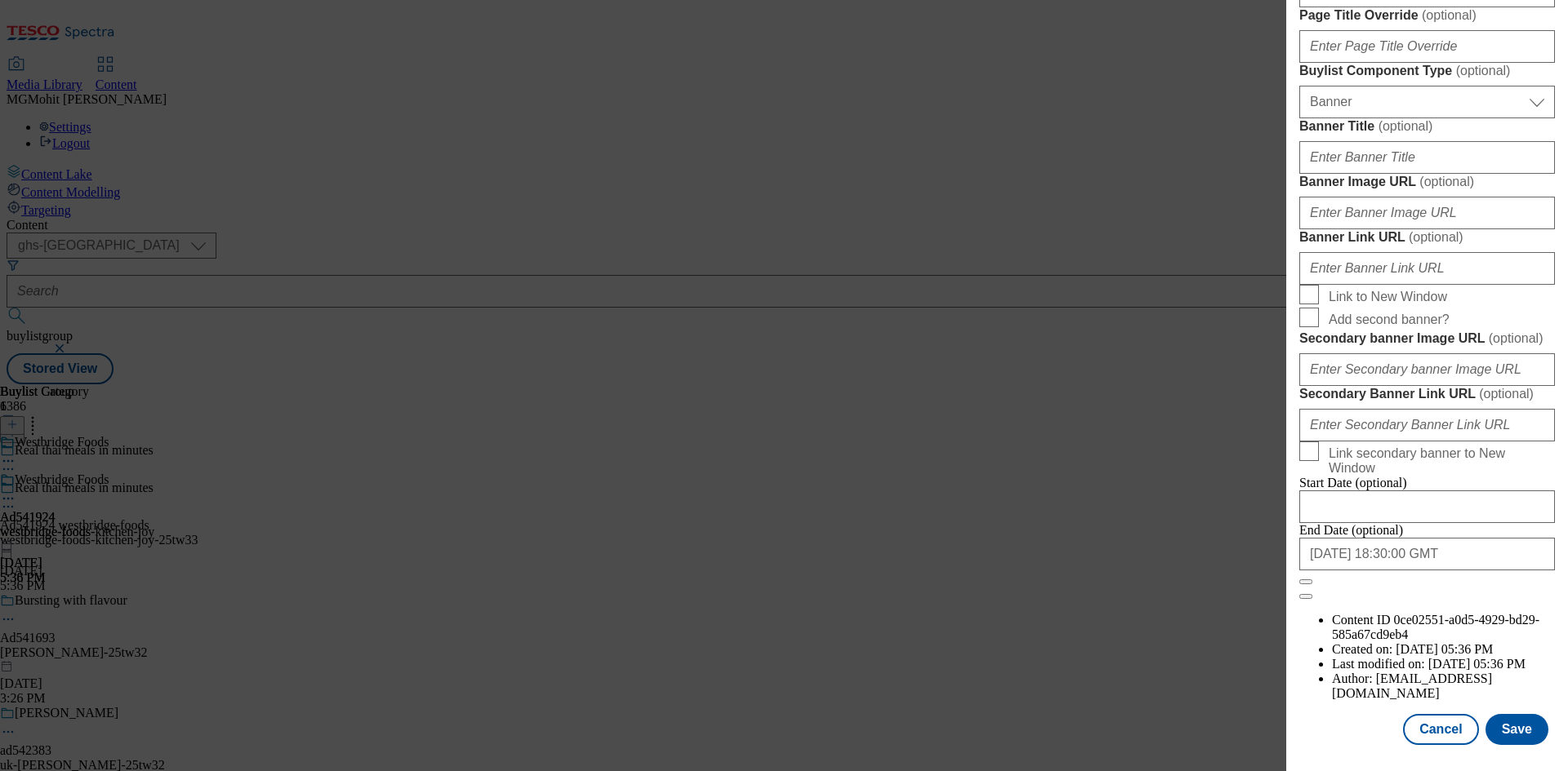
scroll to position [1690, 0]
type input "Kitchen Joy Chicken Panang Rich Coconut & Lime Curry with Jasmine Rice 350g"
click at [1507, 725] on button "Save" at bounding box center [1517, 729] width 63 height 31
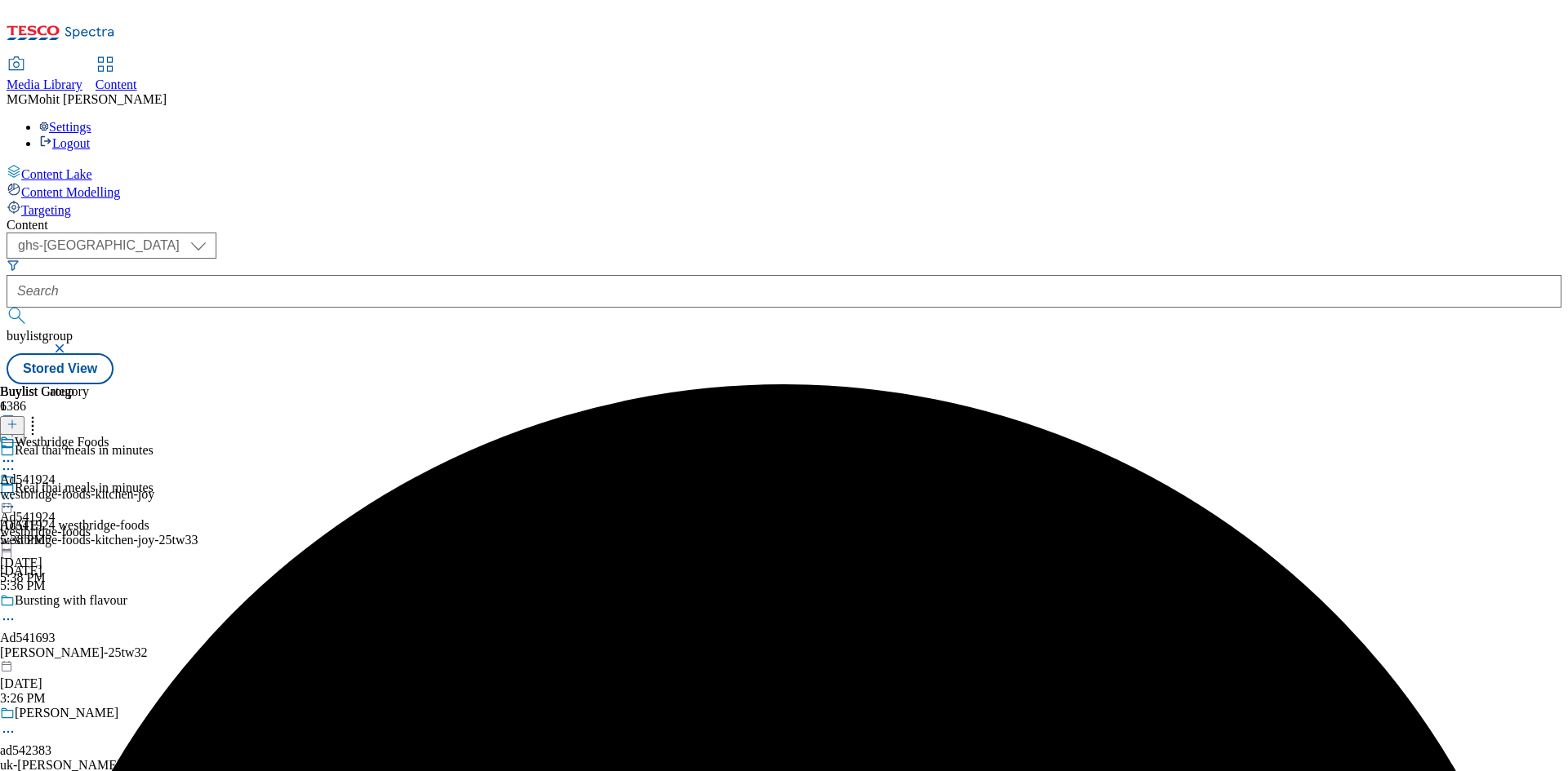
click at [17, 499] on icon at bounding box center [8, 507] width 17 height 17
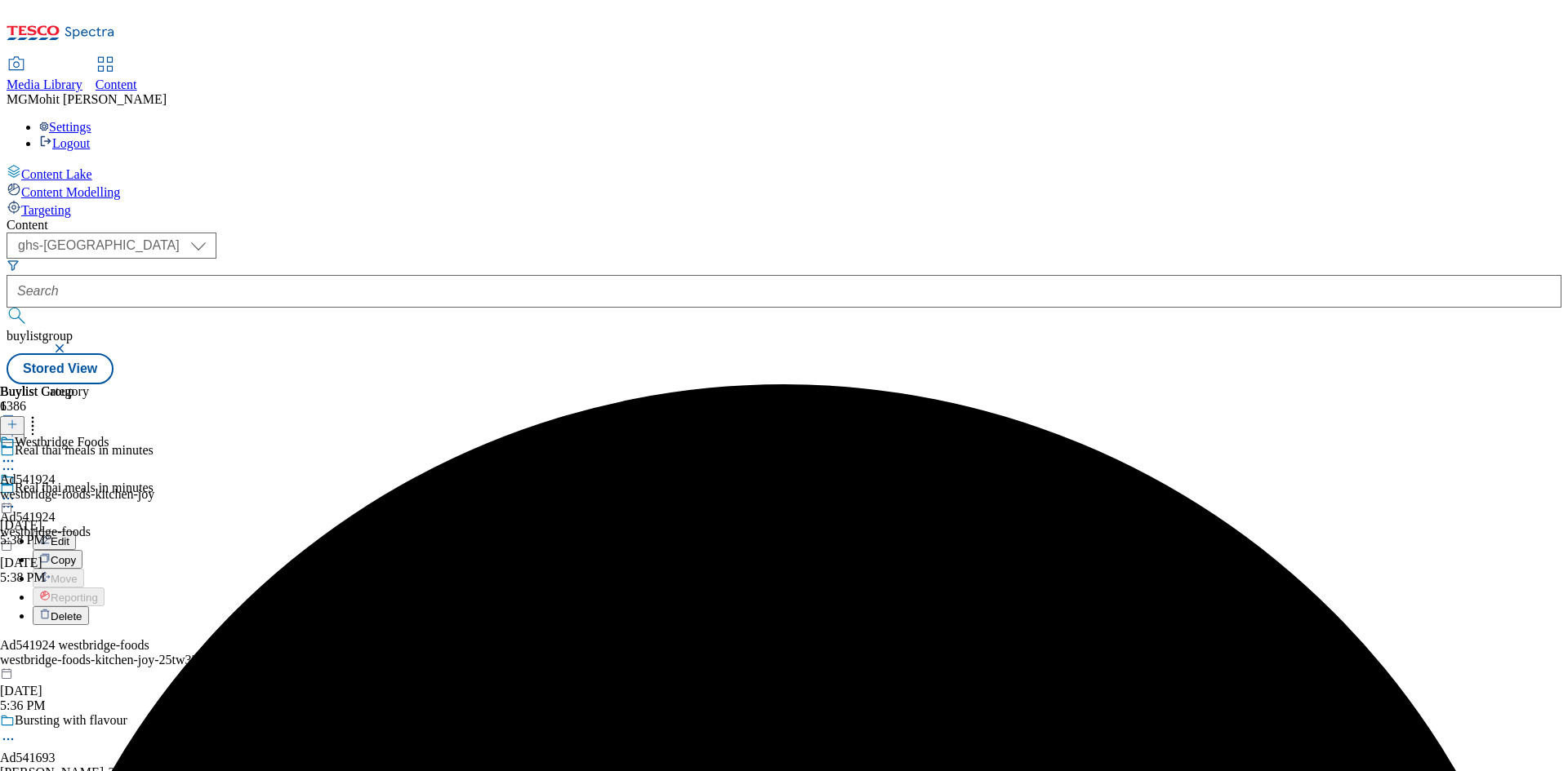
click at [76, 531] on button "Edit" at bounding box center [54, 540] width 43 height 19
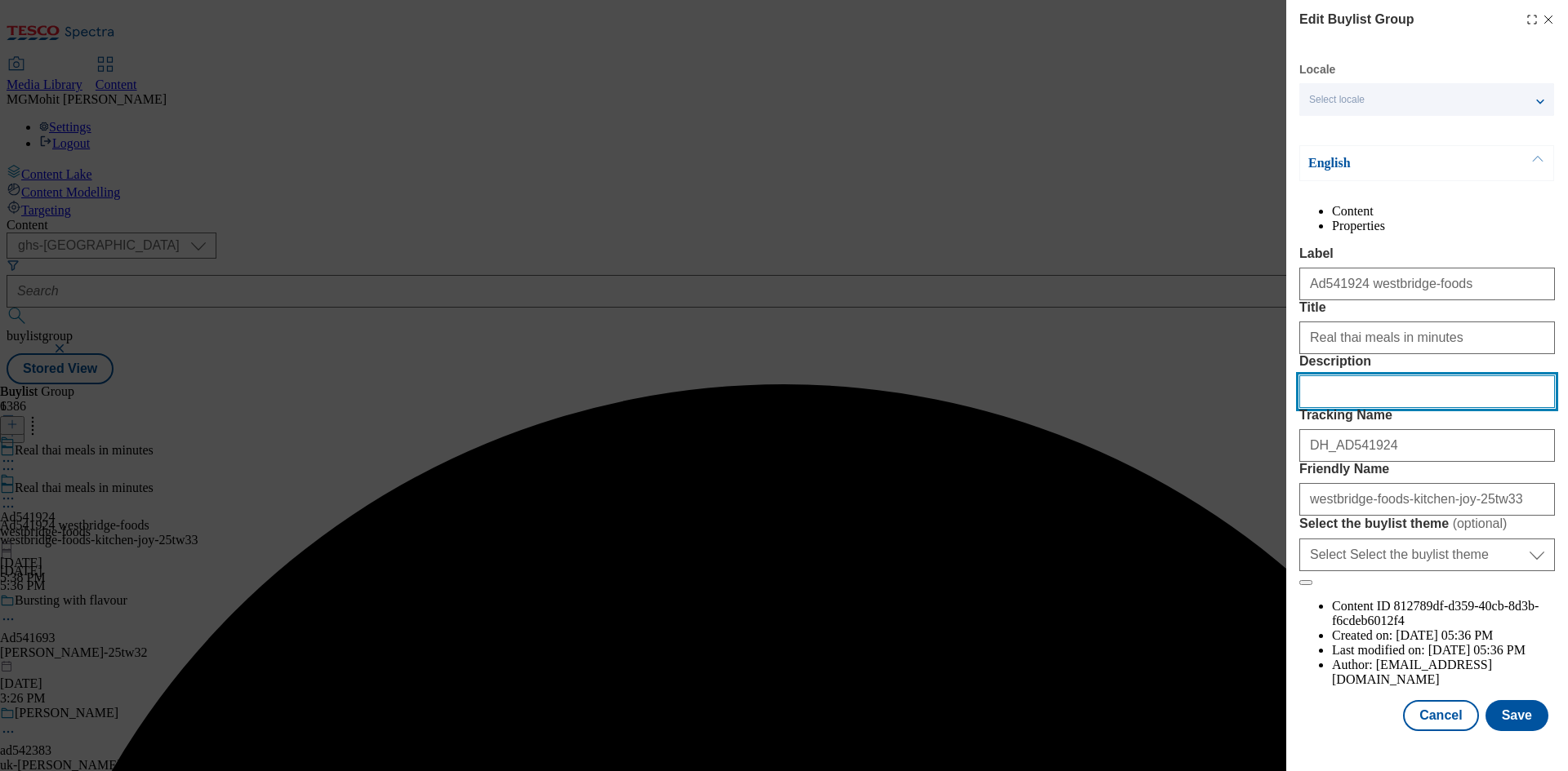
click at [1391, 408] on input "Description" at bounding box center [1427, 391] width 256 height 32
paste input "Kitchen Joy Chicken Panang Rich Coconut & Lime Curry with Jasmine Rice 350g"
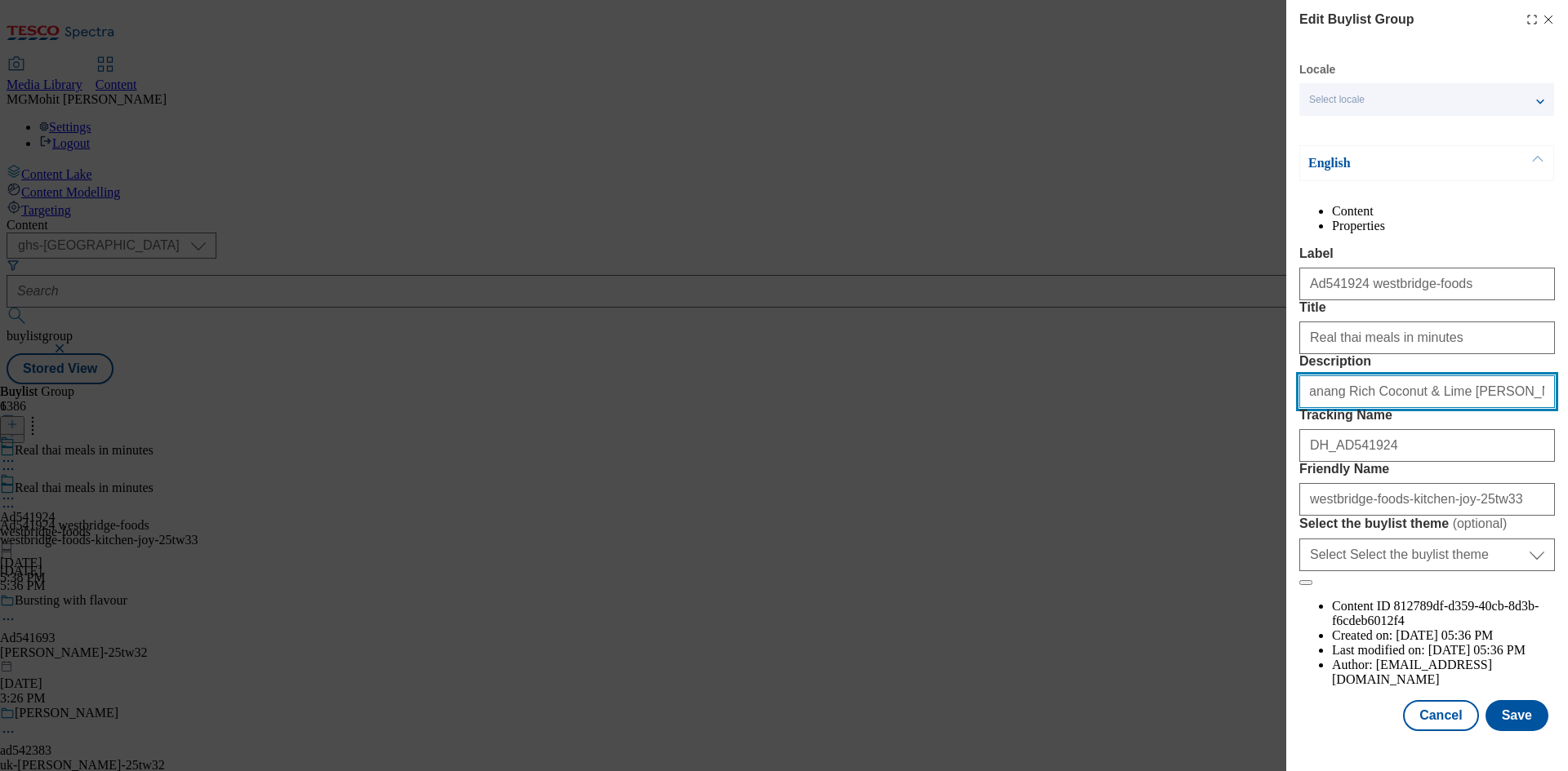
scroll to position [63, 0]
type input "Kitchen Joy Chicken Panang Rich Coconut & Lime Curry with Jasmine Rice 350g"
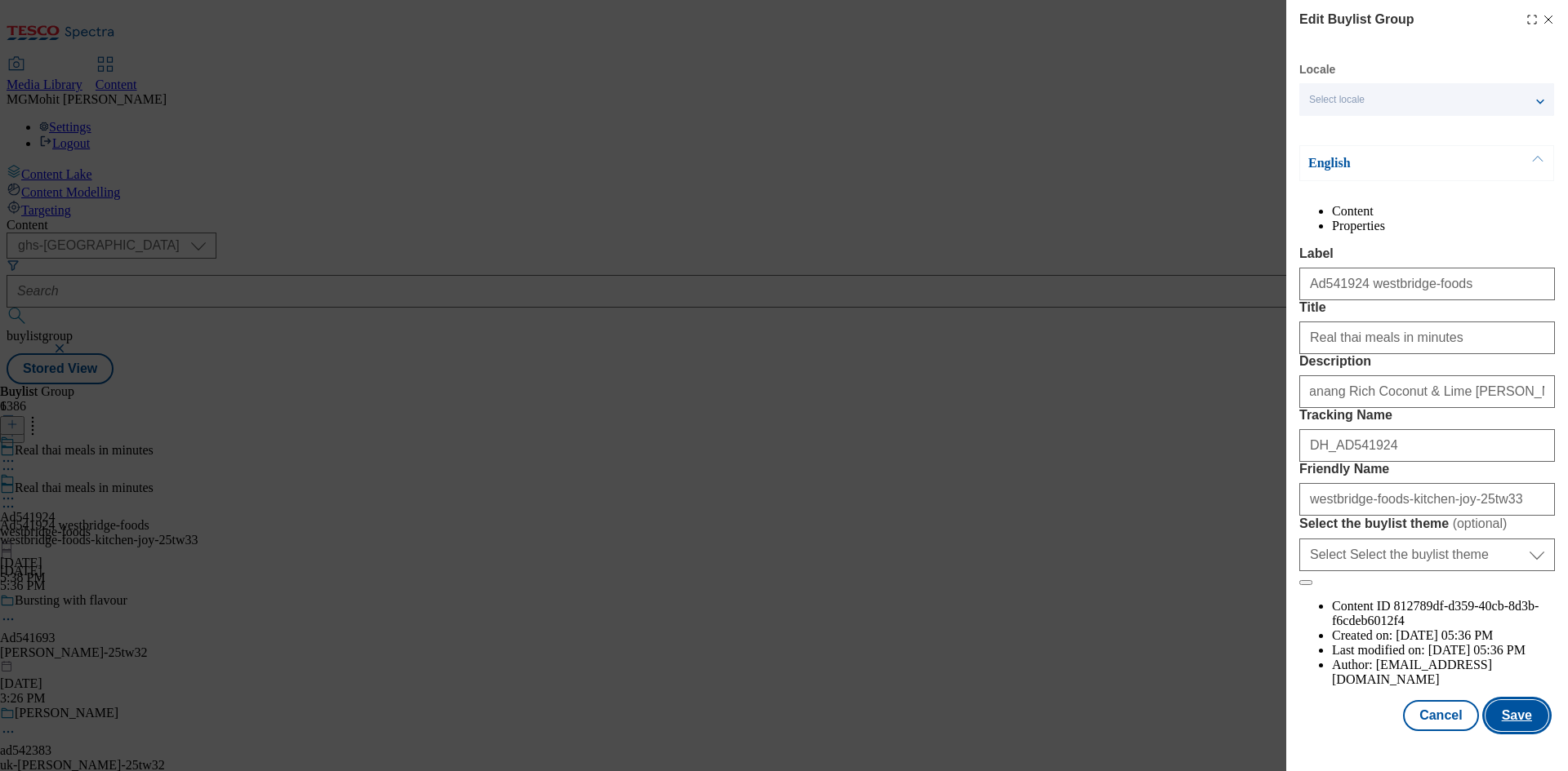
click at [1498, 726] on button "Save" at bounding box center [1517, 716] width 63 height 31
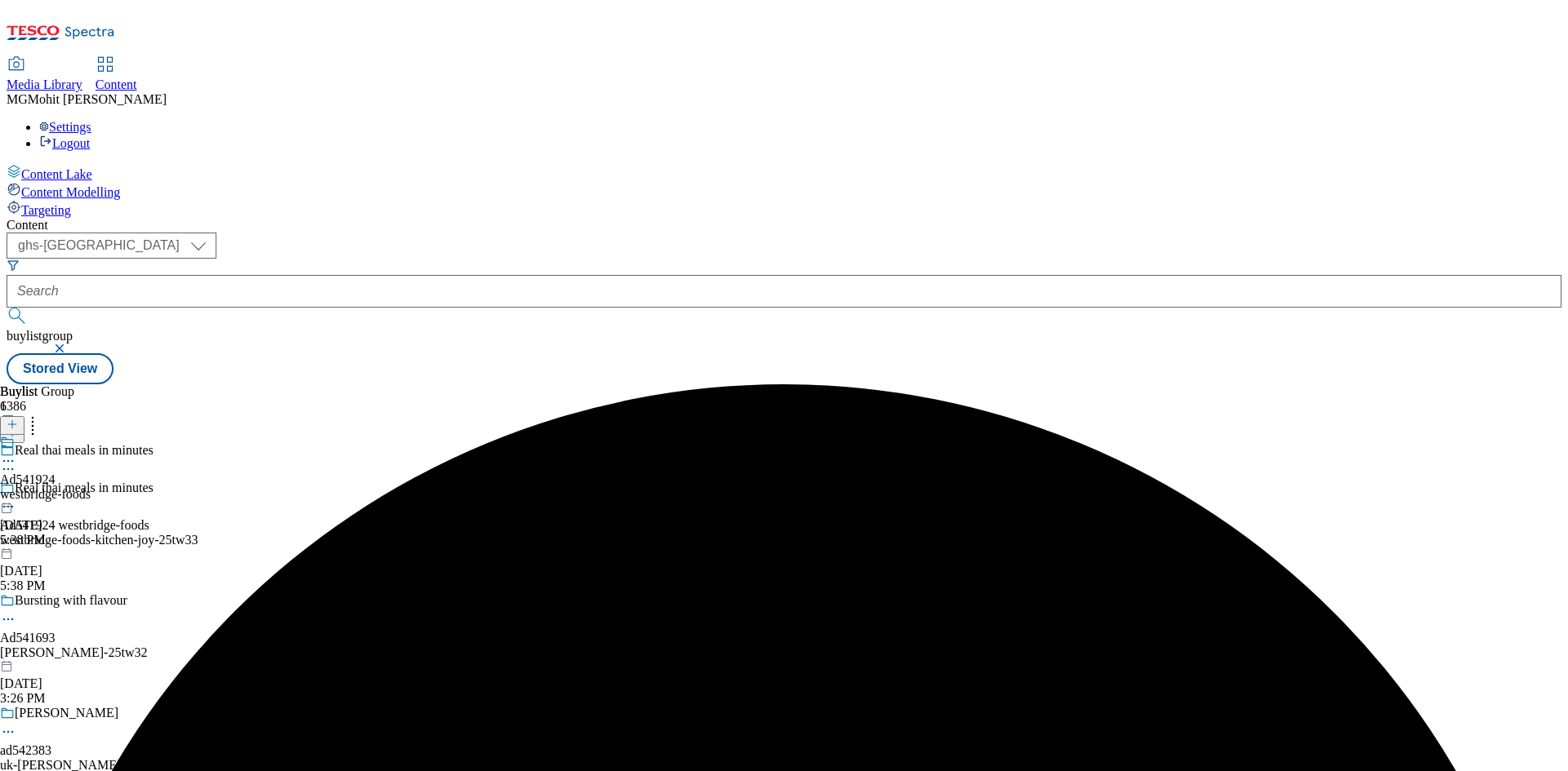
click at [91, 453] on div at bounding box center [46, 463] width 91 height 20
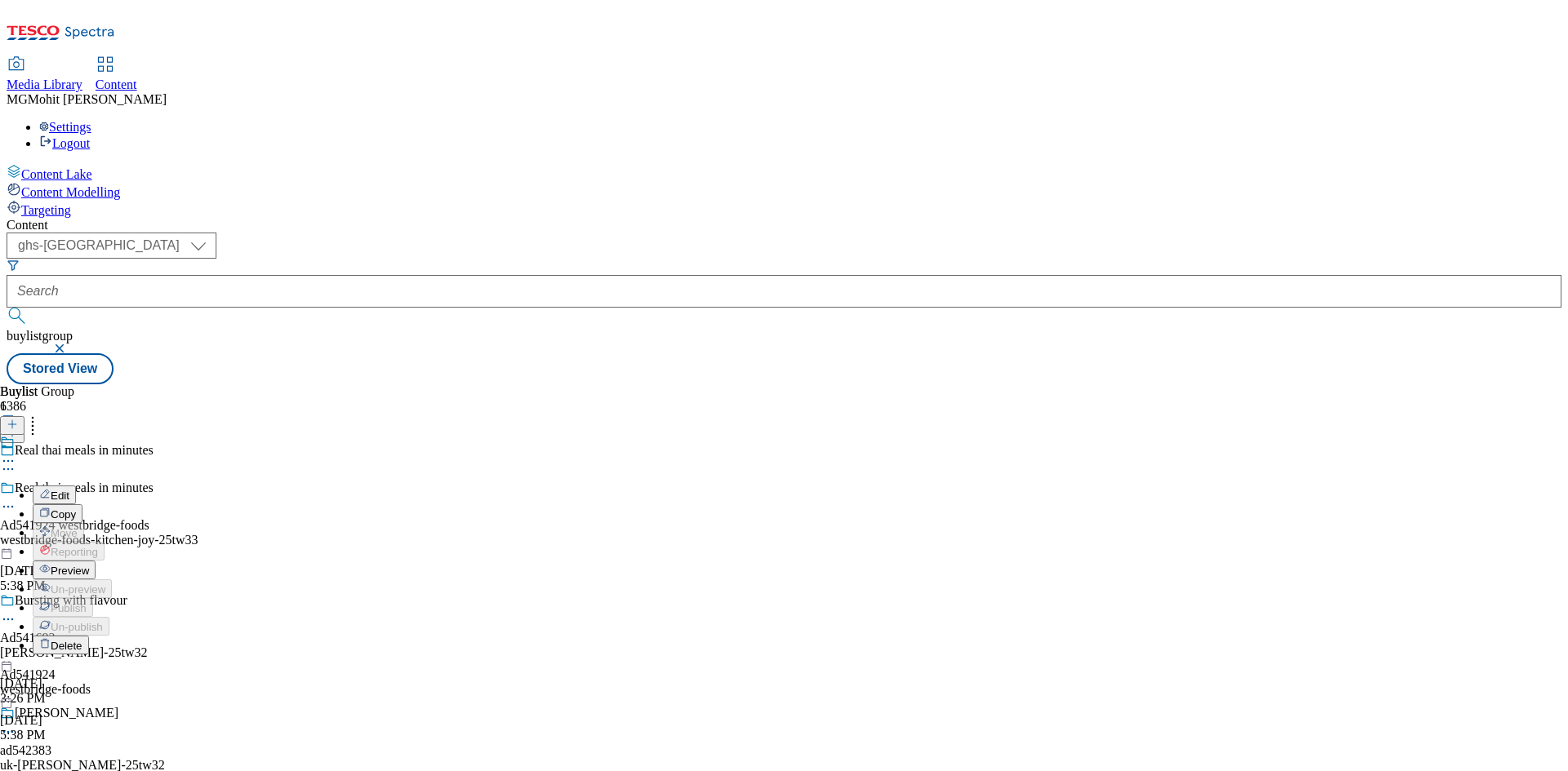
click at [112, 561] on li "Preview" at bounding box center [72, 570] width 79 height 19
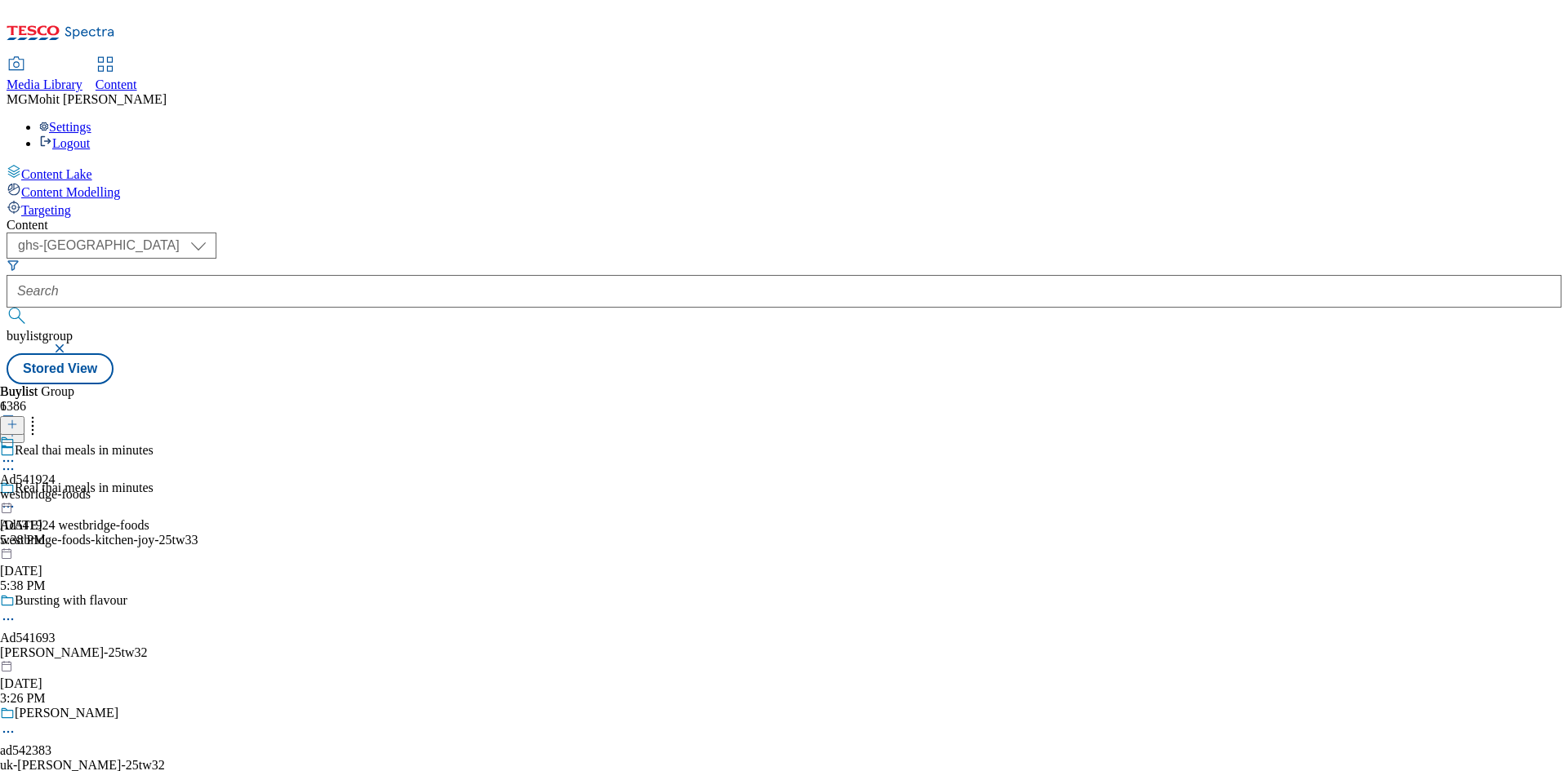
click at [17, 453] on icon at bounding box center [8, 462] width 17 height 17
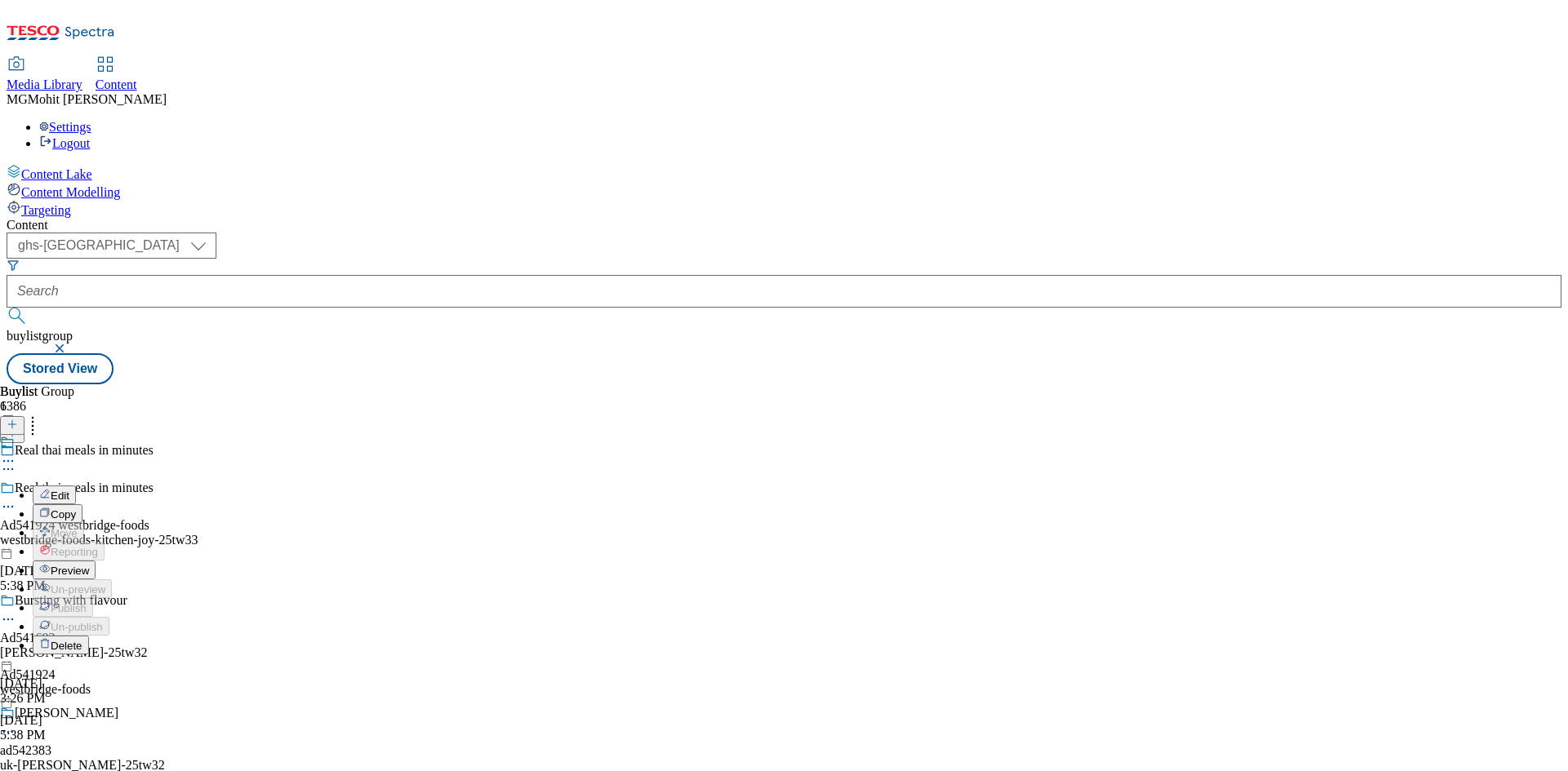
click at [89, 565] on span "Preview" at bounding box center [70, 571] width 38 height 12
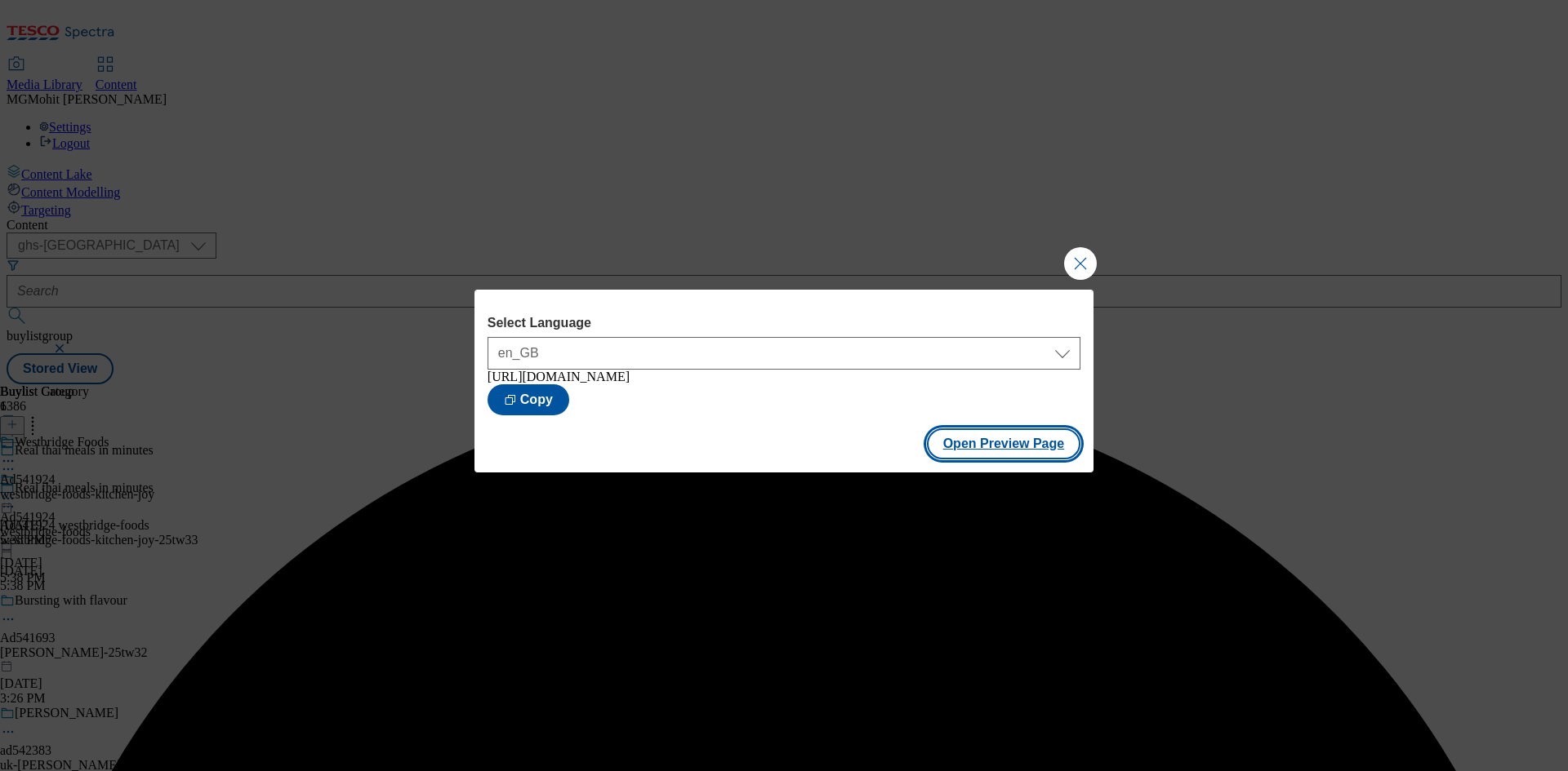
click at [981, 448] on button "Open Preview Page" at bounding box center [1004, 443] width 154 height 31
click at [1077, 263] on button "Close Modal" at bounding box center [1080, 263] width 32 height 32
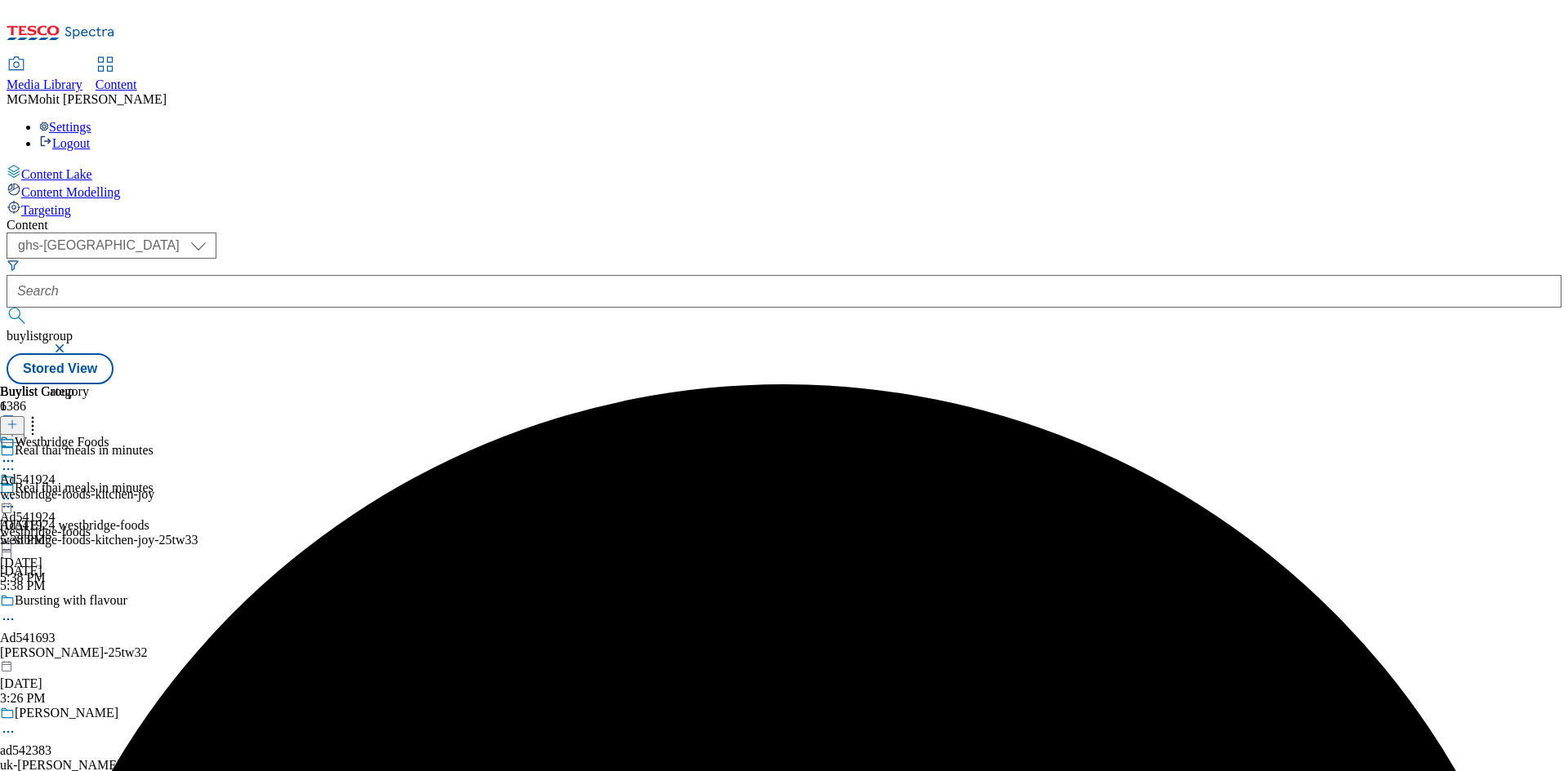
click at [17, 491] on icon at bounding box center [8, 499] width 17 height 17
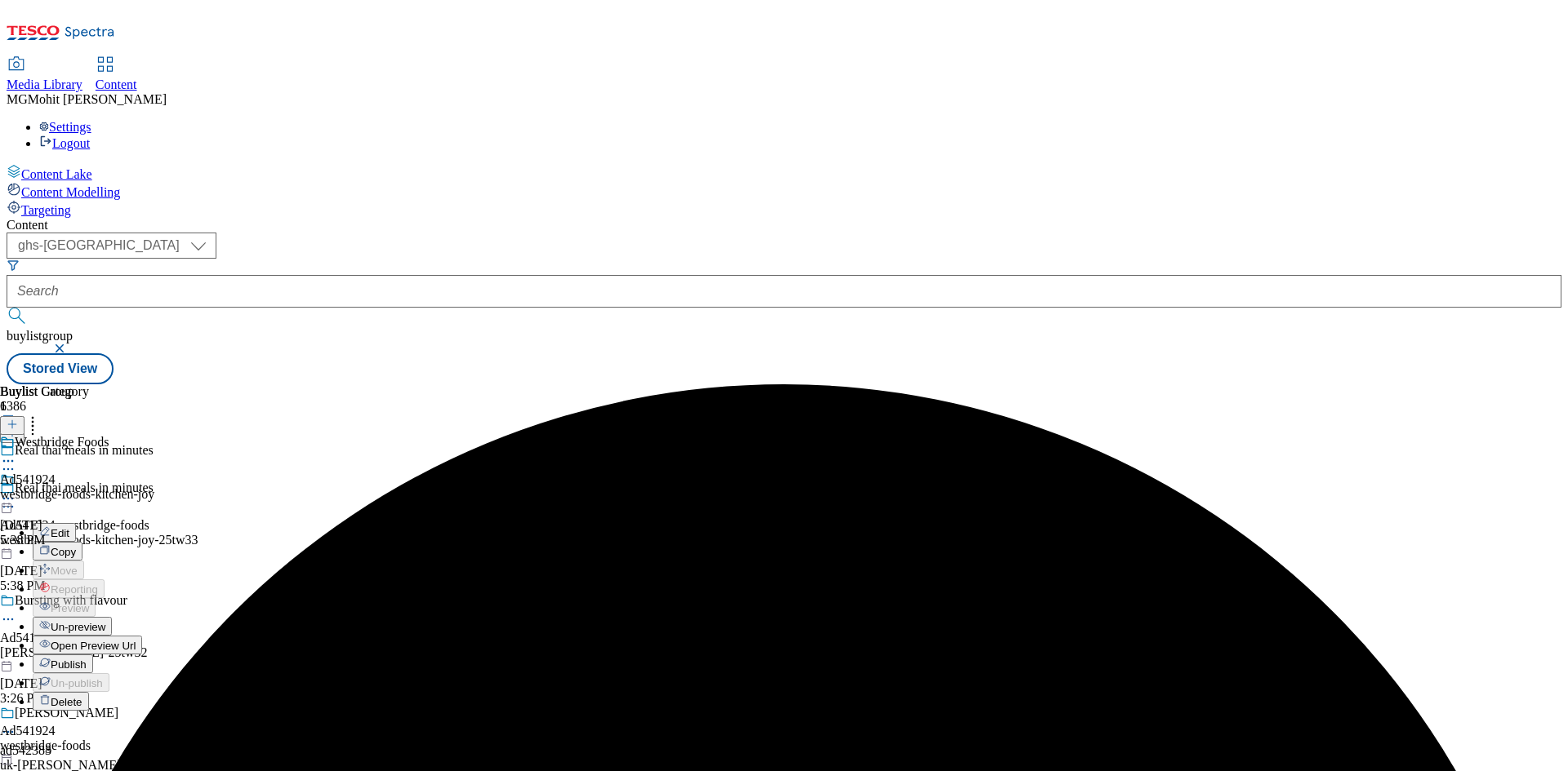
click at [87, 658] on span "Publish" at bounding box center [68, 664] width 36 height 12
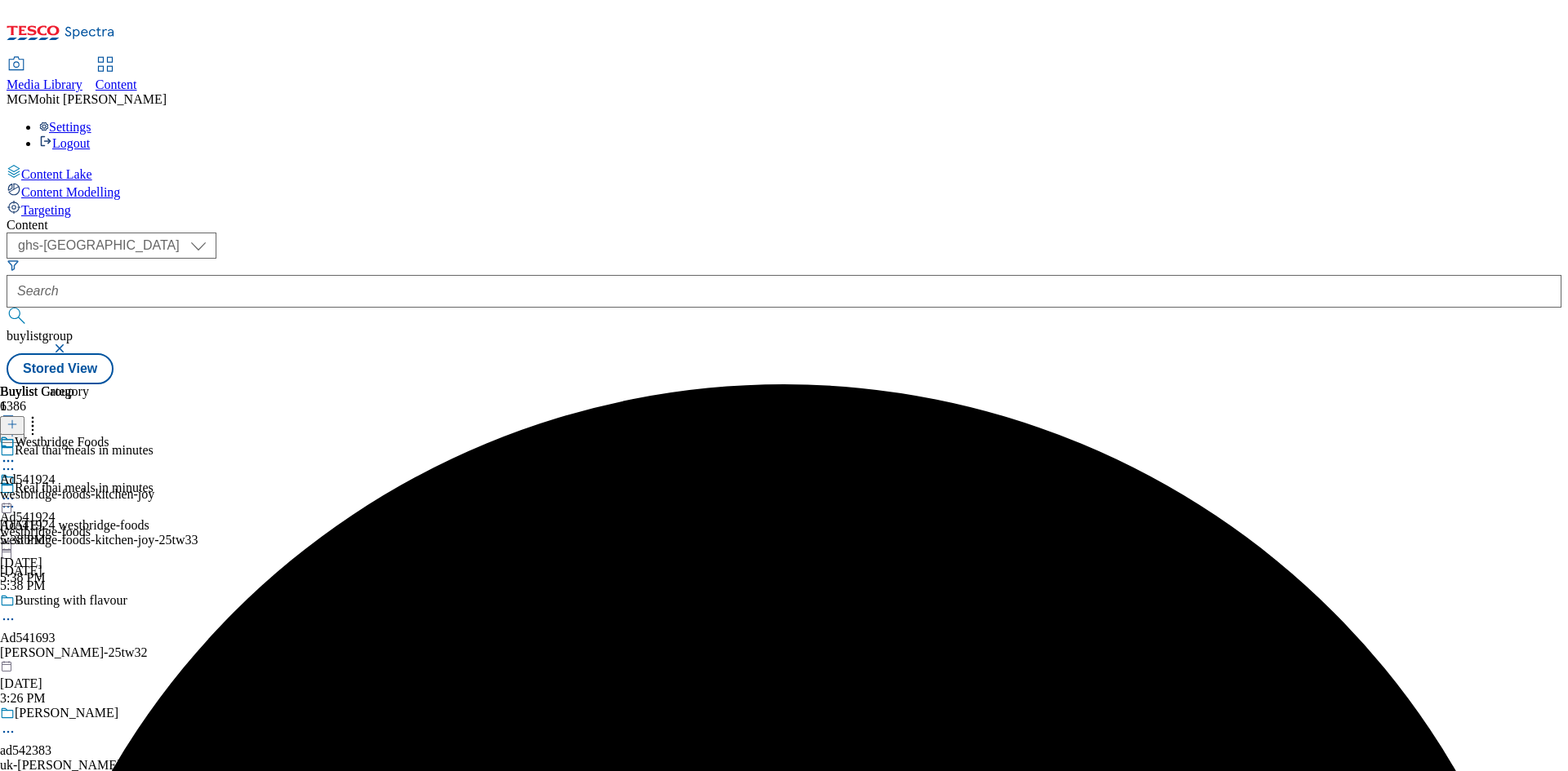
click at [154, 487] on div "westbridge-foods-kitchen-joy" at bounding box center [77, 495] width 154 height 15
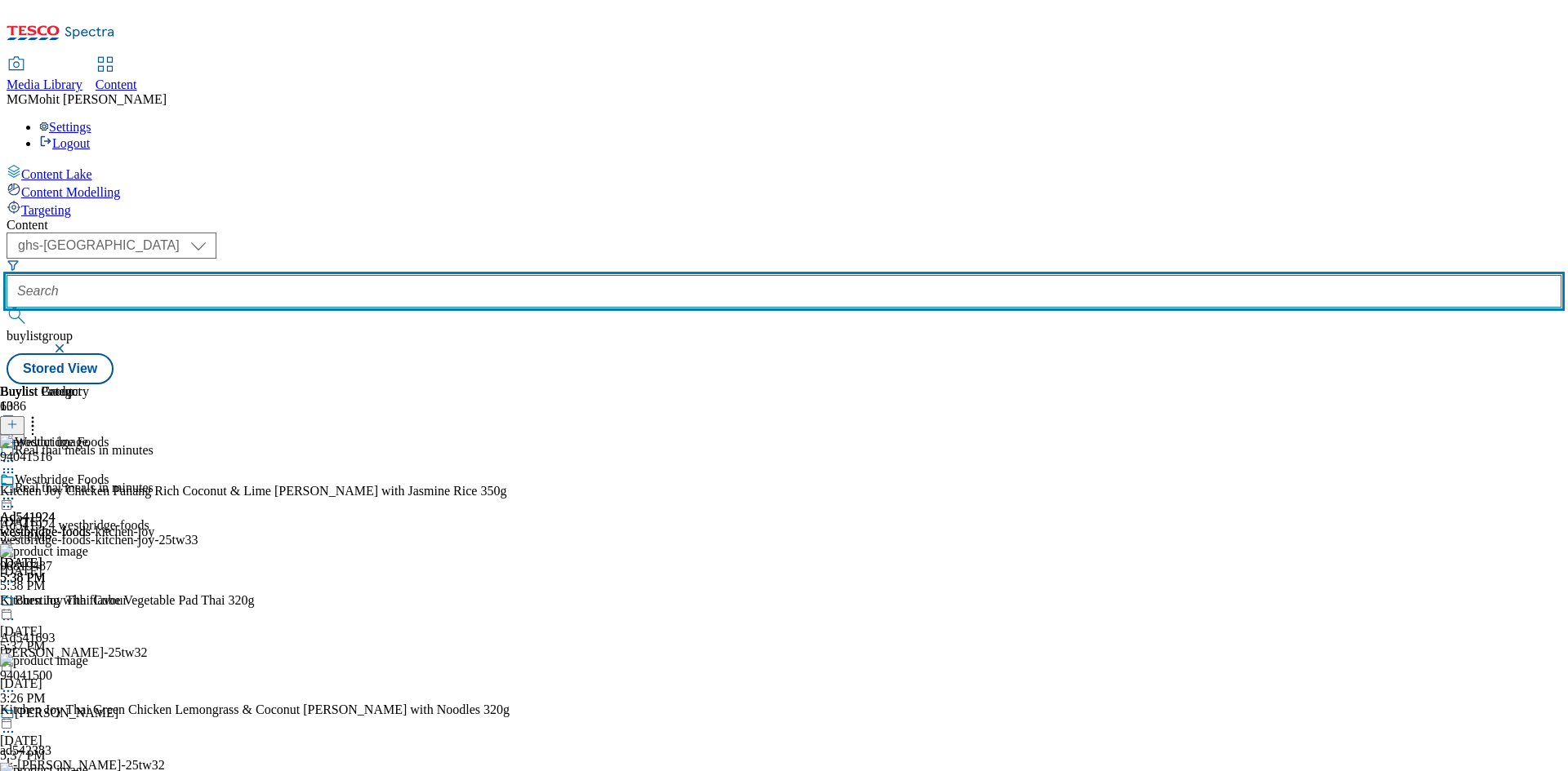
click at [387, 275] on input "text" at bounding box center [784, 291] width 1555 height 32
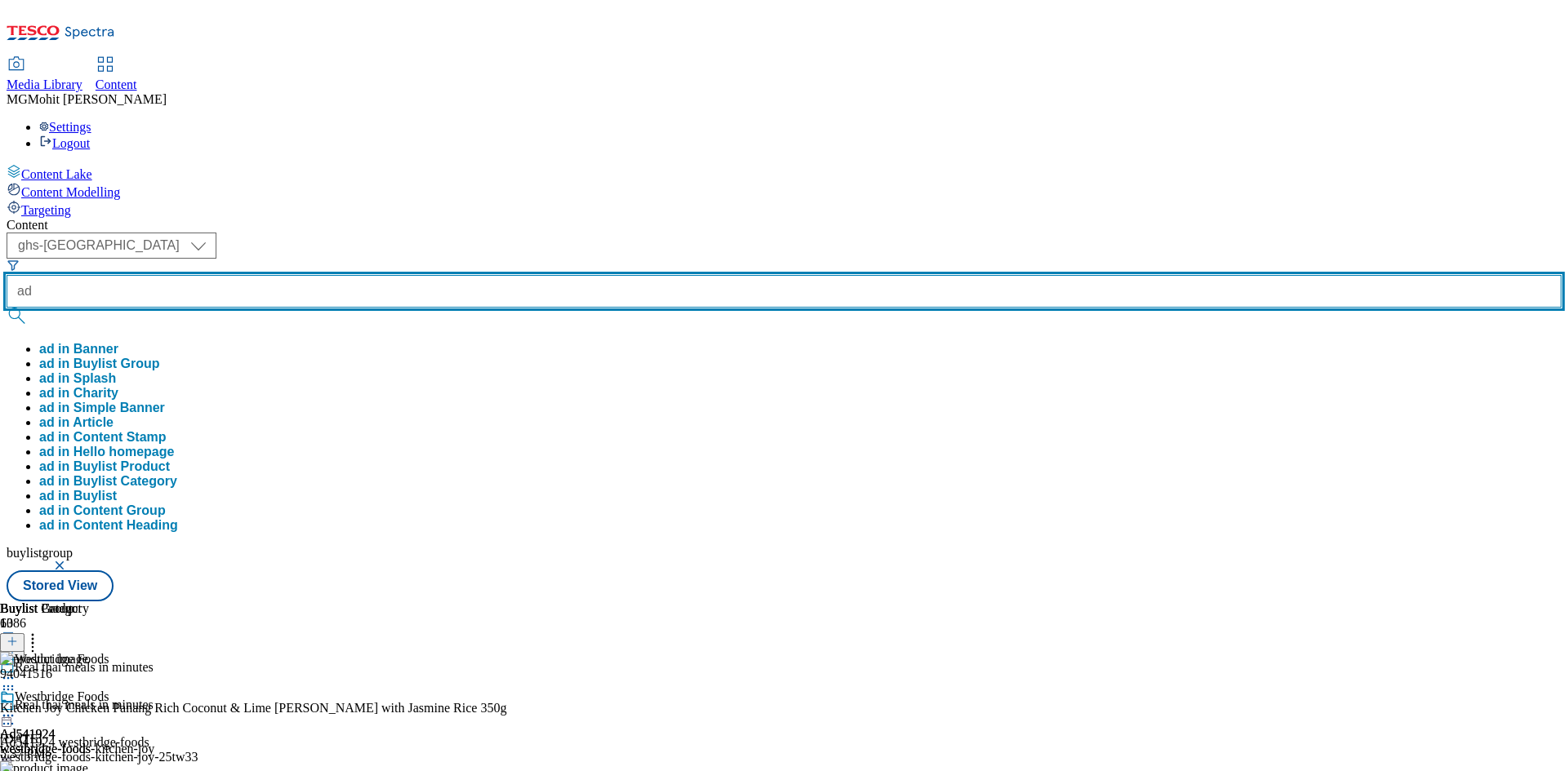
paste input "542085"
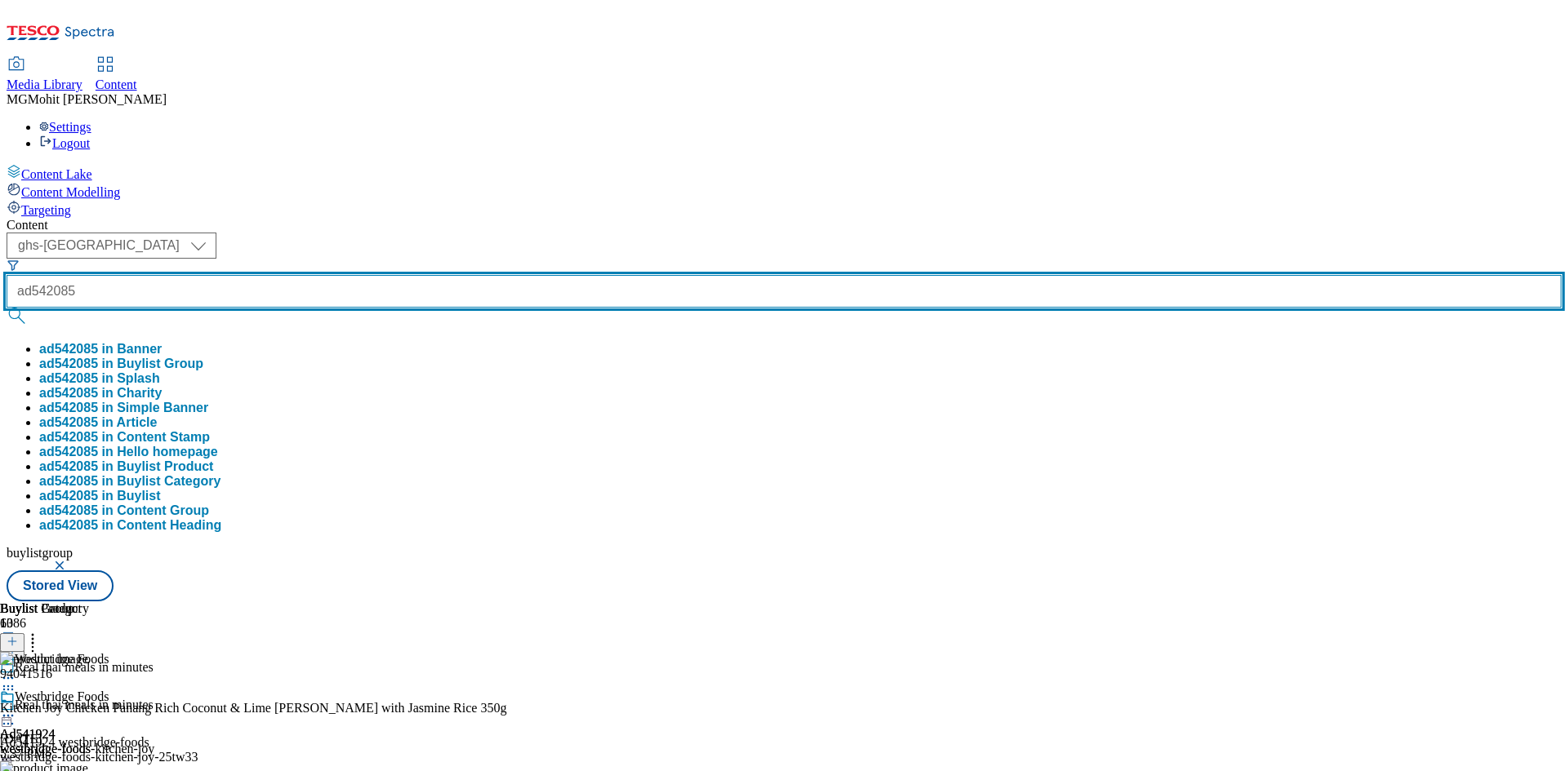
type input "ad542085"
click at [7, 308] on button "submit" at bounding box center [18, 316] width 23 height 17
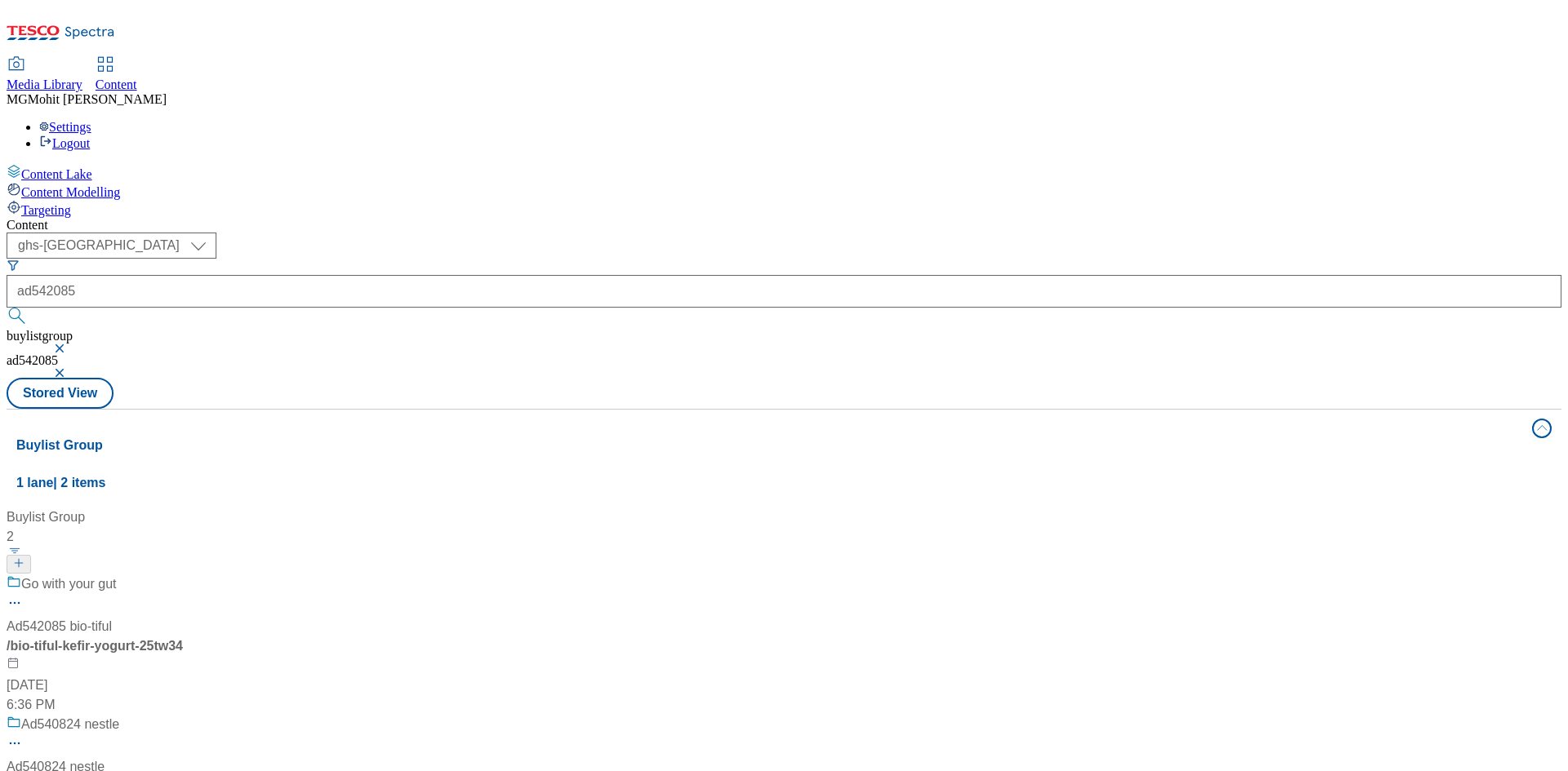
click at [211, 575] on div "Go with your gut Ad542085 bio-tiful / bio-tiful-kefir-yogurt-25tw34 Sep 26, 202…" at bounding box center [108, 645] width 204 height 141
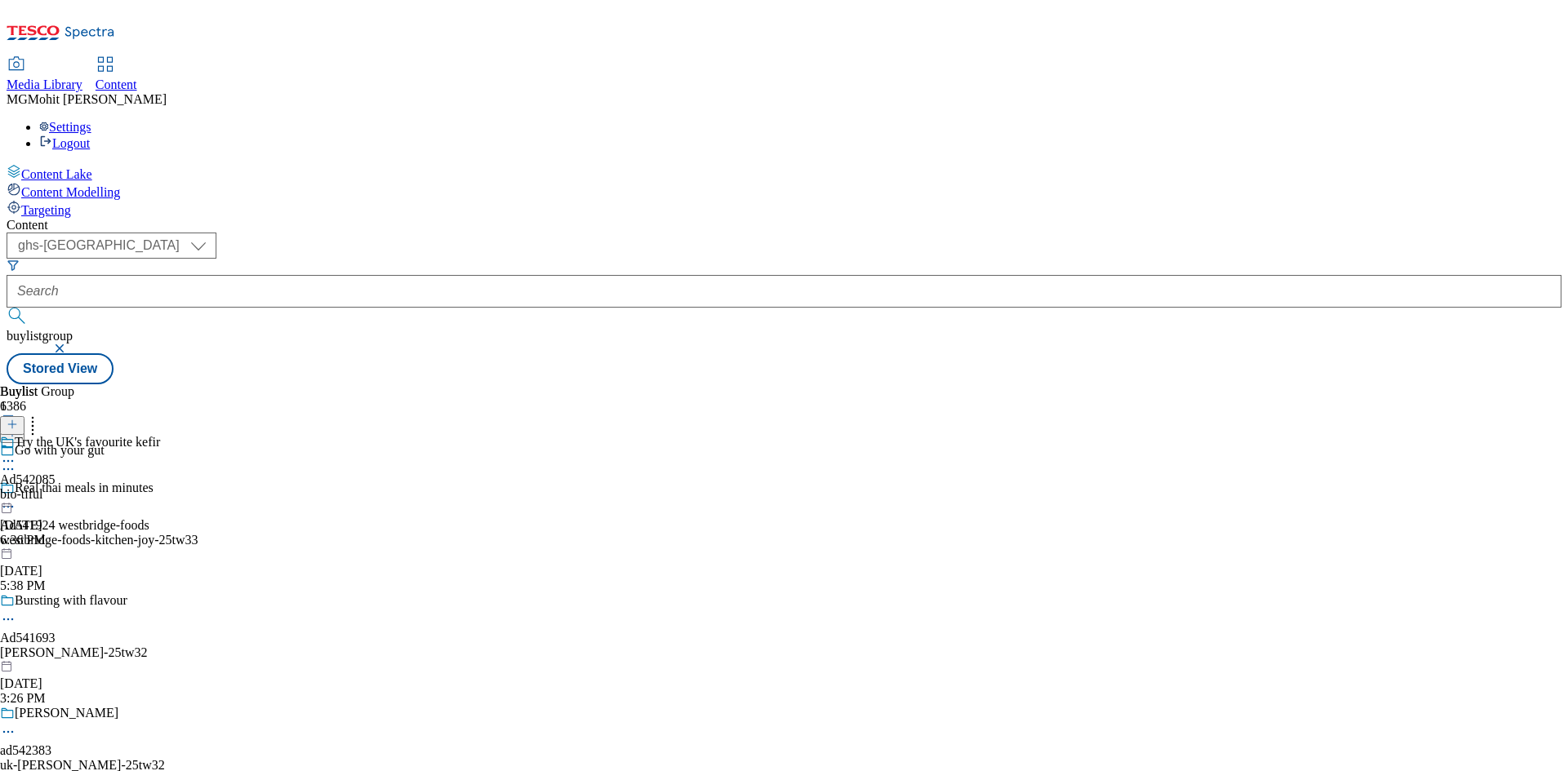
click at [17, 453] on icon at bounding box center [8, 462] width 17 height 17
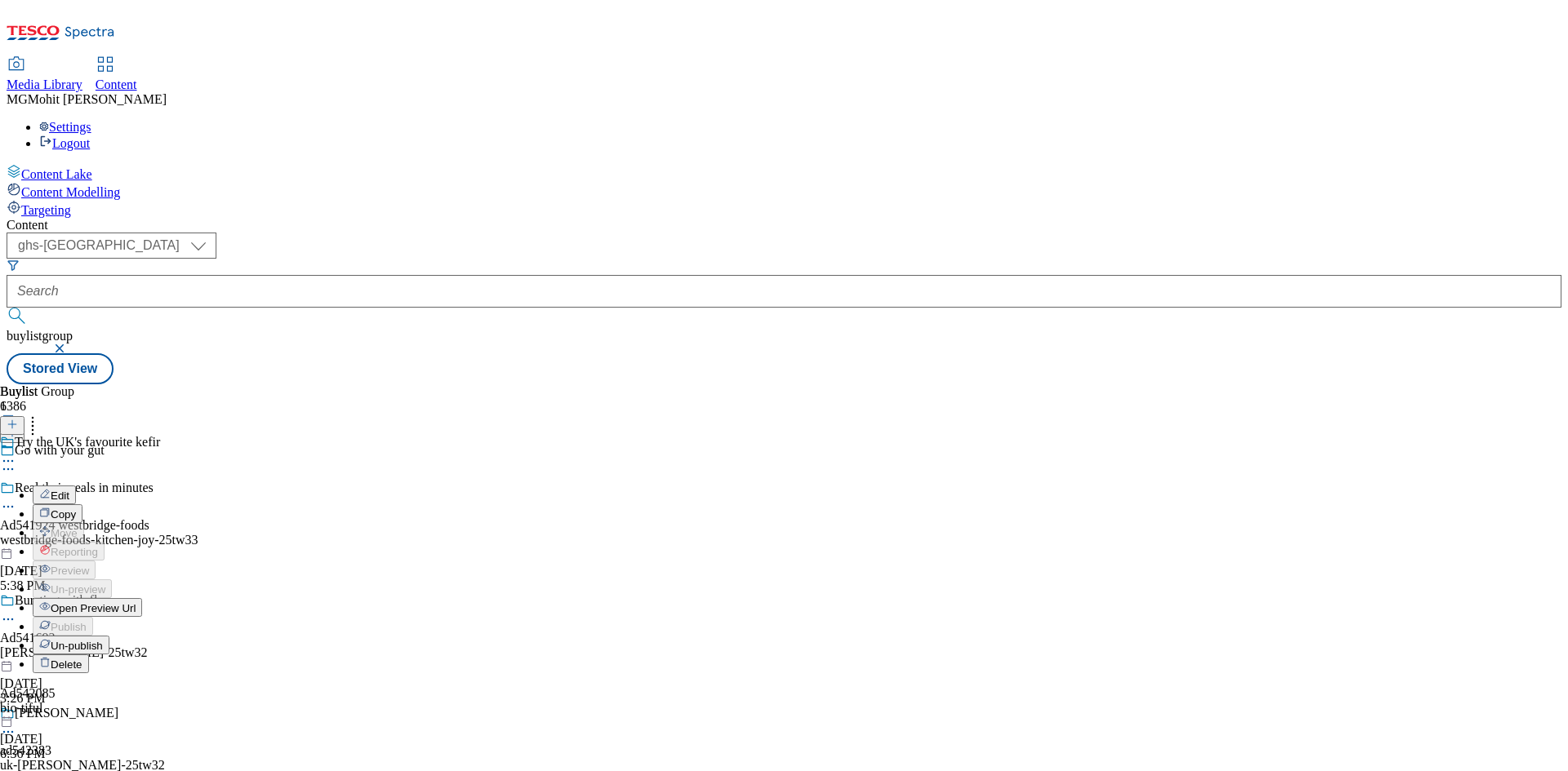
click at [76, 486] on button "Edit" at bounding box center [54, 495] width 43 height 19
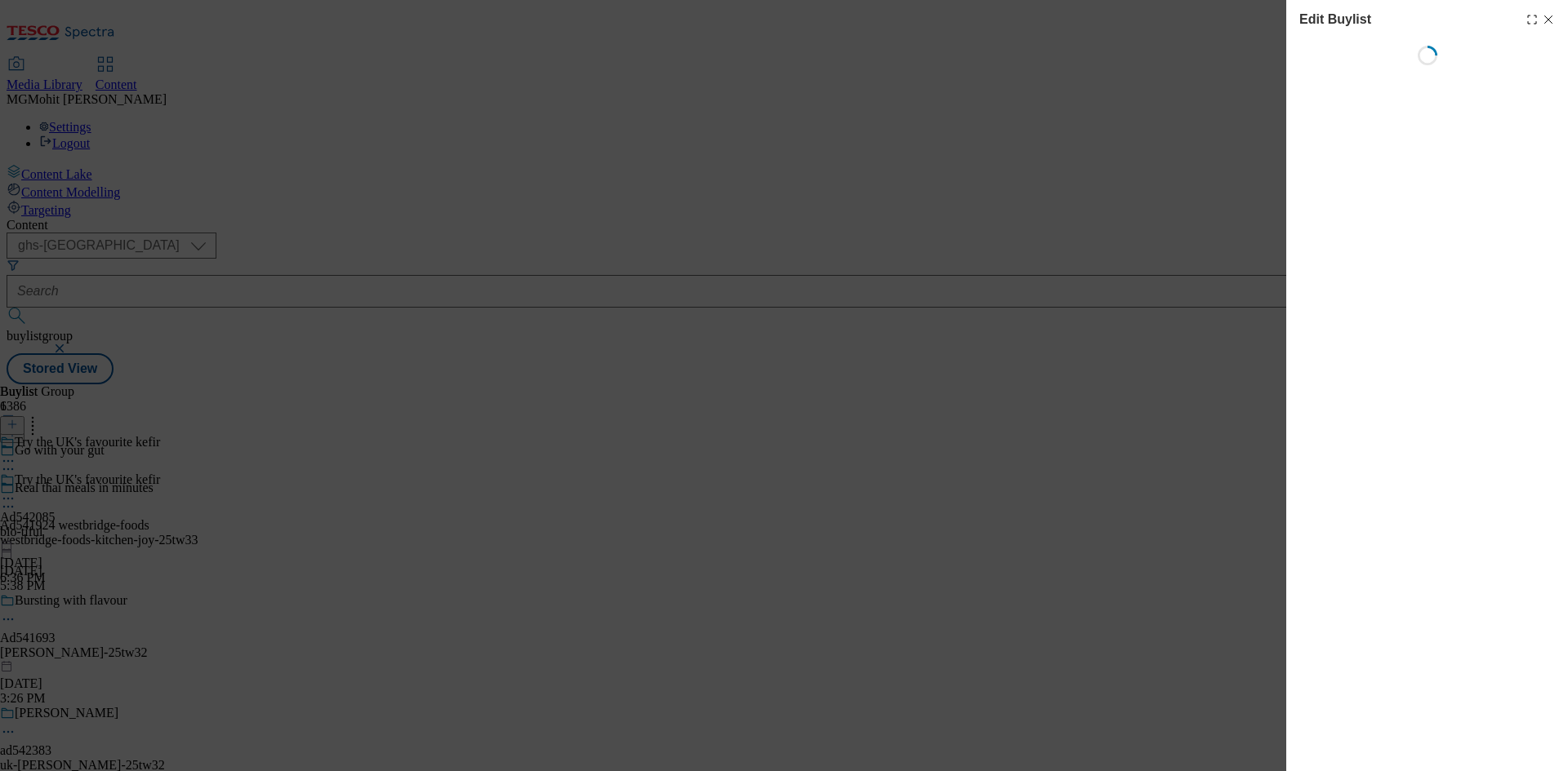
select select "tactical"
select select "supplier funded short term 1-3 weeks"
select select "dunnhumby"
select select "Banner"
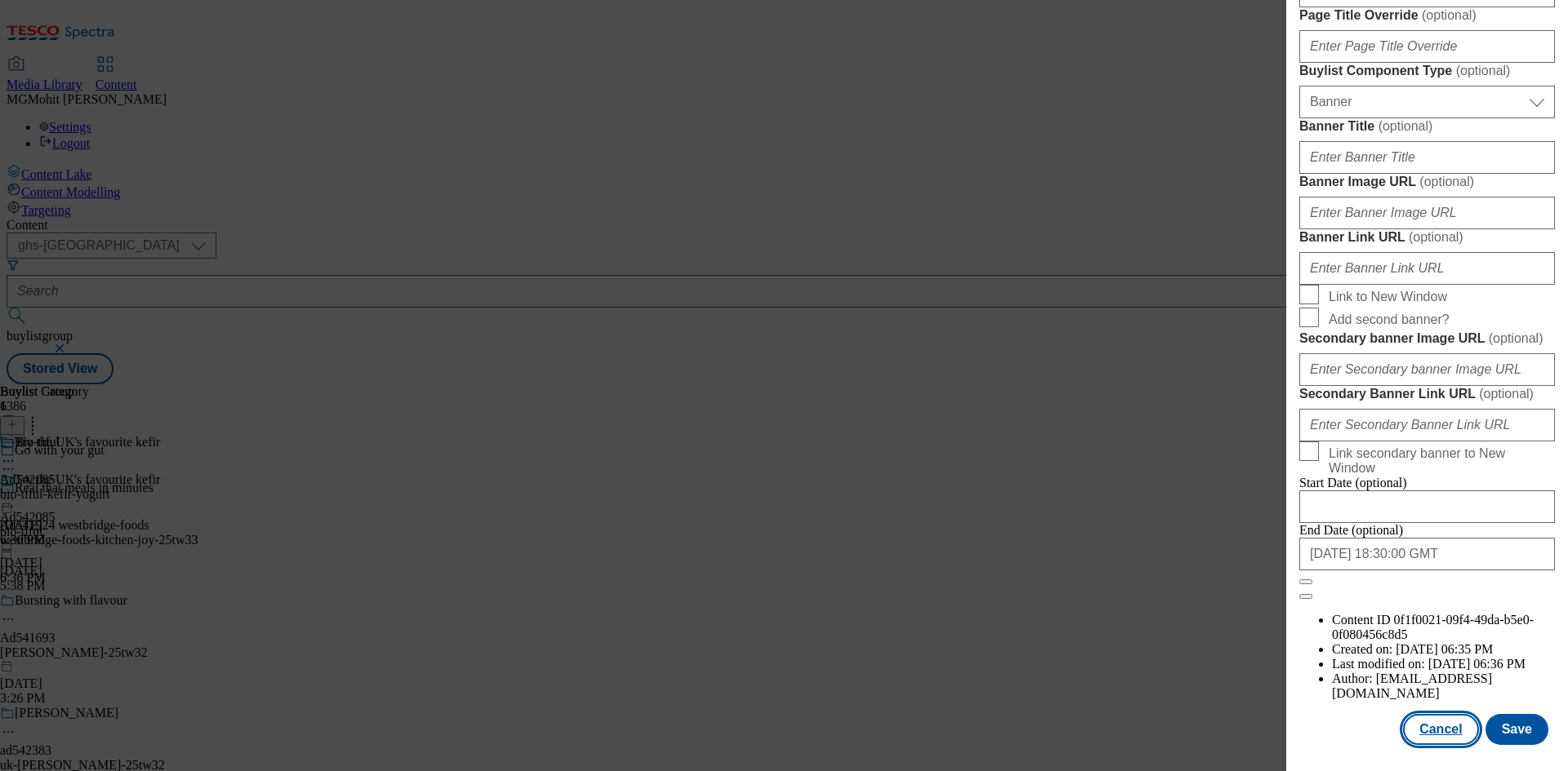
click at [1446, 733] on button "Cancel" at bounding box center [1440, 729] width 75 height 31
select select "tactical"
select select "supplier funded short term 1-3 weeks"
select select "dunnhumby"
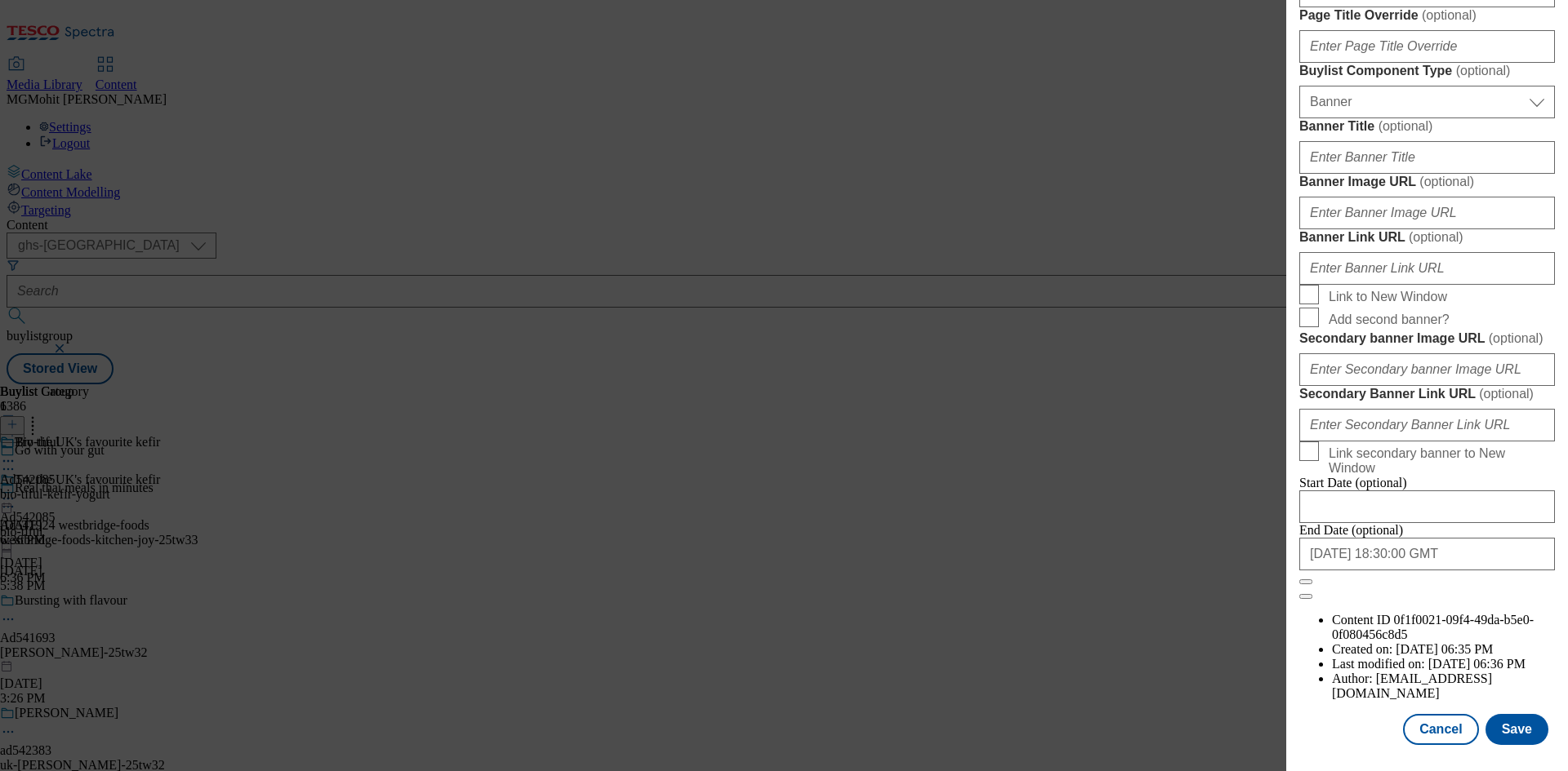
select select "Banner"
